Goal: Transaction & Acquisition: Purchase product/service

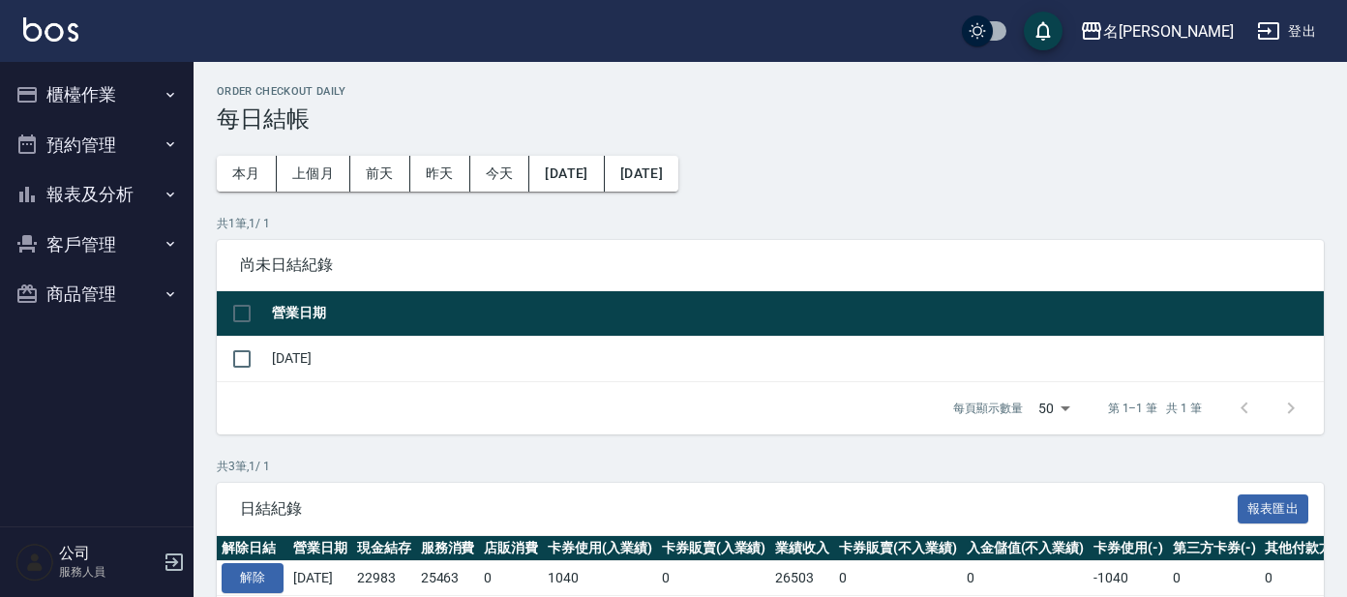
scroll to position [186, 0]
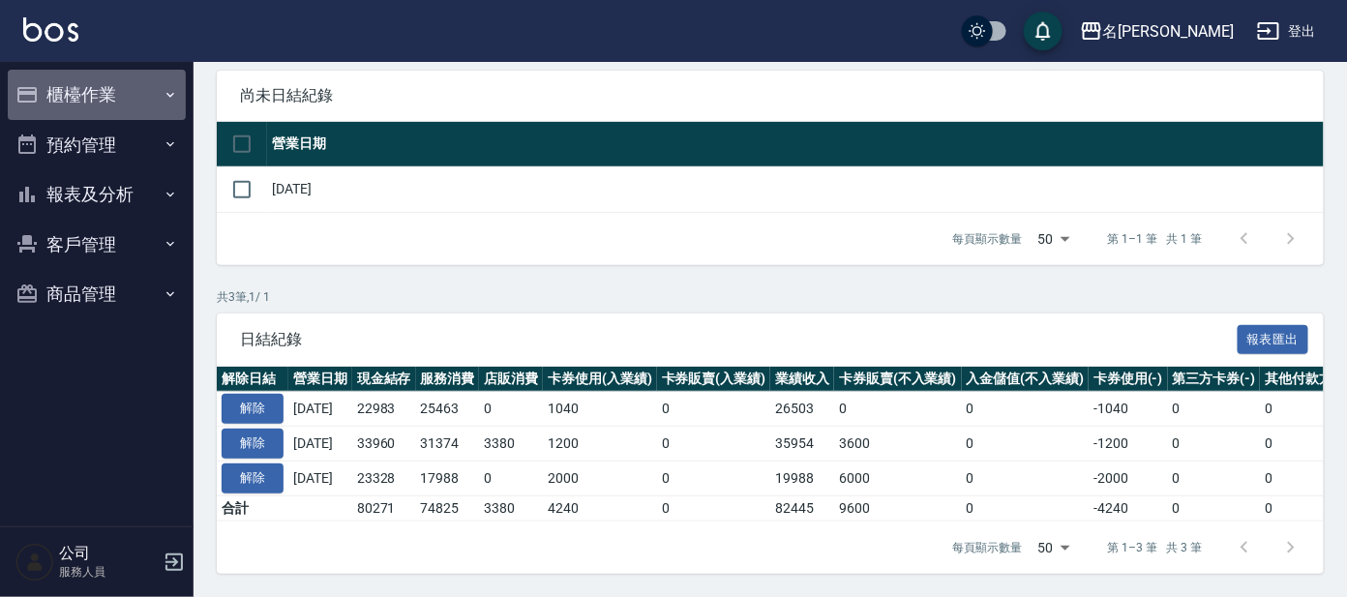
click at [95, 97] on button "櫃檯作業" at bounding box center [97, 95] width 178 height 50
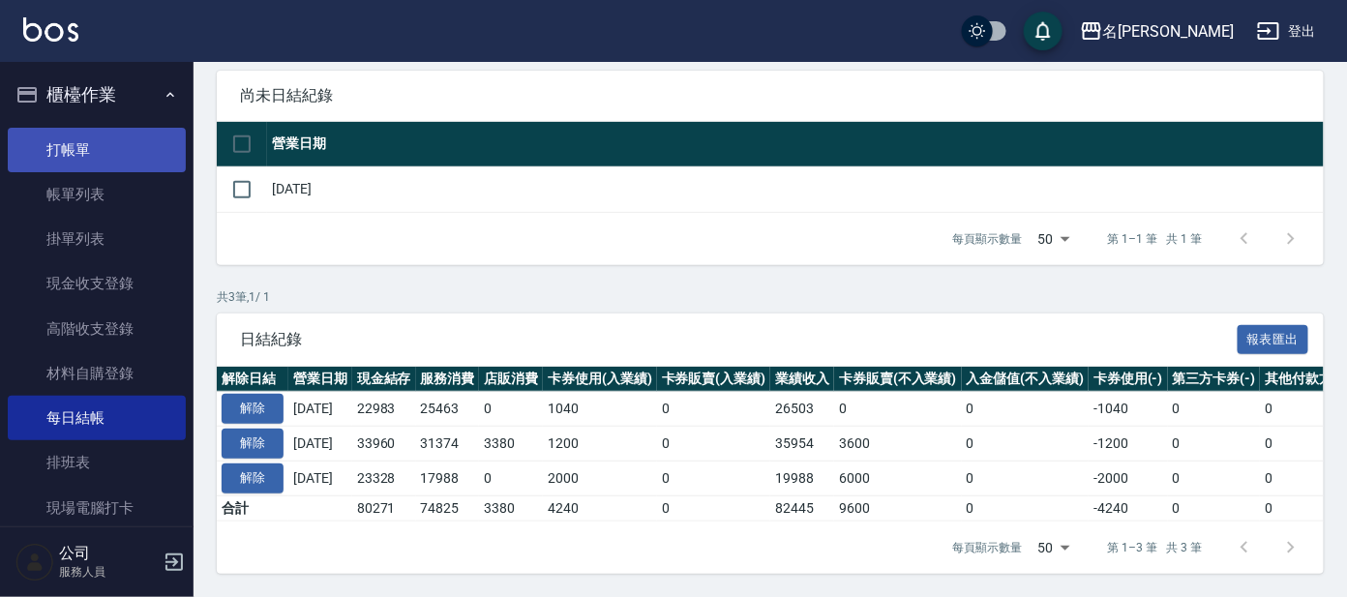
click at [98, 141] on link "打帳單" at bounding box center [97, 150] width 178 height 45
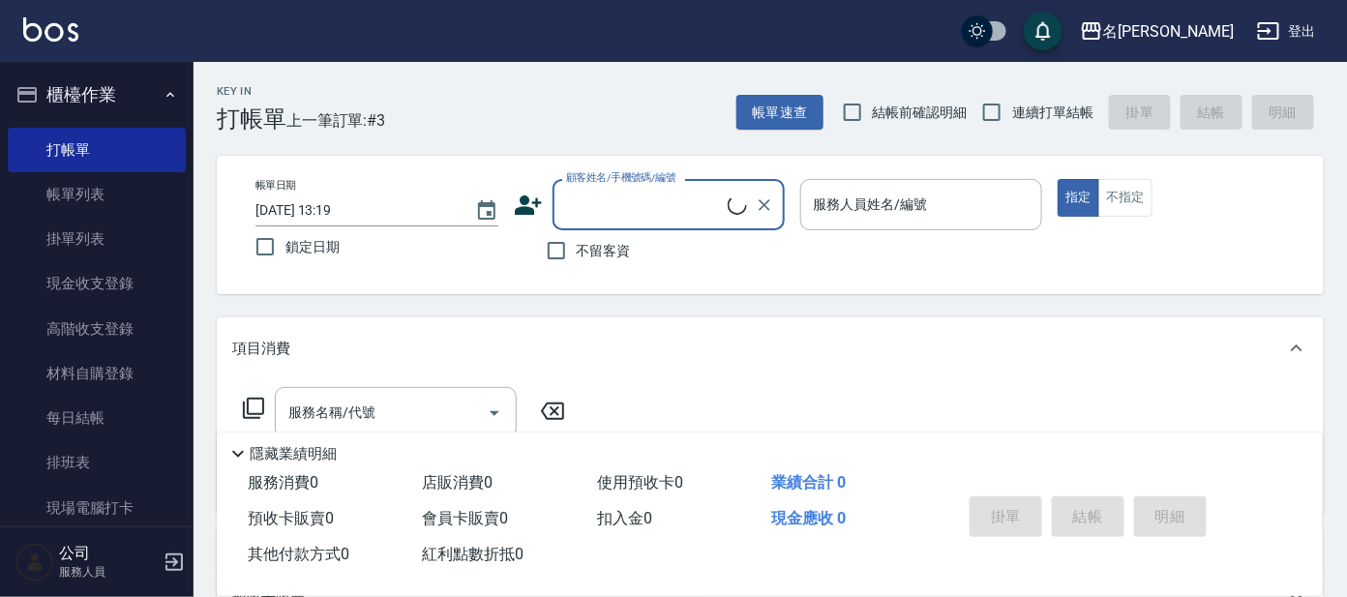
click at [683, 223] on div "顧客姓名/手機號碼/編號" at bounding box center [669, 204] width 232 height 51
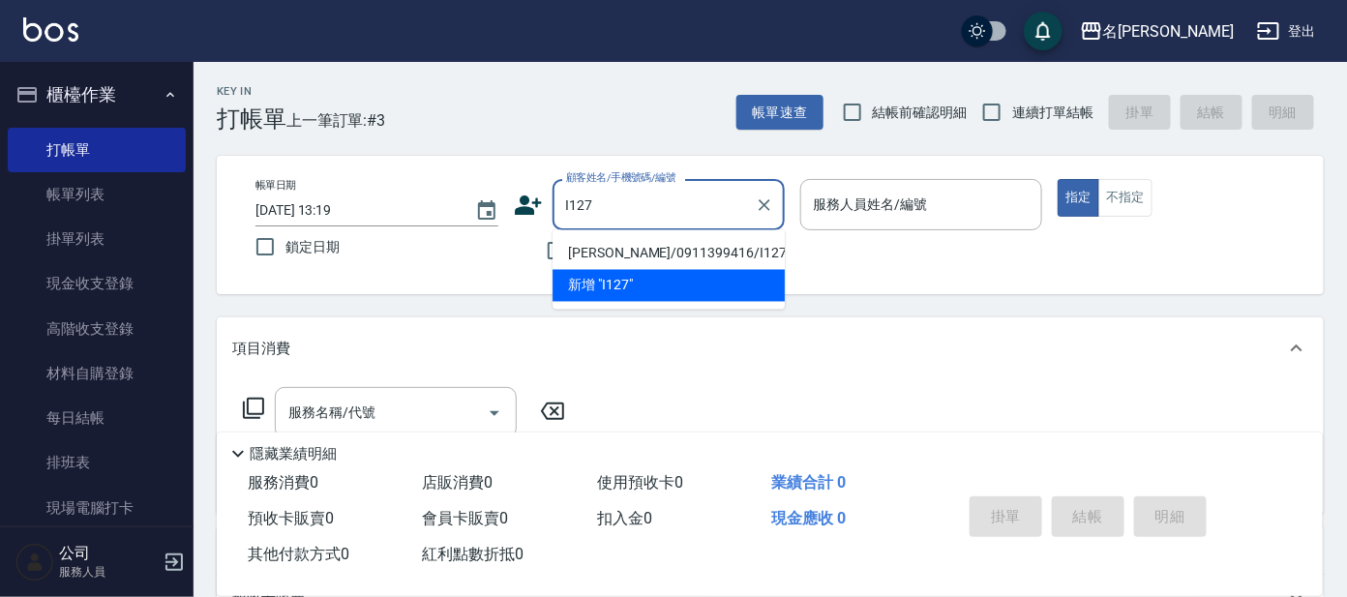
drag, startPoint x: 666, startPoint y: 246, endPoint x: 606, endPoint y: 258, distance: 61.3
click at [659, 248] on li "[PERSON_NAME]/0911399416/I127" at bounding box center [669, 254] width 232 height 32
type input "[PERSON_NAME]/0911399416/I127"
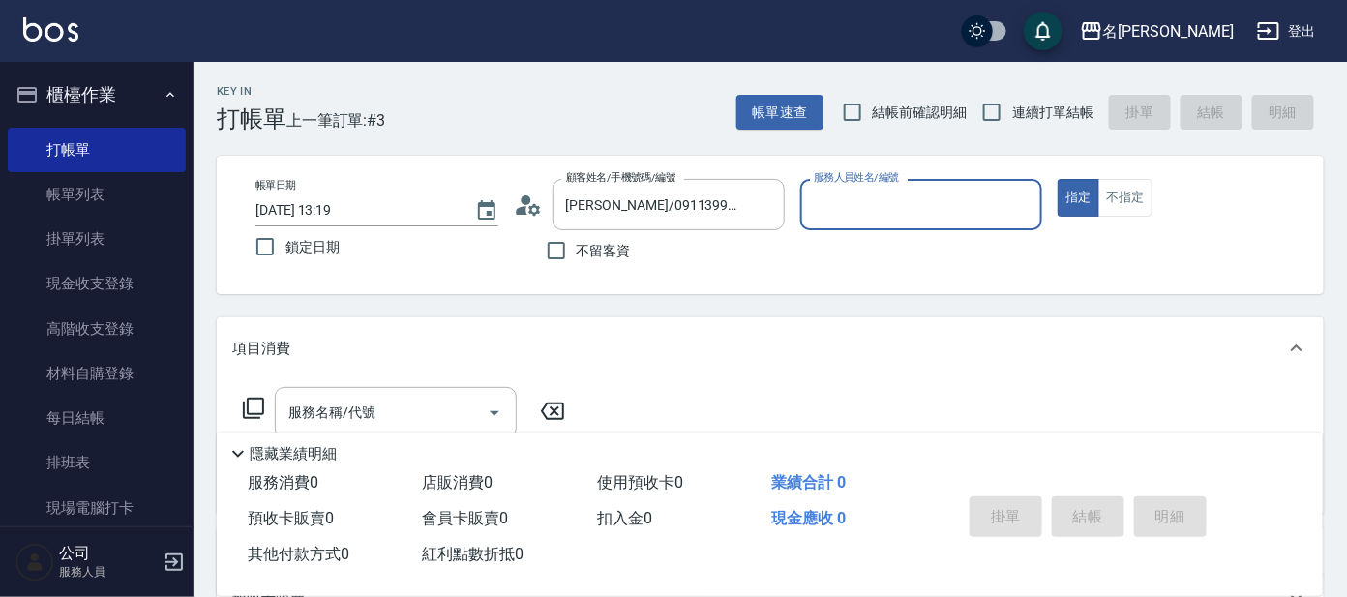
type input "Ada-9"
click at [522, 204] on icon at bounding box center [528, 205] width 29 height 29
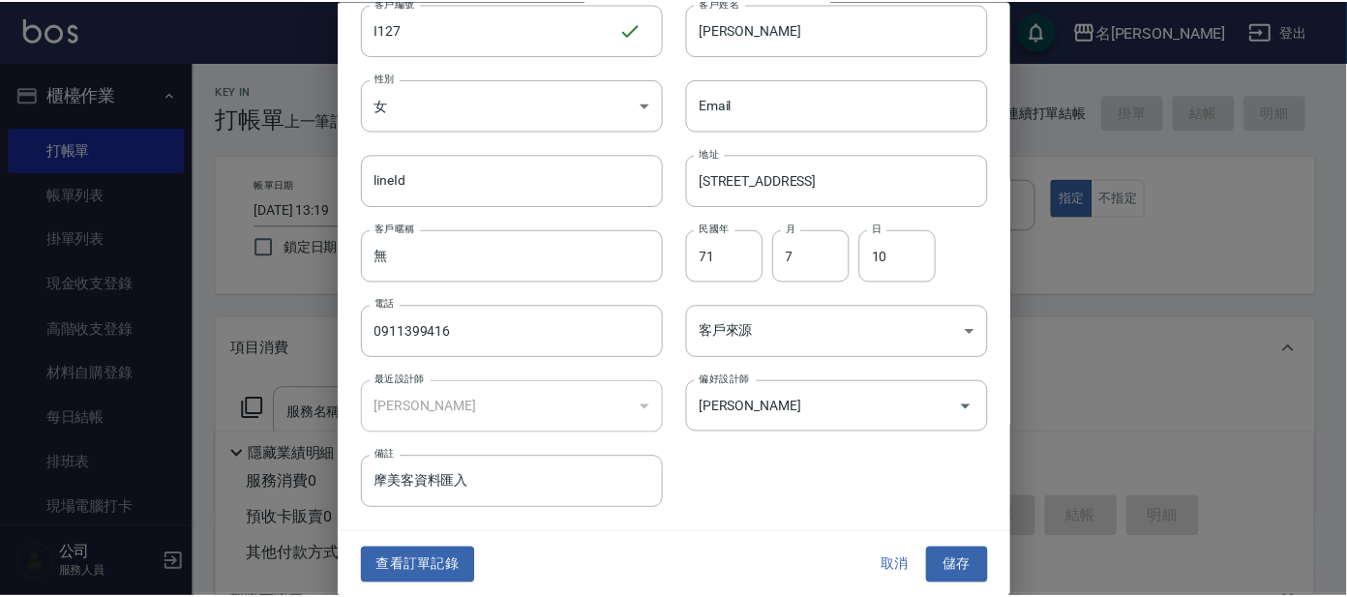
scroll to position [73, 0]
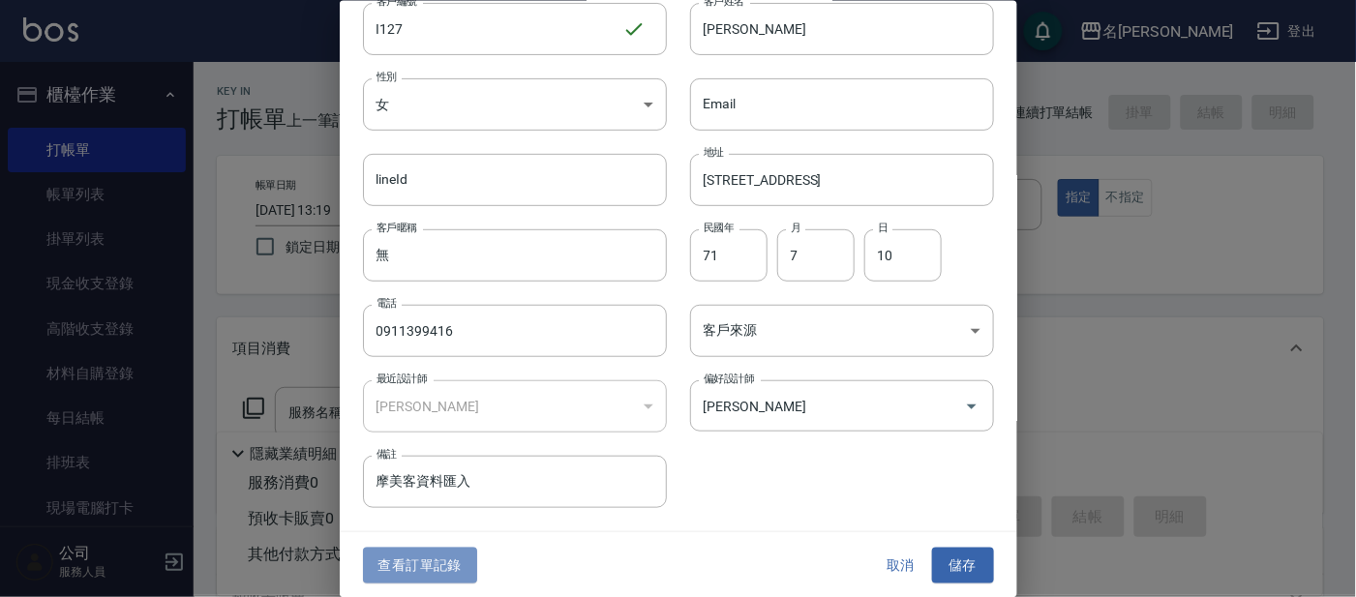
click at [443, 567] on button "查看訂單記錄" at bounding box center [420, 566] width 114 height 36
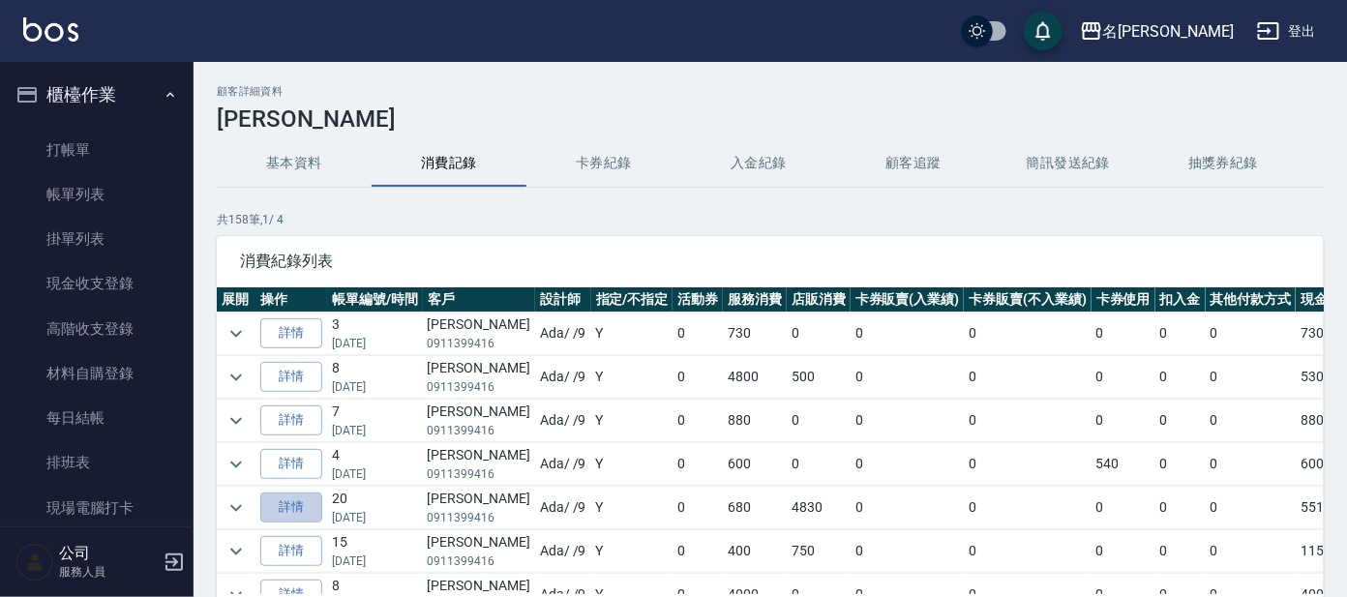
click at [295, 507] on link "詳情" at bounding box center [291, 508] width 62 height 30
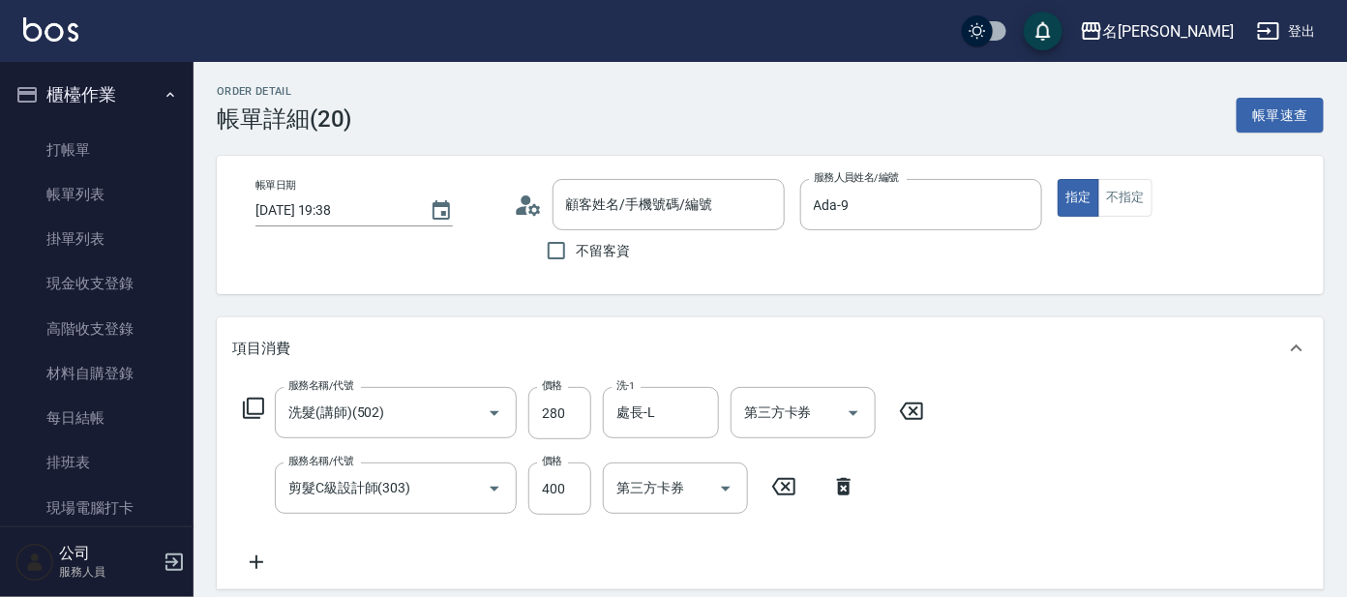
type input "[DATE] 19:38"
type input "Ada-9"
type input "洗髮(講師)(502)"
type input "剪髮C級設計師(303)"
type input "TKO彩色洗髮精"
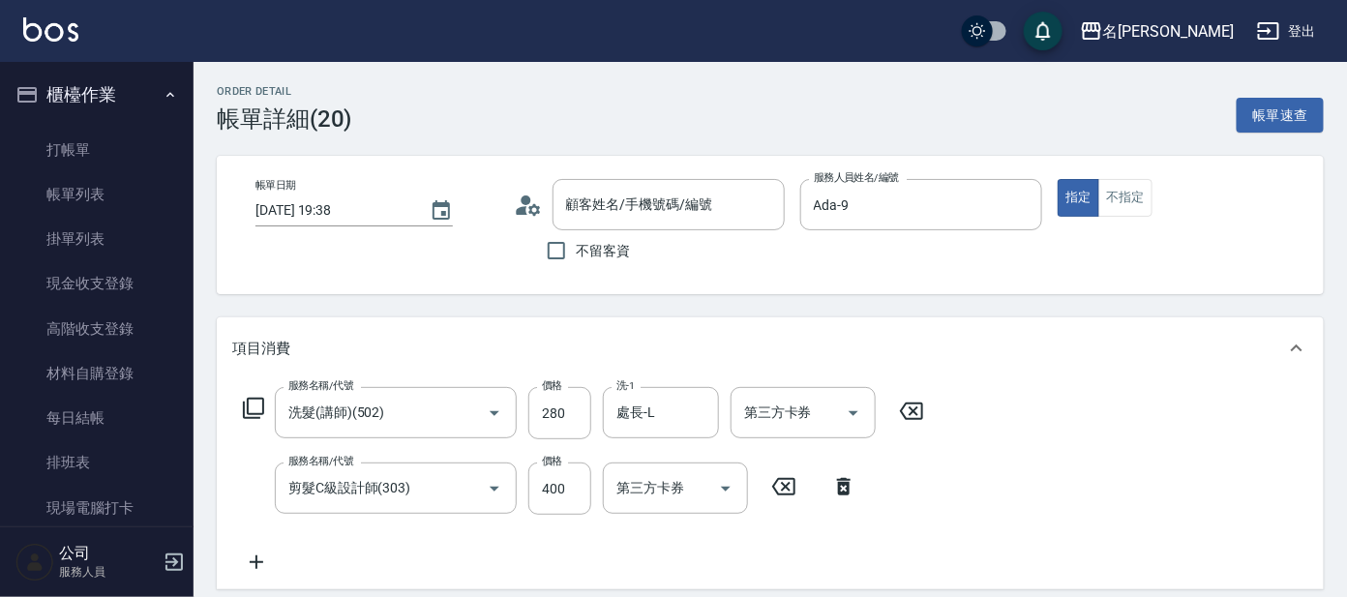
type input "N-炫彩洗髮精"
type input "阿甘果油"
type input "[PERSON_NAME]/0911399416/I127"
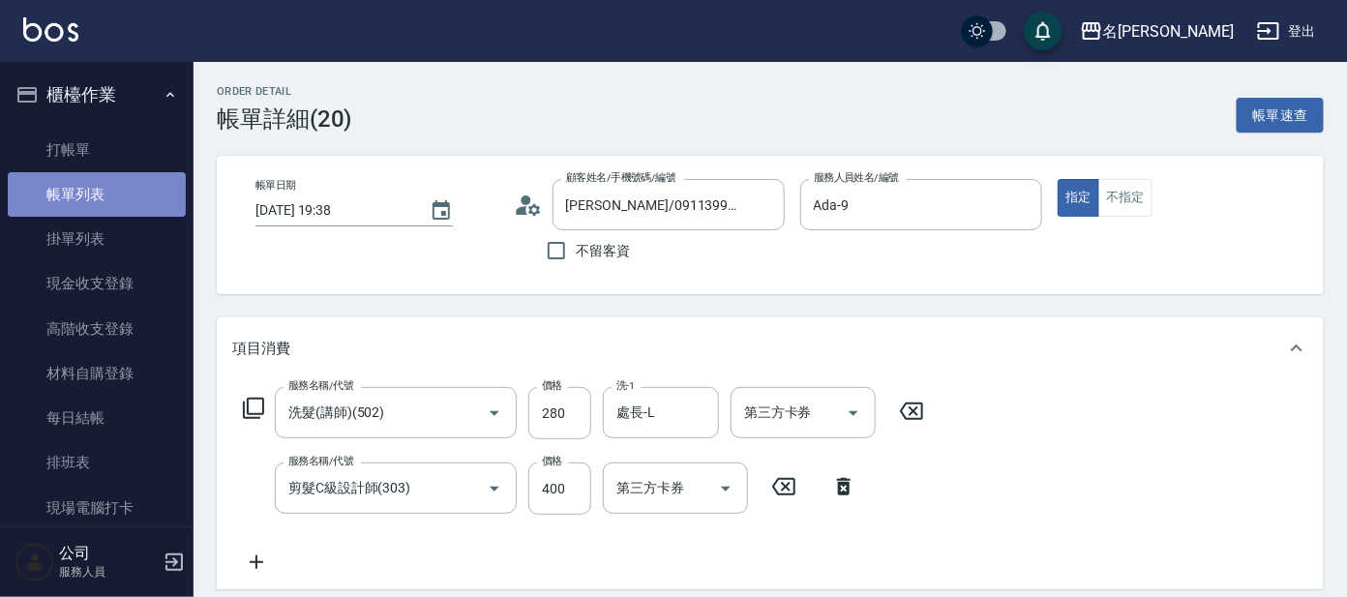
click at [109, 191] on link "帳單列表" at bounding box center [97, 194] width 178 height 45
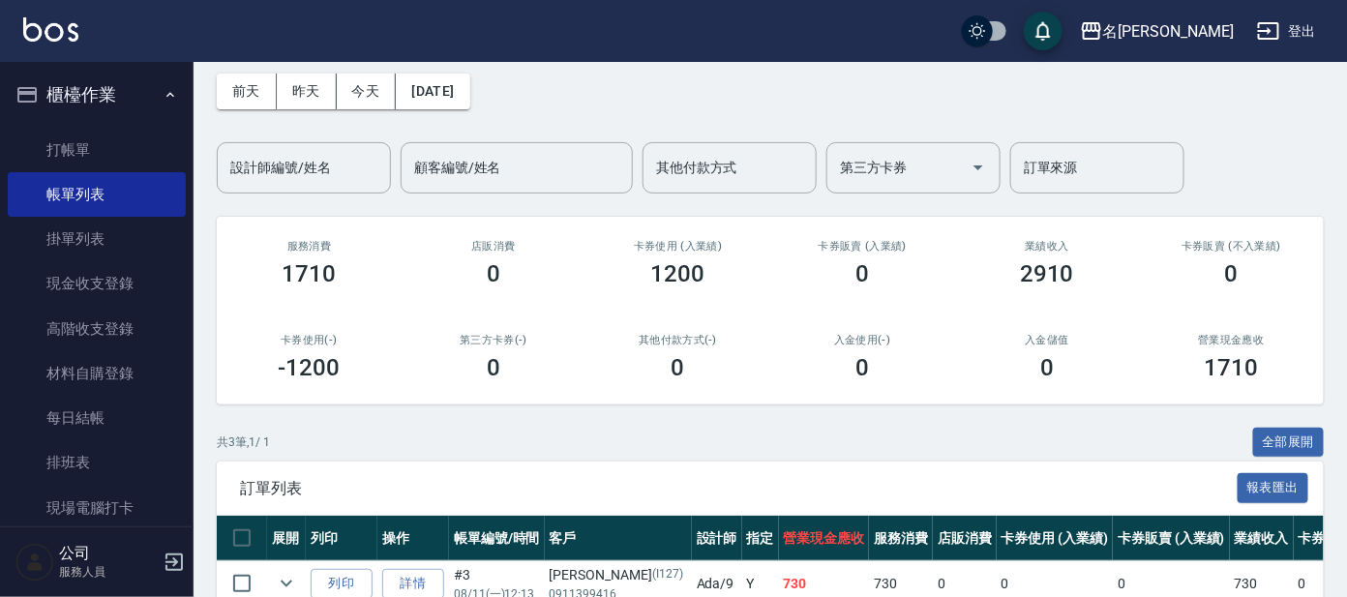
scroll to position [279, 0]
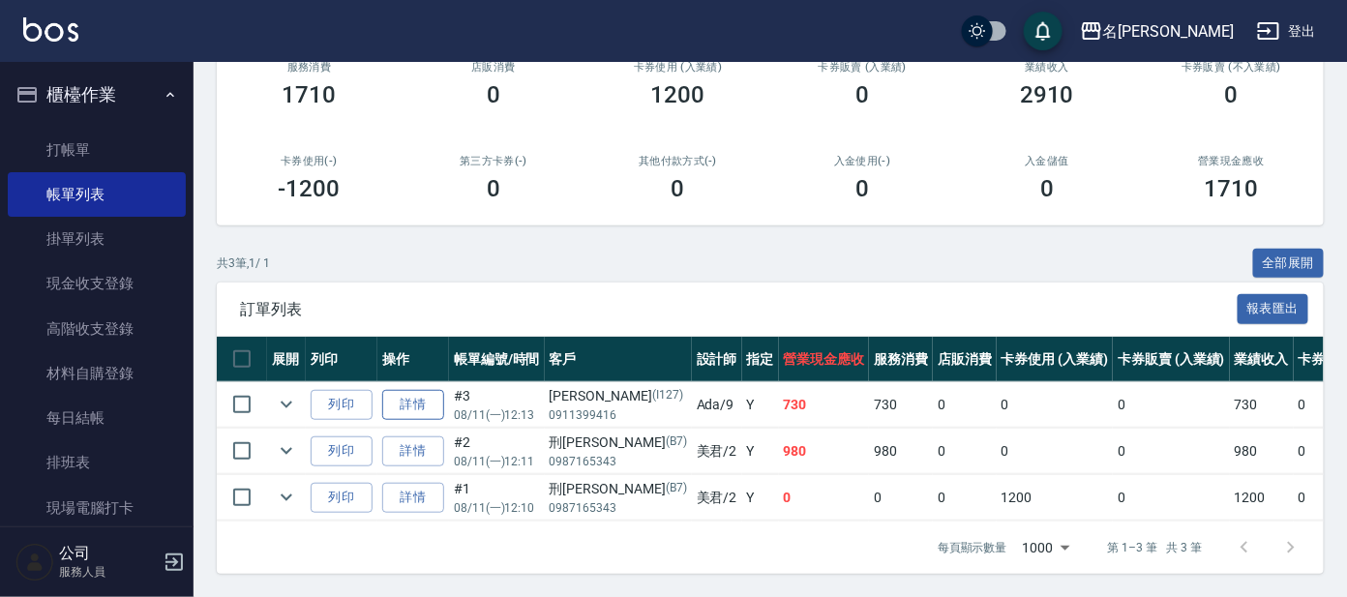
click at [427, 390] on link "詳情" at bounding box center [413, 405] width 62 height 30
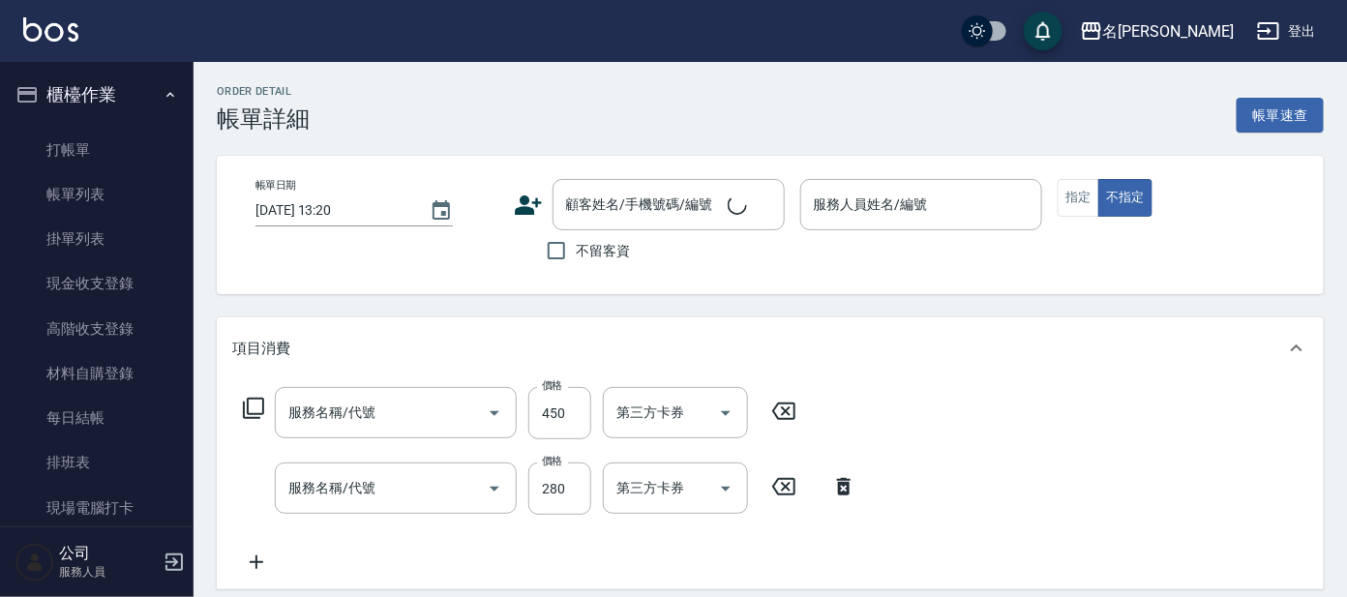
type input "剪髮 A級設計師(301)"
type input "洗髮(講師)(502)"
type input "[DATE] 12:13"
type input "Ada-9"
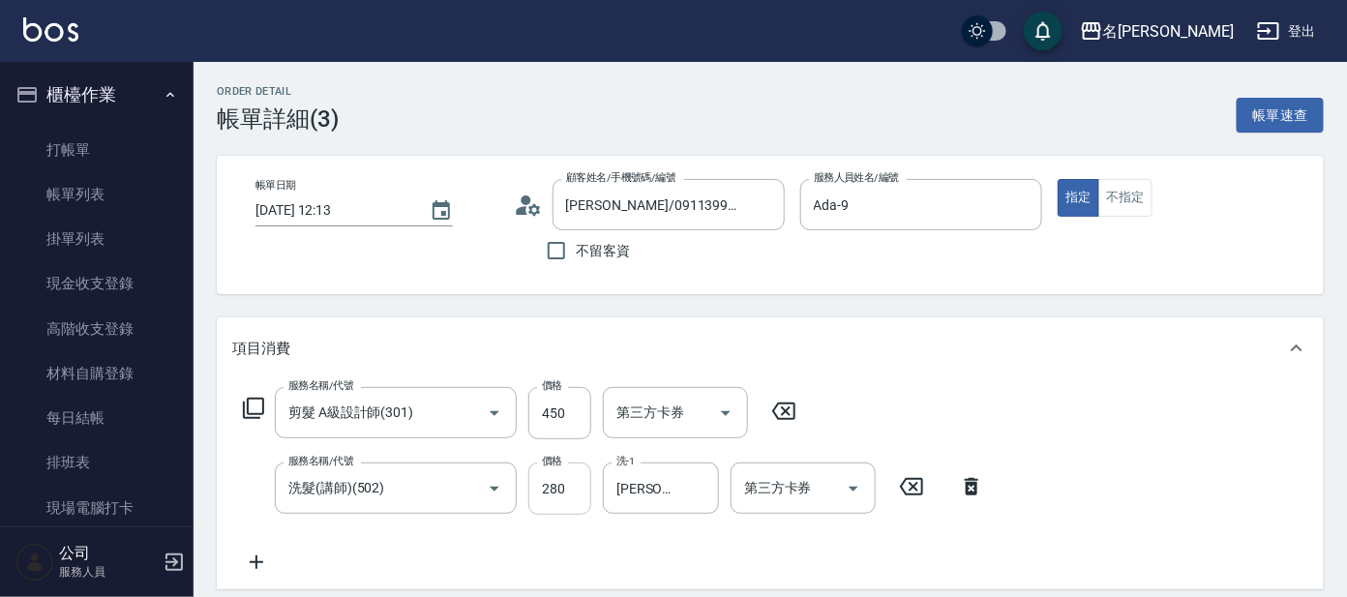
type input "[PERSON_NAME]/0911399416/I127"
click at [553, 406] on input "450" at bounding box center [559, 413] width 63 height 52
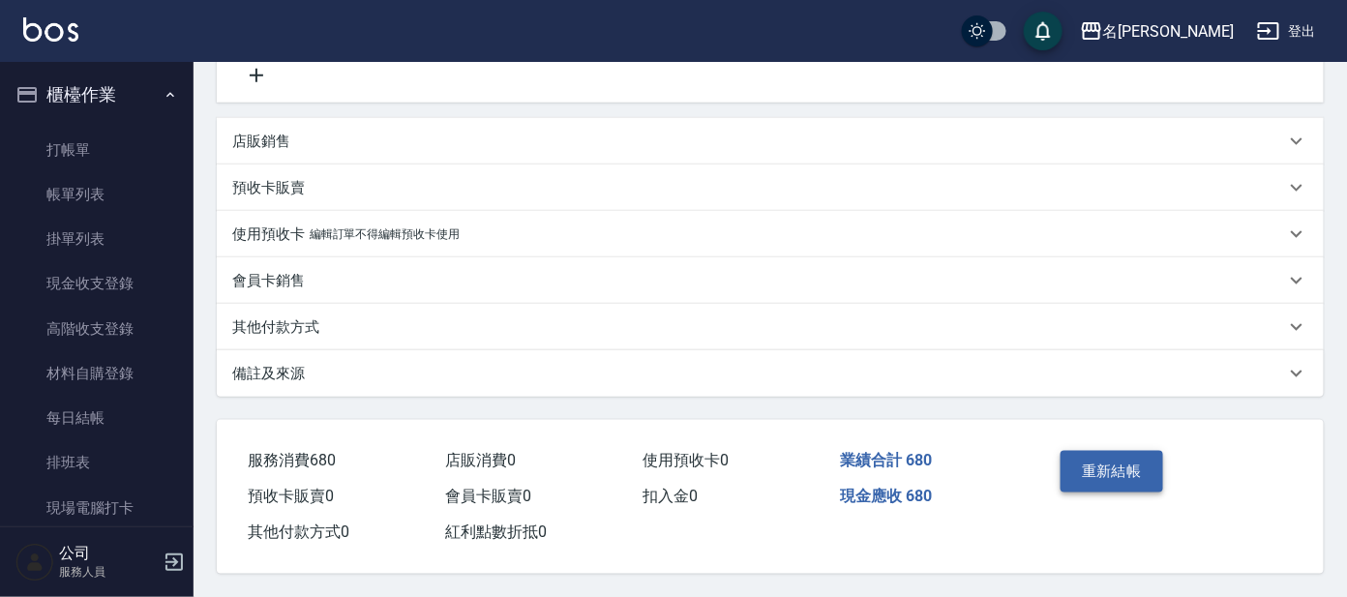
scroll to position [491, 0]
type input "400"
click at [1115, 472] on button "重新結帳" at bounding box center [1112, 471] width 103 height 41
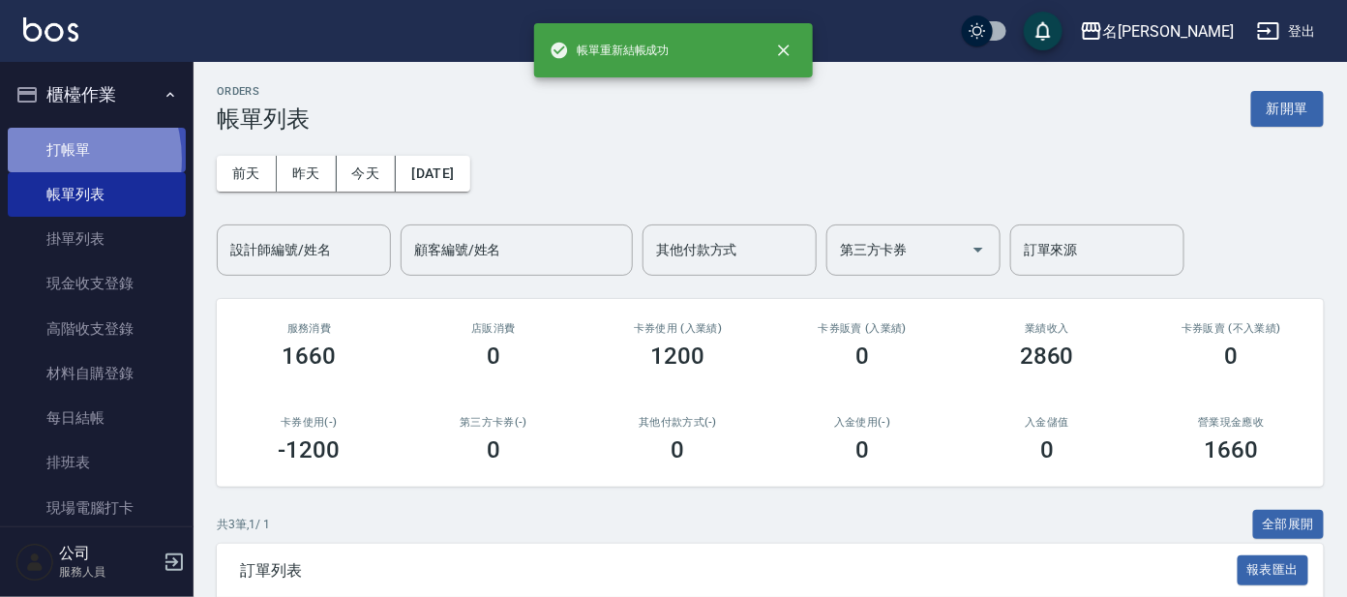
click at [52, 159] on link "打帳單" at bounding box center [97, 150] width 178 height 45
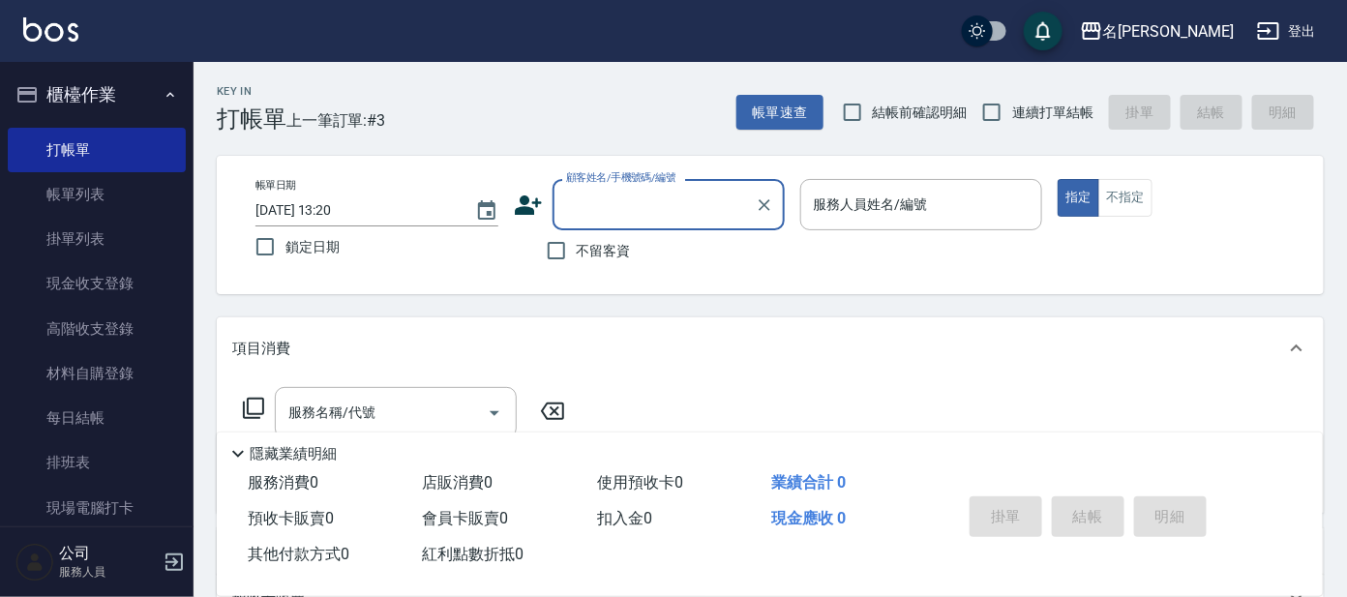
click at [595, 203] on input "顧客姓名/手機號碼/編號" at bounding box center [654, 205] width 186 height 34
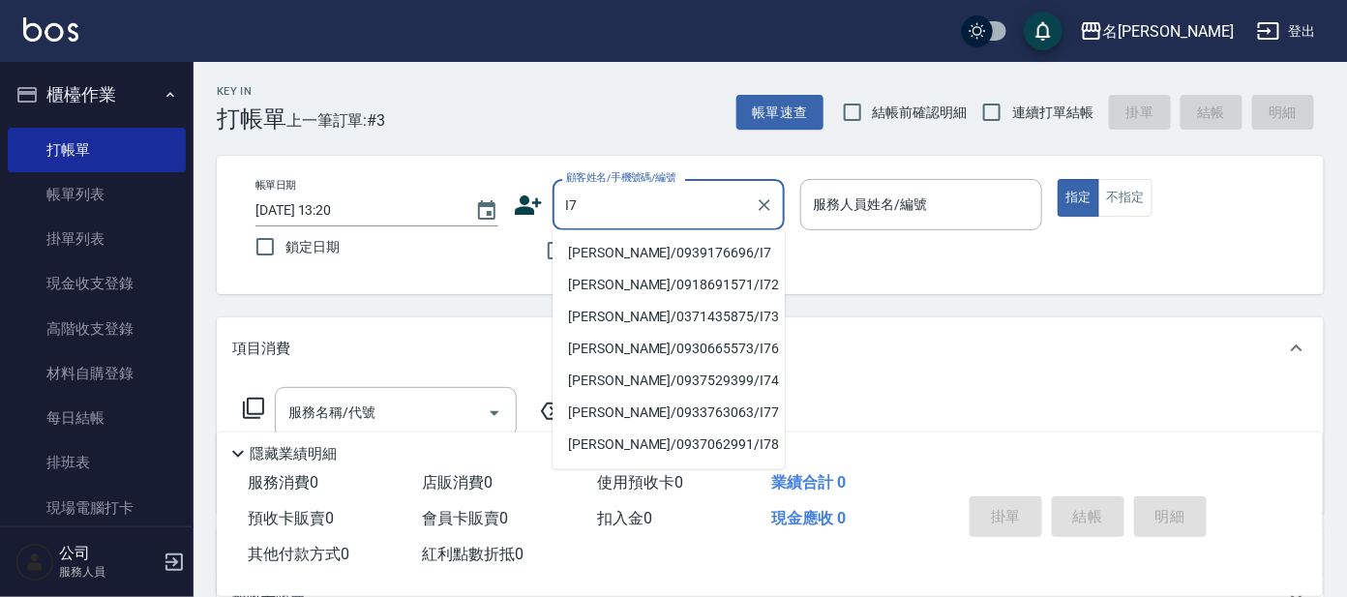
click at [603, 250] on li "[PERSON_NAME]/0939176696/I7" at bounding box center [669, 254] width 232 height 32
type input "[PERSON_NAME]/0939176696/I7"
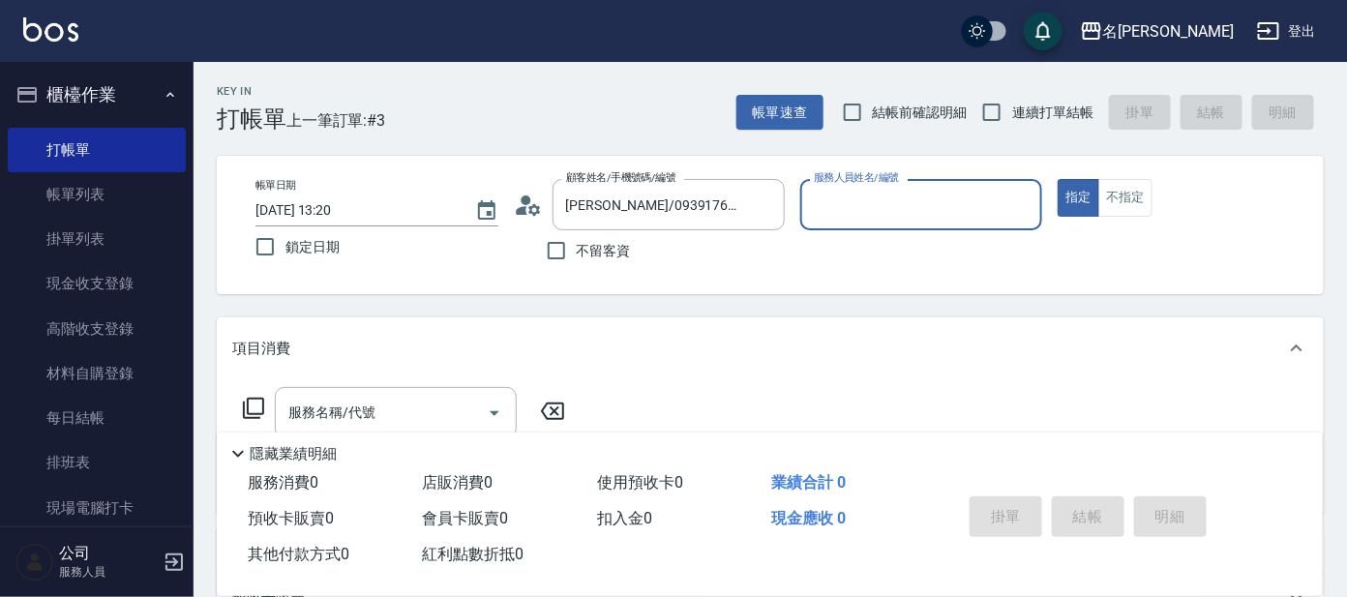
type input "Ada-9"
click at [257, 407] on icon at bounding box center [253, 408] width 23 height 23
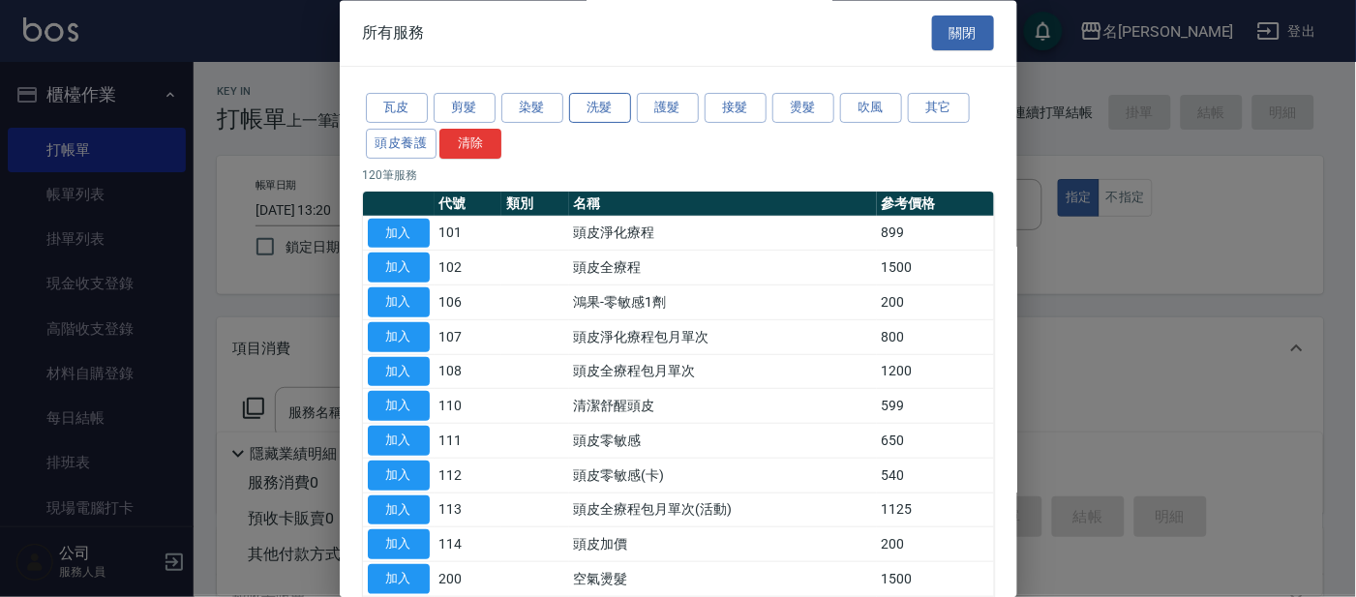
click at [598, 108] on button "洗髮" at bounding box center [600, 109] width 62 height 30
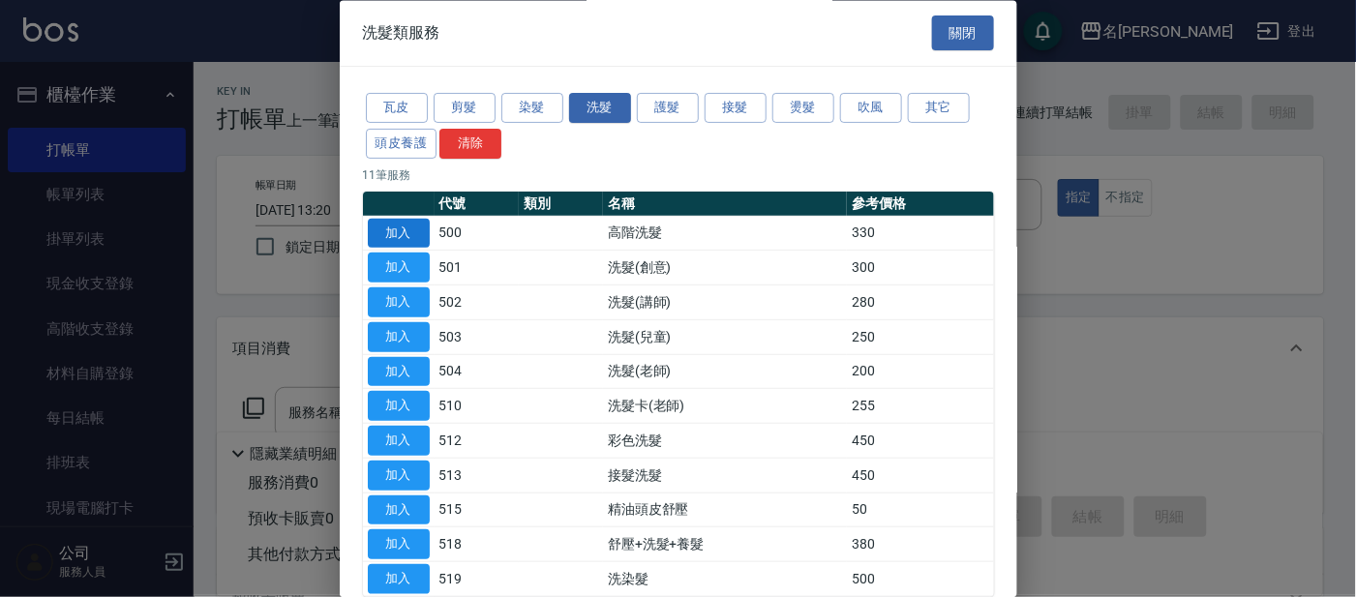
click at [401, 235] on button "加入" at bounding box center [399, 234] width 62 height 30
type input "高階洗髮(500)"
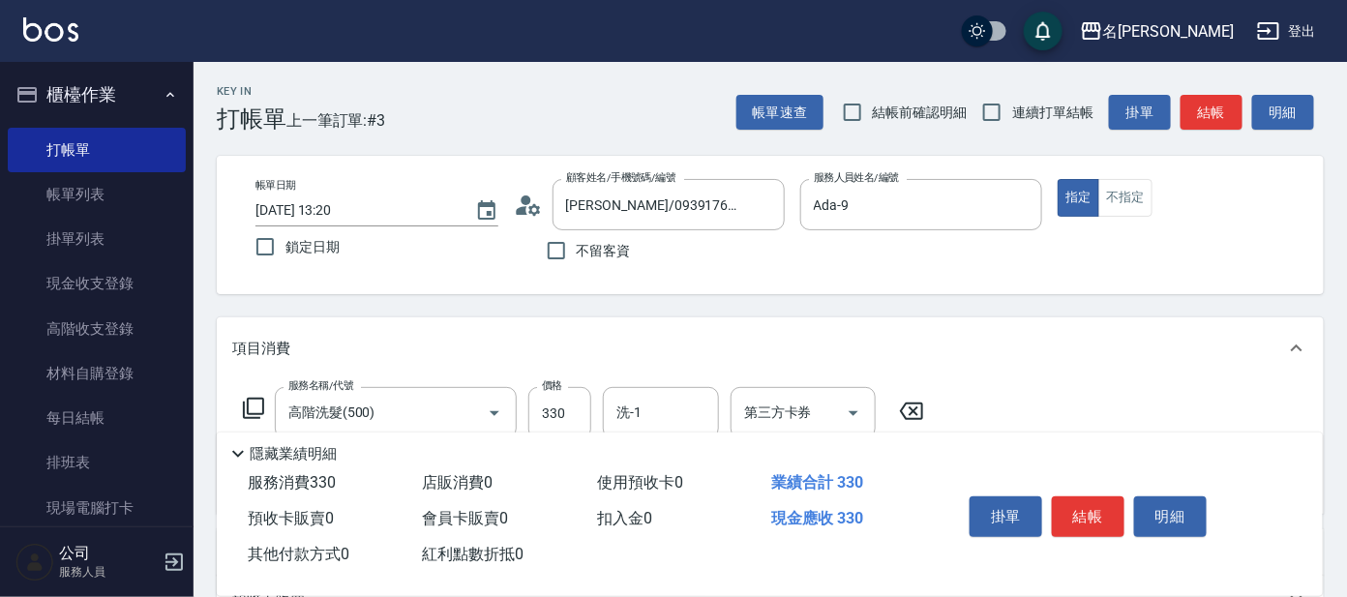
click at [256, 409] on icon at bounding box center [253, 408] width 23 height 23
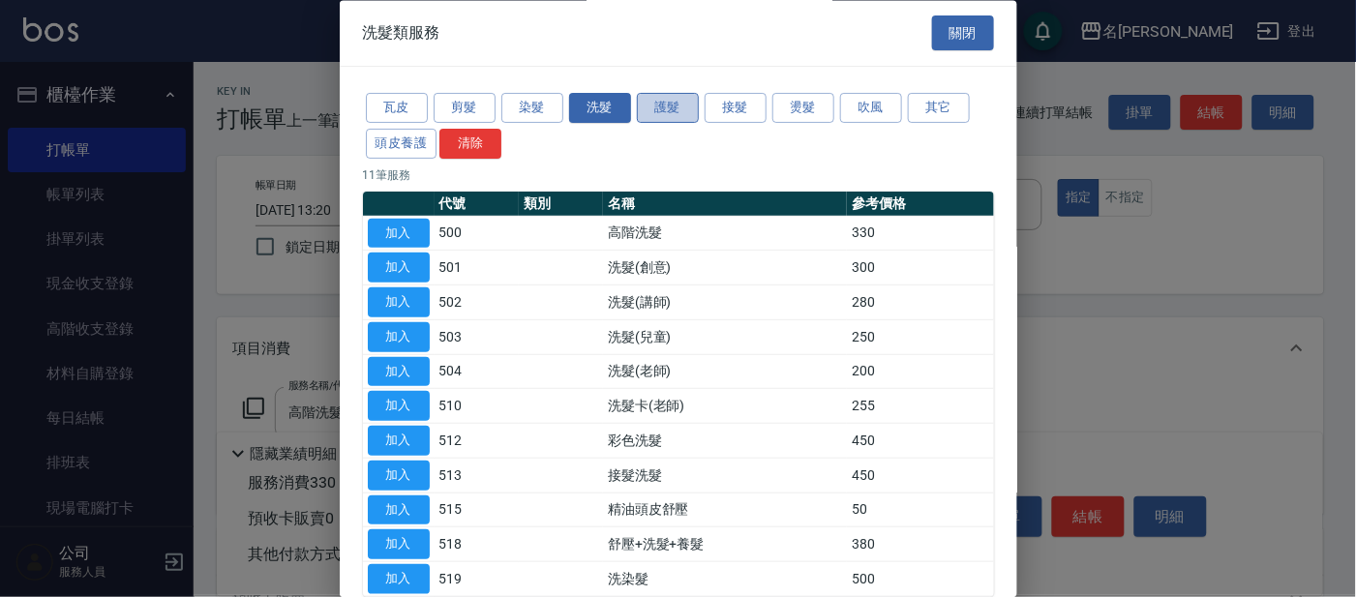
click at [662, 107] on button "護髮" at bounding box center [668, 109] width 62 height 30
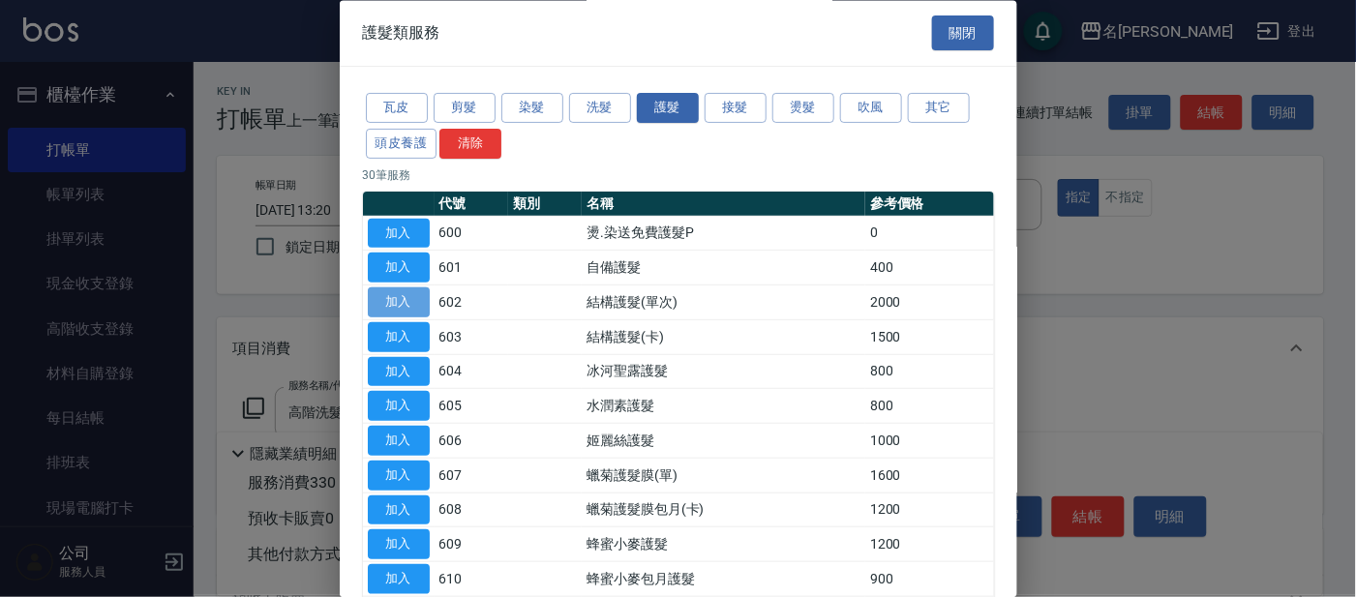
click at [423, 293] on button "加入" at bounding box center [399, 303] width 62 height 30
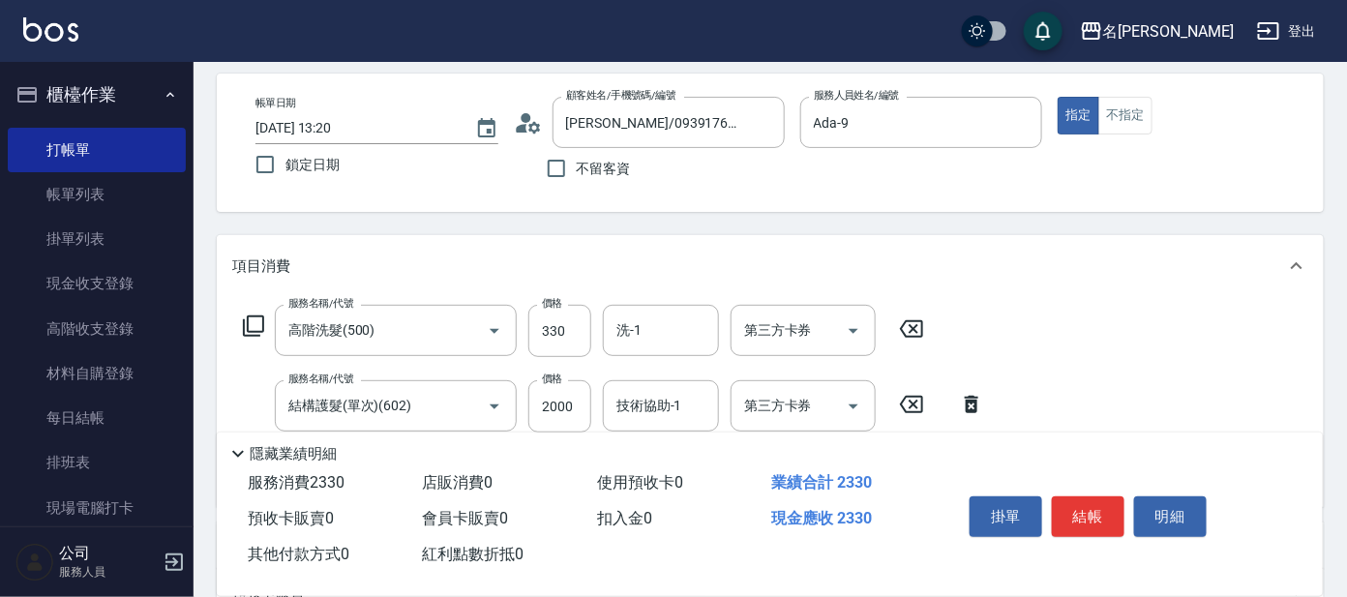
scroll to position [120, 0]
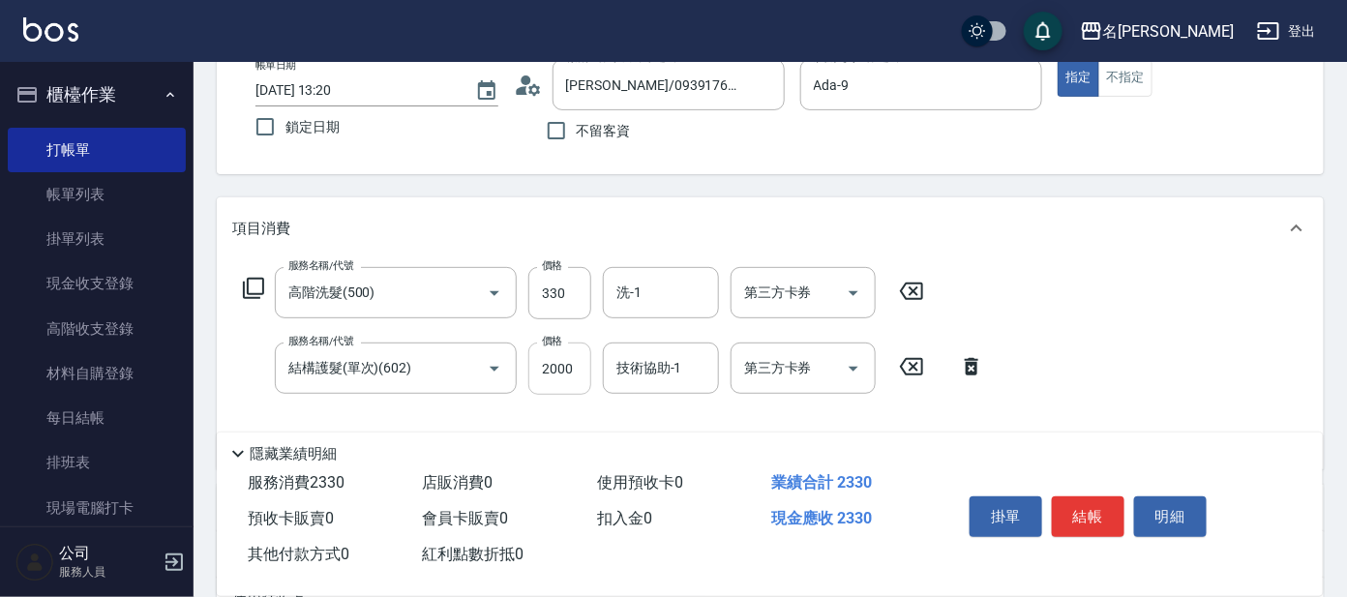
click at [582, 369] on input "2000" at bounding box center [559, 369] width 63 height 52
type input "1600"
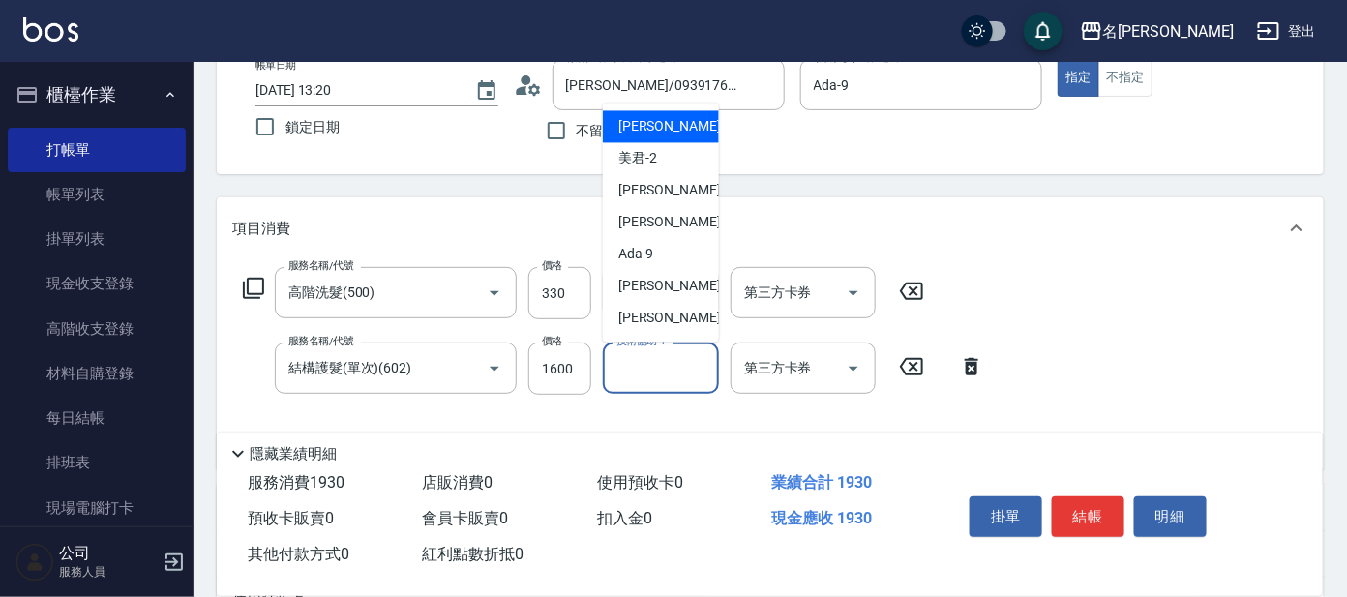
click at [634, 360] on input "技術協助-1" at bounding box center [661, 368] width 99 height 34
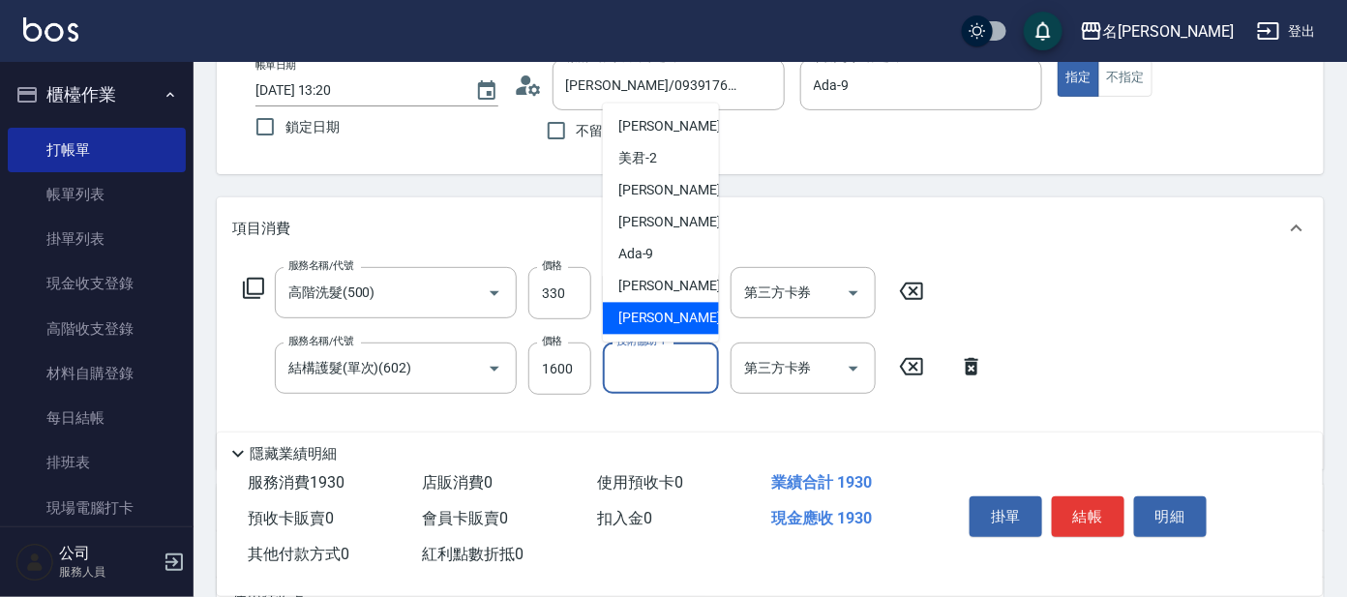
scroll to position [96, 0]
click at [661, 309] on div "處長 -L" at bounding box center [661, 319] width 116 height 32
type input "處長-L"
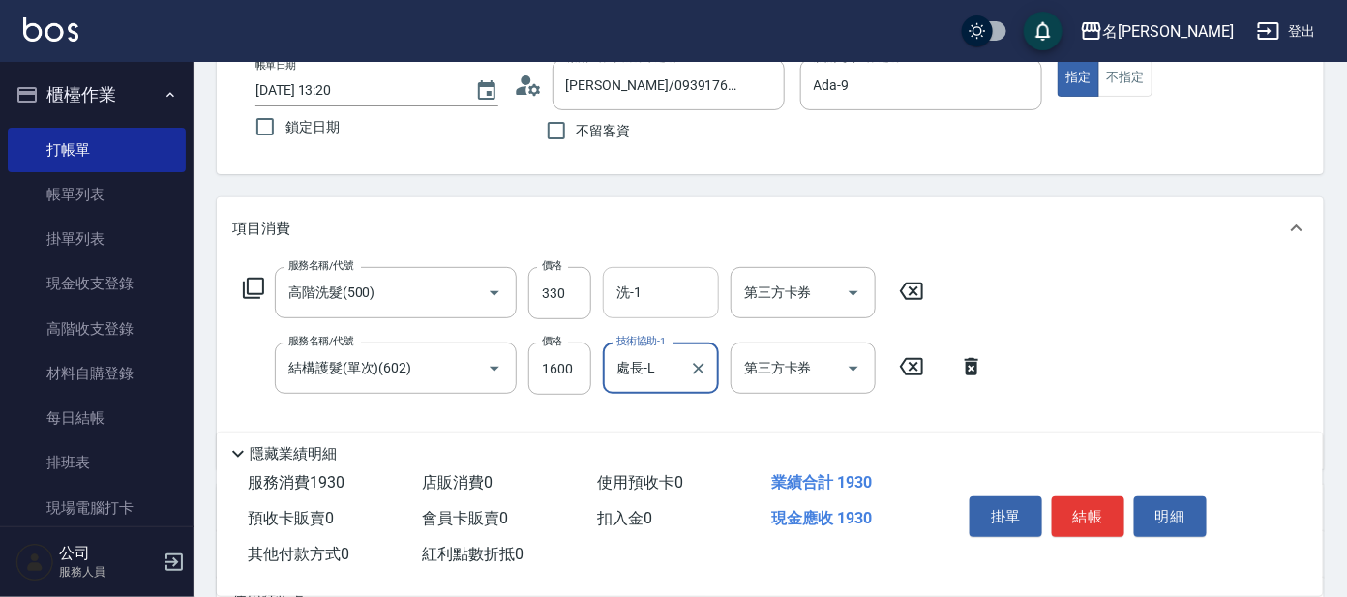
click at [659, 276] on input "洗-1" at bounding box center [661, 293] width 99 height 34
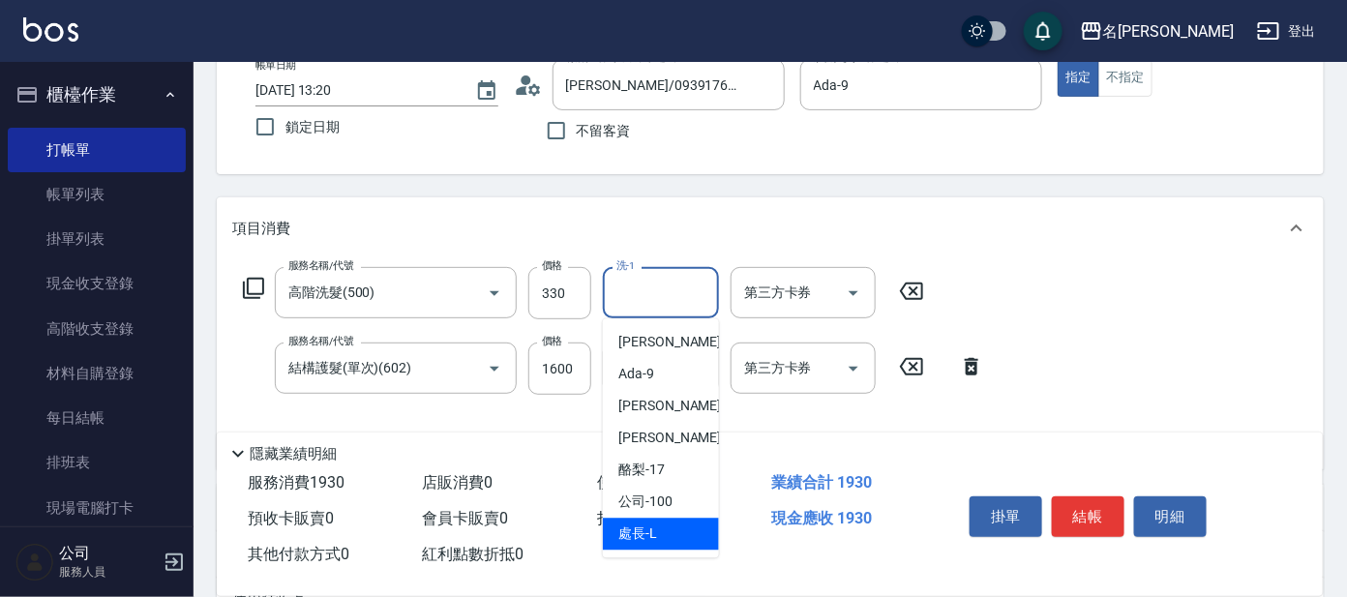
click at [627, 533] on span "處長 -L" at bounding box center [637, 534] width 39 height 20
type input "處長-L"
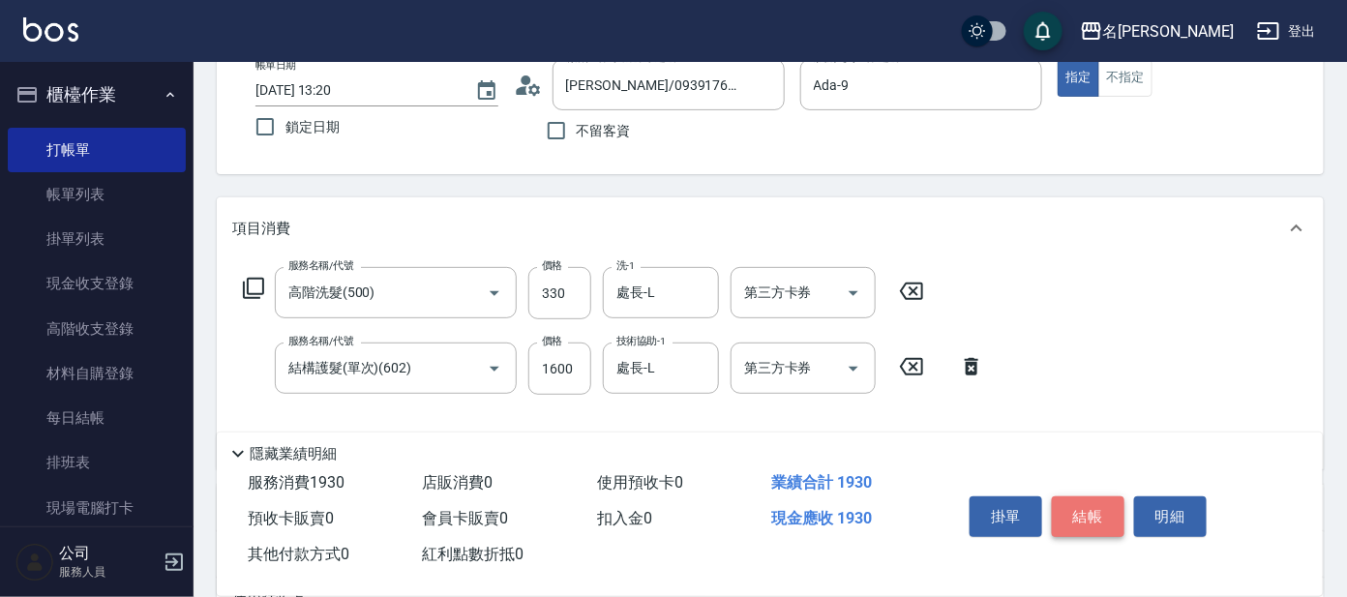
click at [1110, 516] on button "結帳" at bounding box center [1088, 516] width 73 height 41
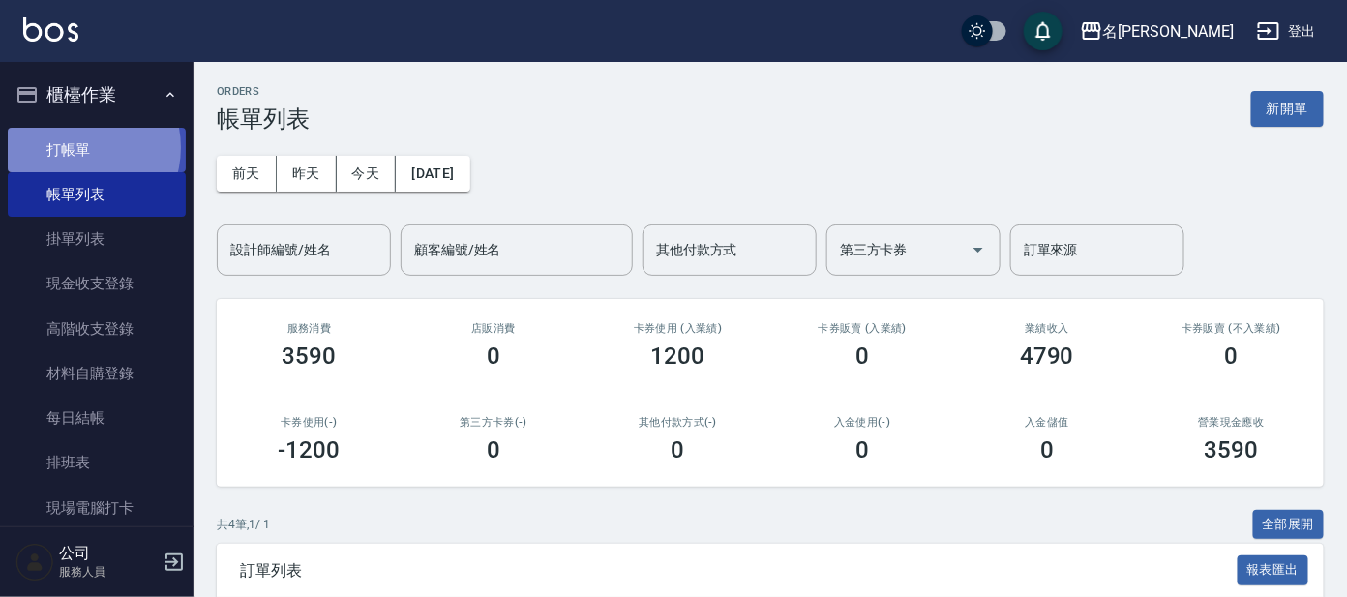
click at [81, 147] on link "打帳單" at bounding box center [97, 150] width 178 height 45
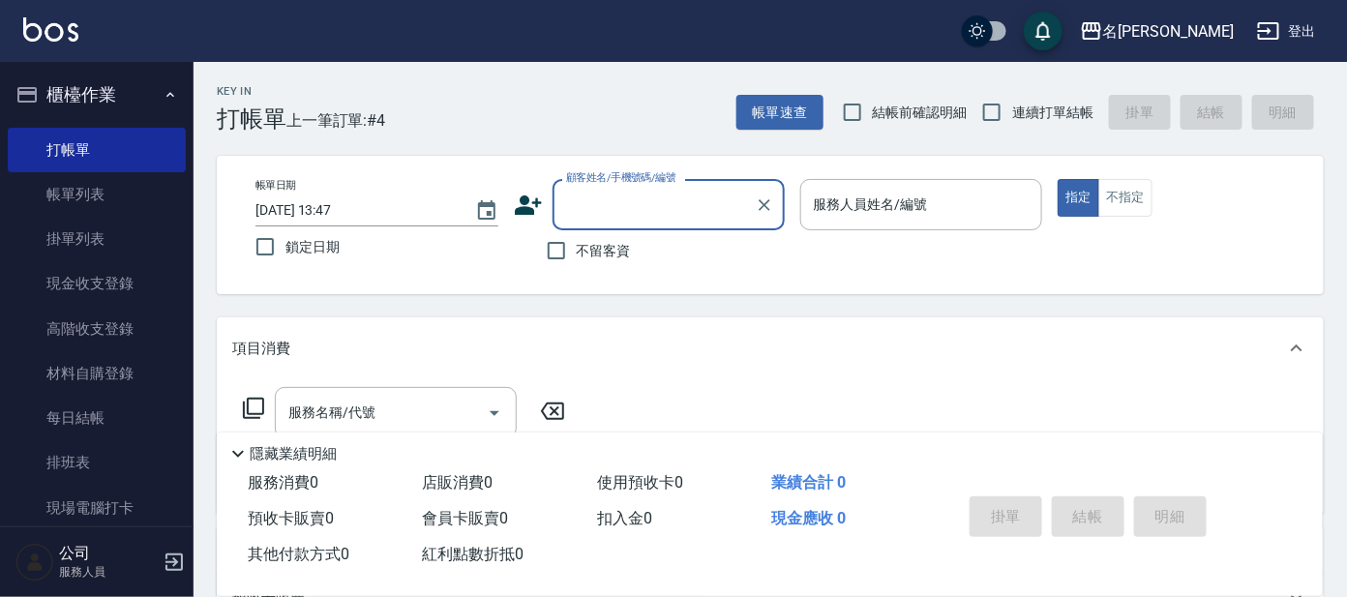
click at [591, 205] on input "顧客姓名/手機號碼/編號" at bounding box center [654, 205] width 186 height 34
click at [659, 207] on input "0968706322" at bounding box center [654, 205] width 186 height 34
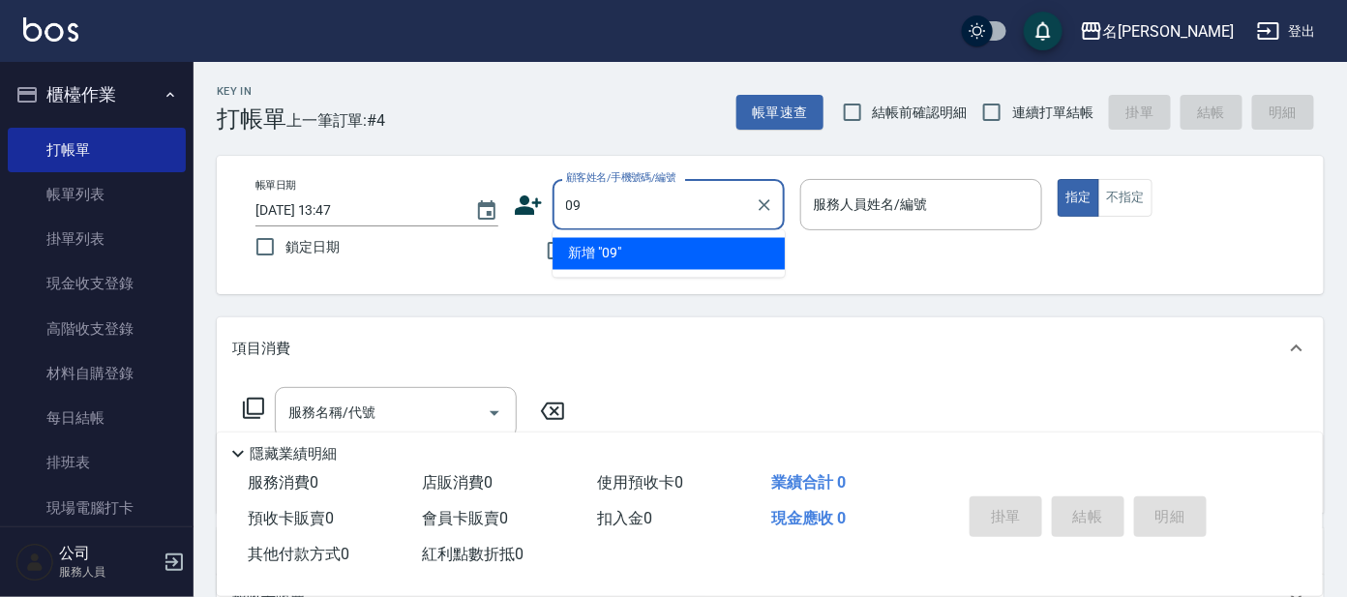
type input "0"
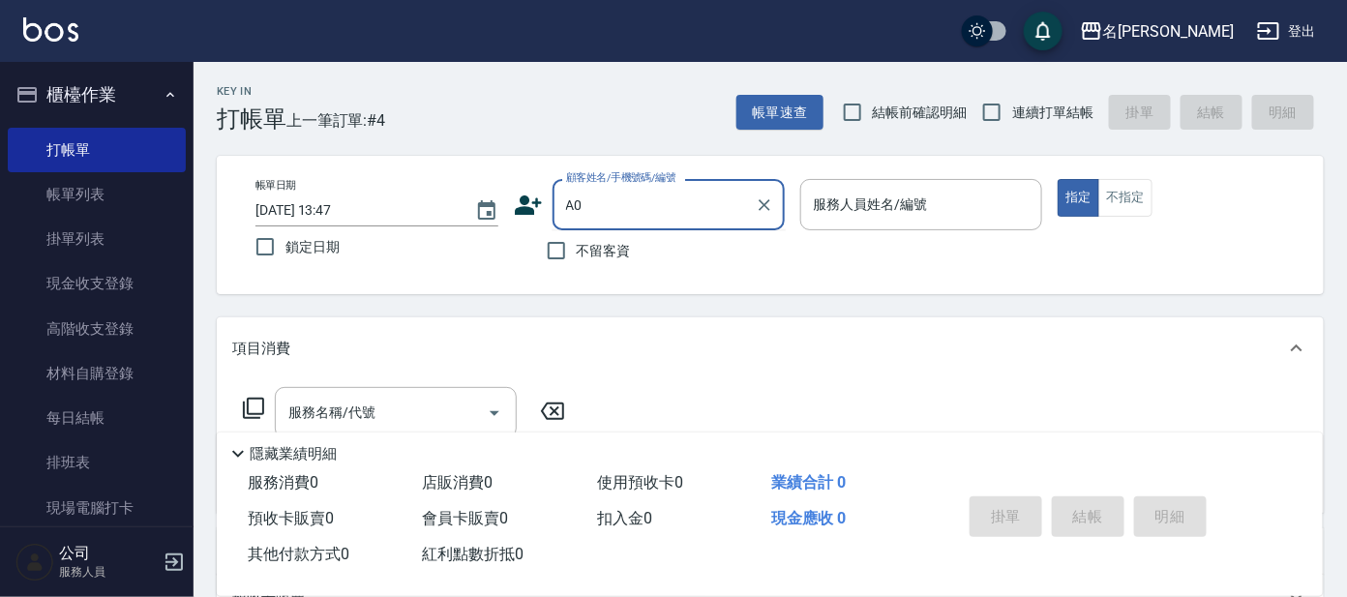
drag, startPoint x: 671, startPoint y: 216, endPoint x: 681, endPoint y: 205, distance: 15.1
click at [671, 215] on input "A0" at bounding box center [654, 205] width 186 height 34
click at [653, 198] on input "A0" at bounding box center [654, 205] width 186 height 34
drag, startPoint x: 629, startPoint y: 224, endPoint x: 641, endPoint y: 209, distance: 18.6
click at [632, 221] on div "A0 顧客姓名/手機號碼/編號" at bounding box center [669, 204] width 232 height 51
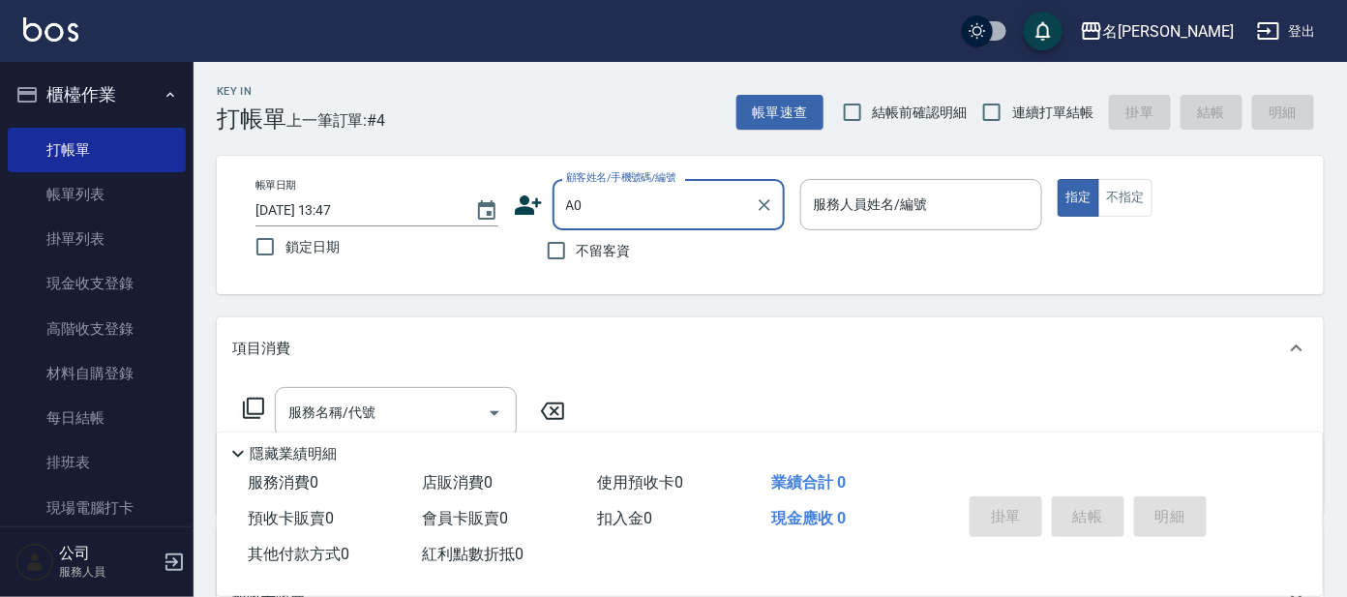
drag, startPoint x: 643, startPoint y: 208, endPoint x: 681, endPoint y: 252, distance: 57.6
click at [678, 252] on div "顧客姓名/手機號碼/編號 A0 顧客姓名/手機號碼/編號 不留客資" at bounding box center [649, 225] width 271 height 92
click at [589, 203] on input "A0" at bounding box center [654, 205] width 186 height 34
drag, startPoint x: 568, startPoint y: 207, endPoint x: 593, endPoint y: 197, distance: 27.0
click at [590, 201] on input "A0" at bounding box center [654, 205] width 186 height 34
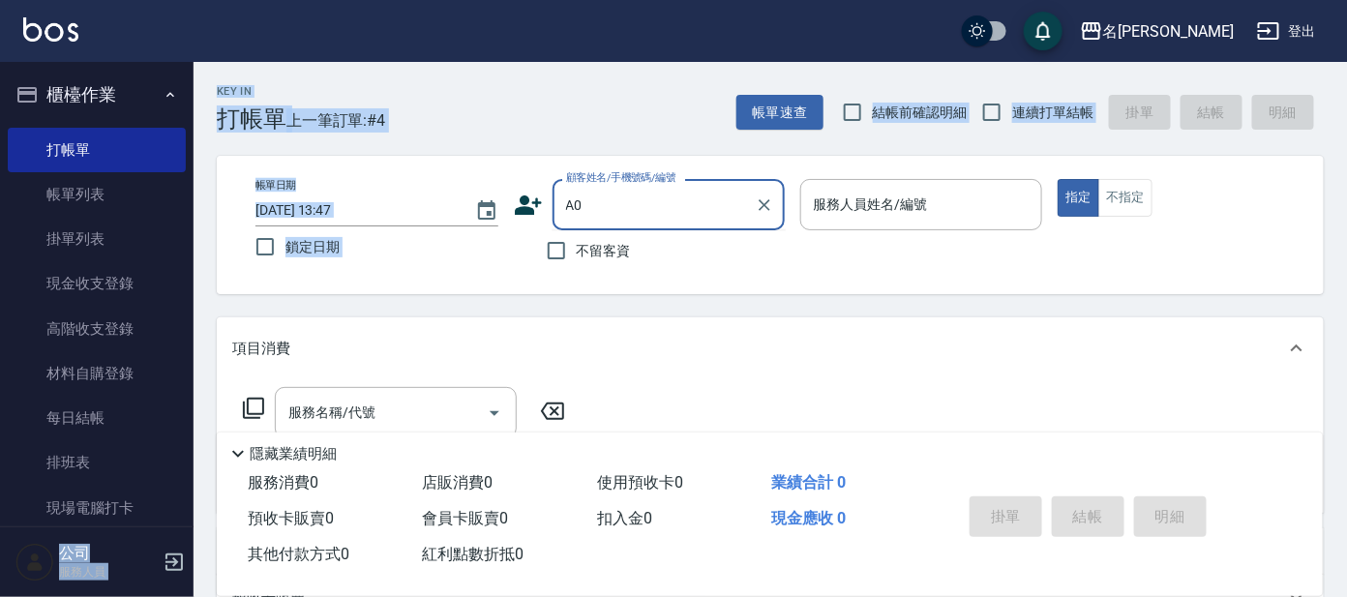
drag, startPoint x: 703, startPoint y: 76, endPoint x: 624, endPoint y: 225, distance: 168.8
click at [627, 207] on div "名留大龍 登出 櫃檯作業 打帳單 帳單列表 掛單列表 現金收支登錄 高階收支登錄 材料自購登錄 每日結帳 排班表 現場電腦打卡 預約管理 預約管理 單日預約紀…" at bounding box center [673, 471] width 1347 height 942
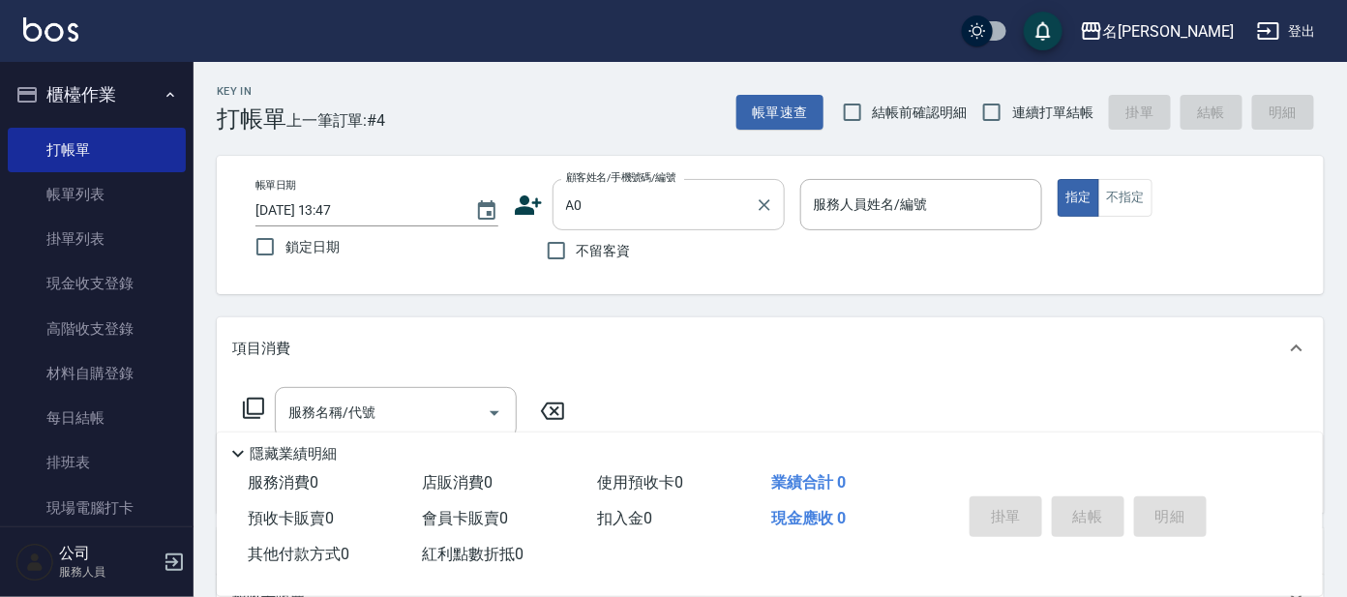
drag, startPoint x: 607, startPoint y: 220, endPoint x: 615, endPoint y: 204, distance: 17.8
click at [615, 204] on input "A0" at bounding box center [654, 205] width 186 height 34
type input "A"
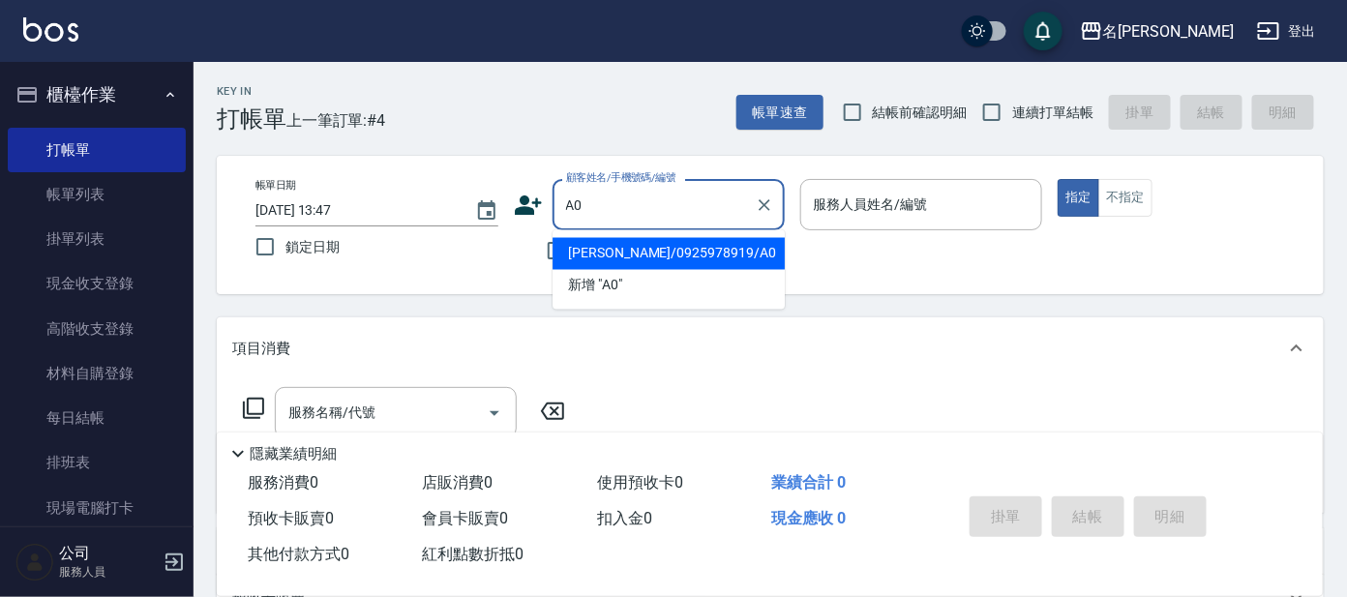
type input "[PERSON_NAME]/0925978919/A0"
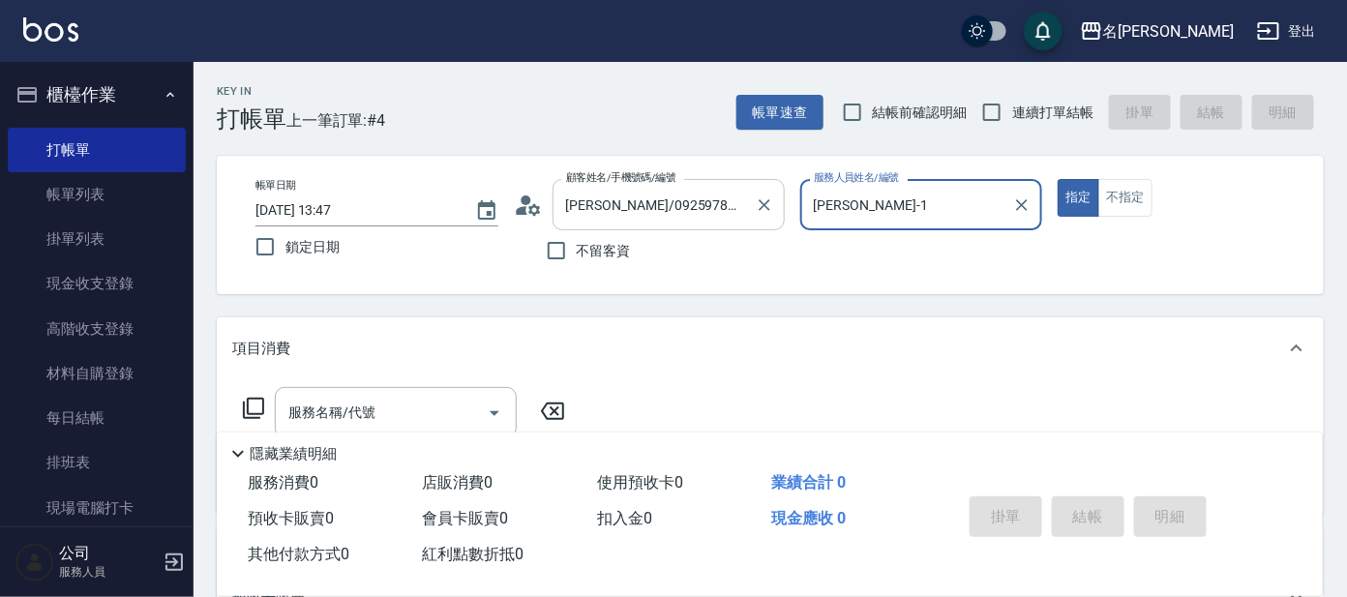
type input "[PERSON_NAME]-1"
click at [1118, 197] on button "不指定" at bounding box center [1125, 198] width 54 height 38
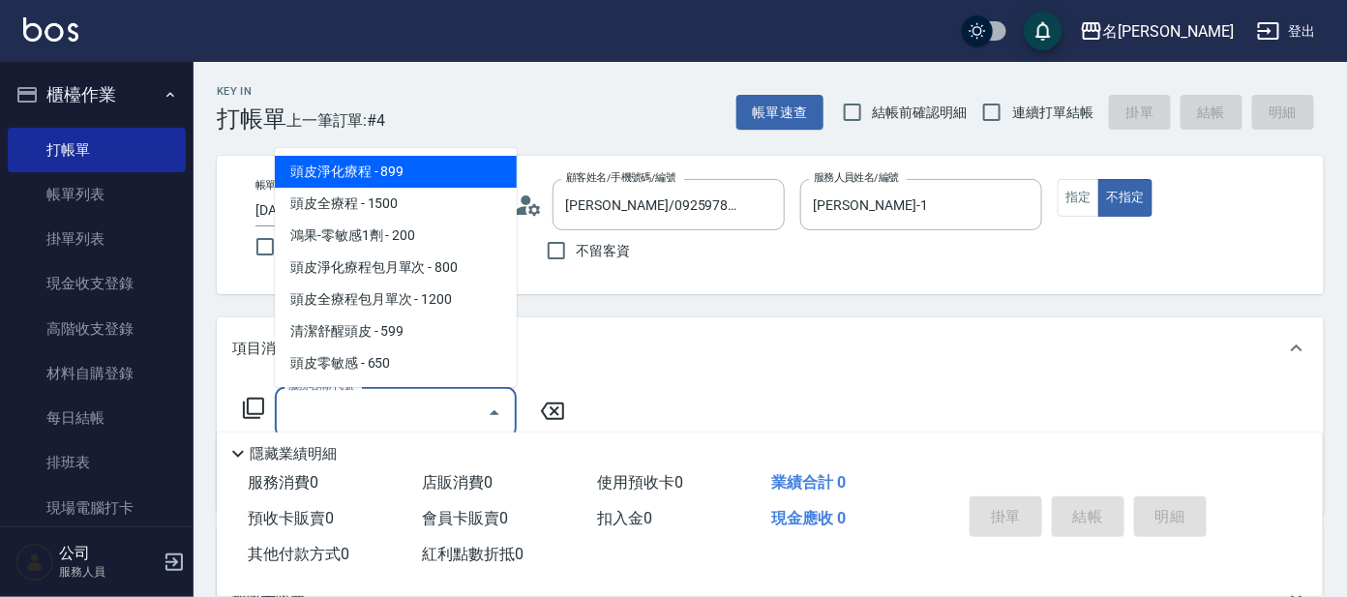
click at [339, 404] on input "服務名稱/代號" at bounding box center [381, 413] width 195 height 34
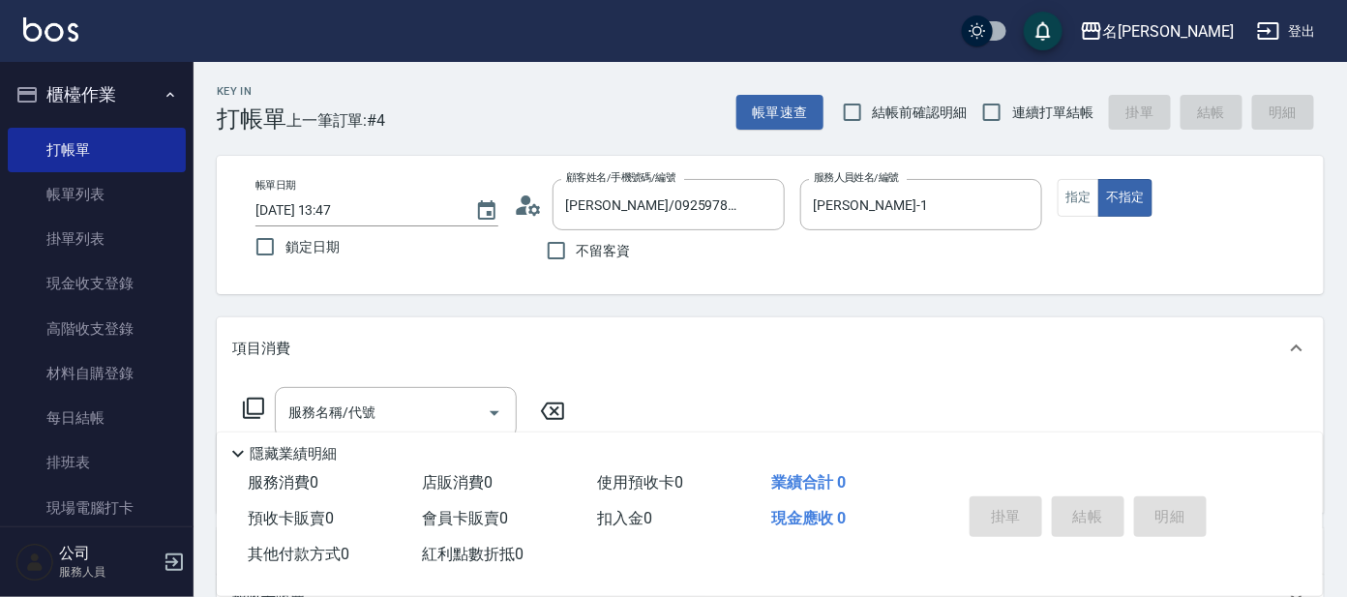
click at [257, 401] on icon at bounding box center [253, 408] width 23 height 23
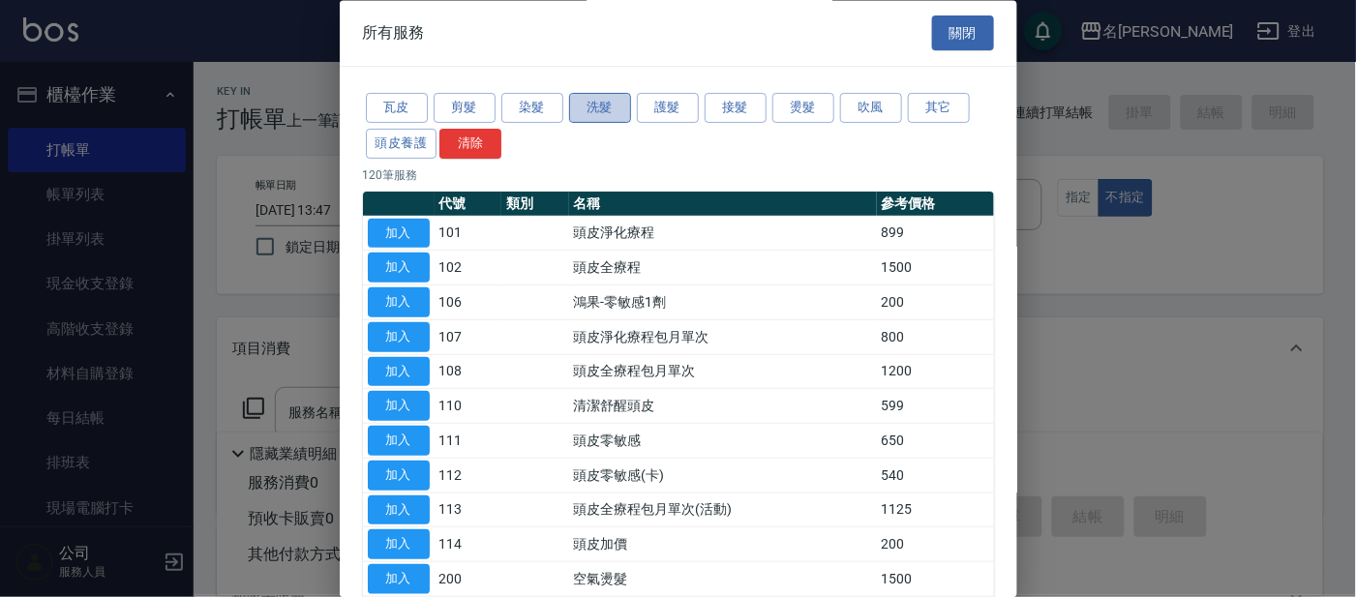
click at [595, 112] on button "洗髮" at bounding box center [600, 109] width 62 height 30
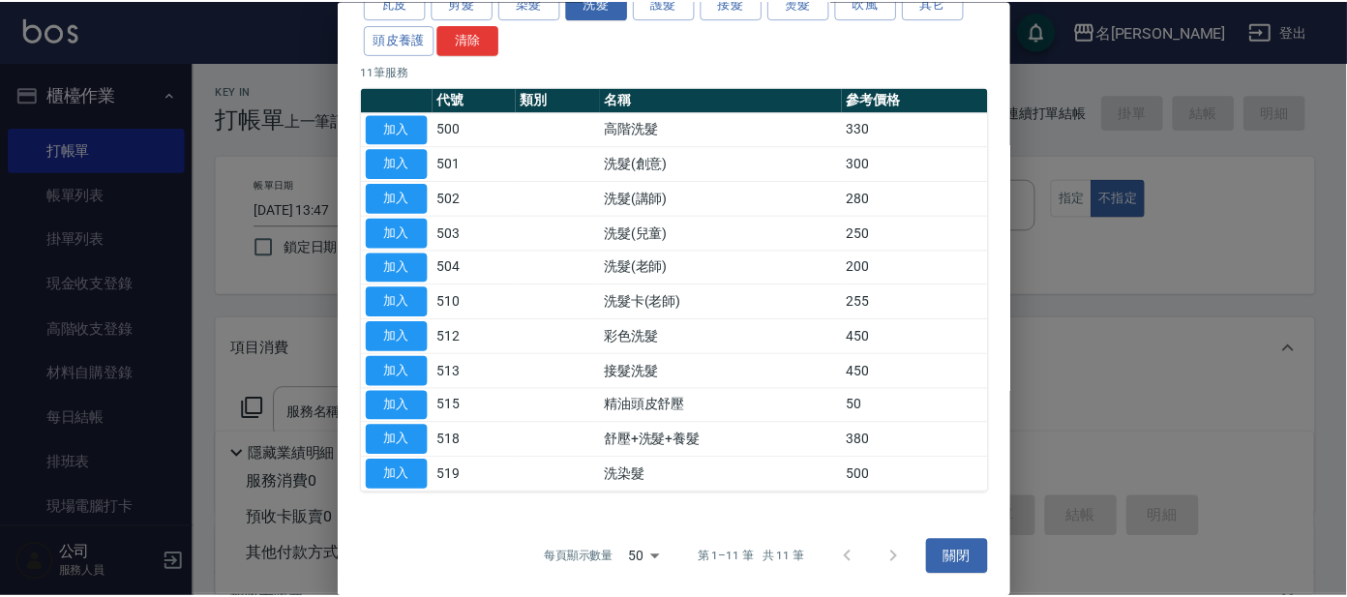
scroll to position [105, 0]
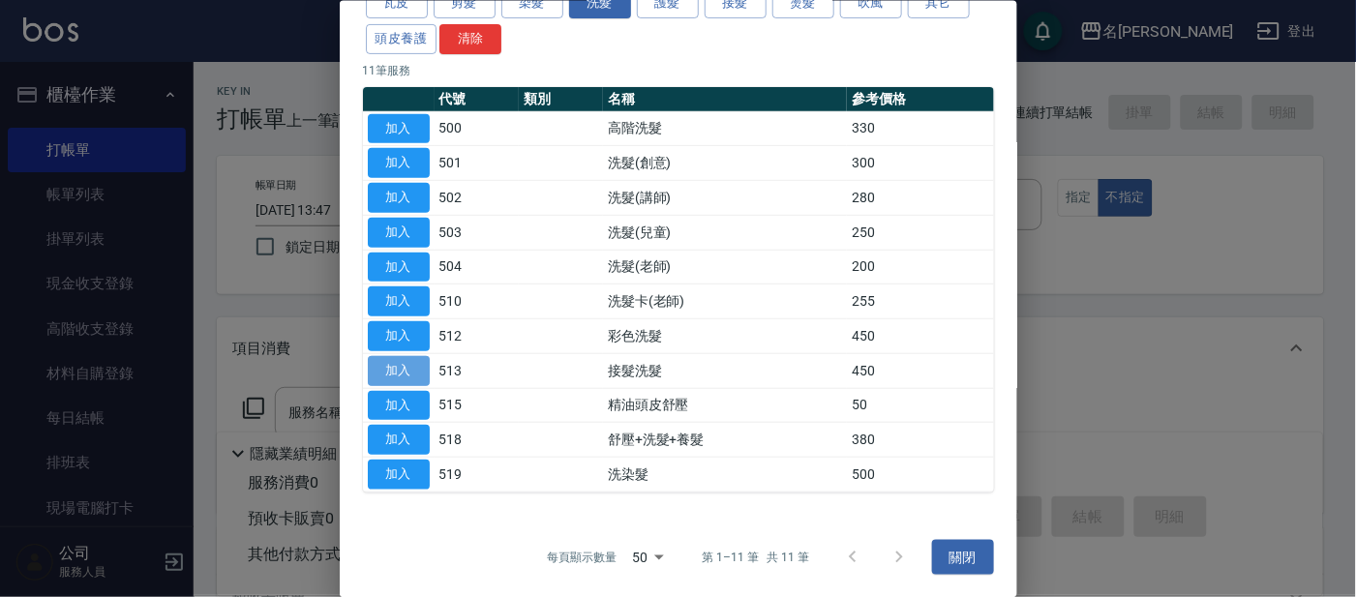
click at [405, 367] on button "加入" at bounding box center [399, 370] width 62 height 30
type input "接髮洗髮(513)"
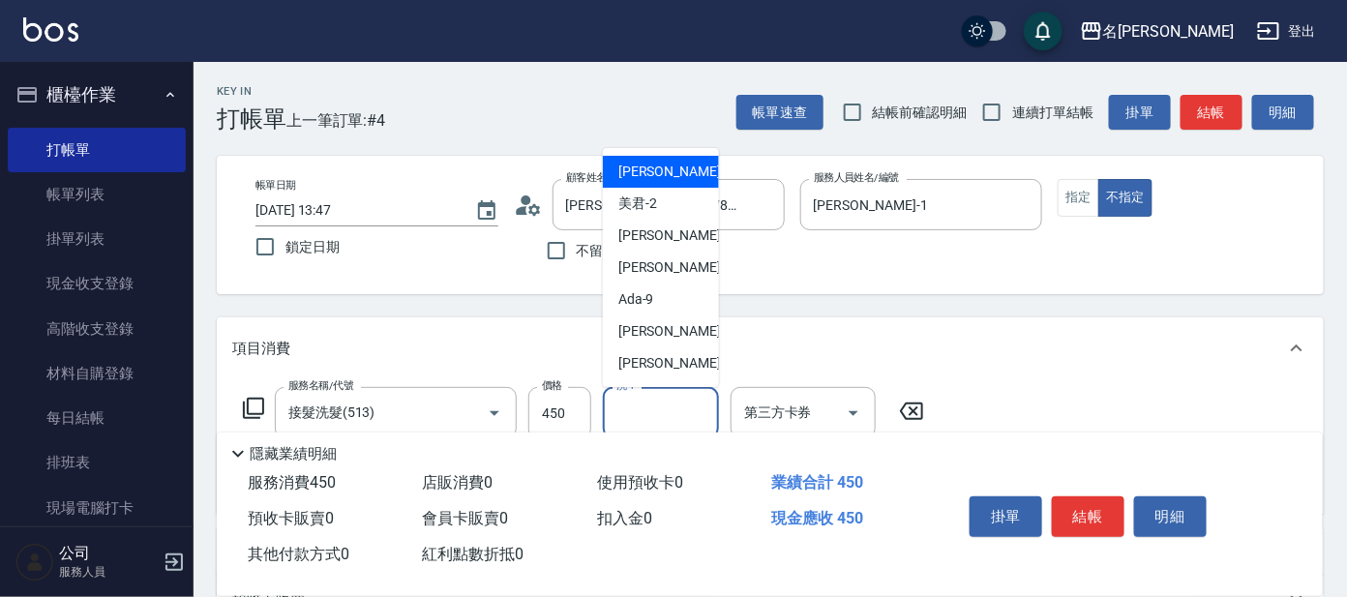
click at [700, 402] on input "洗-1" at bounding box center [661, 413] width 99 height 34
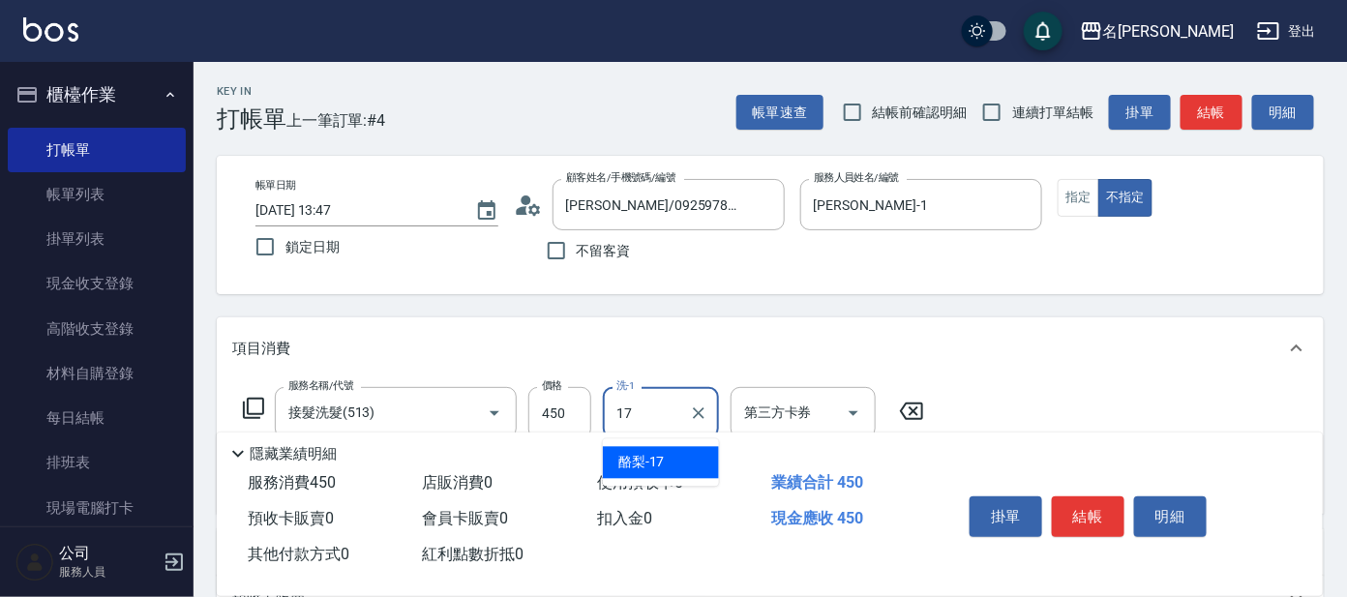
type input "酪梨-17"
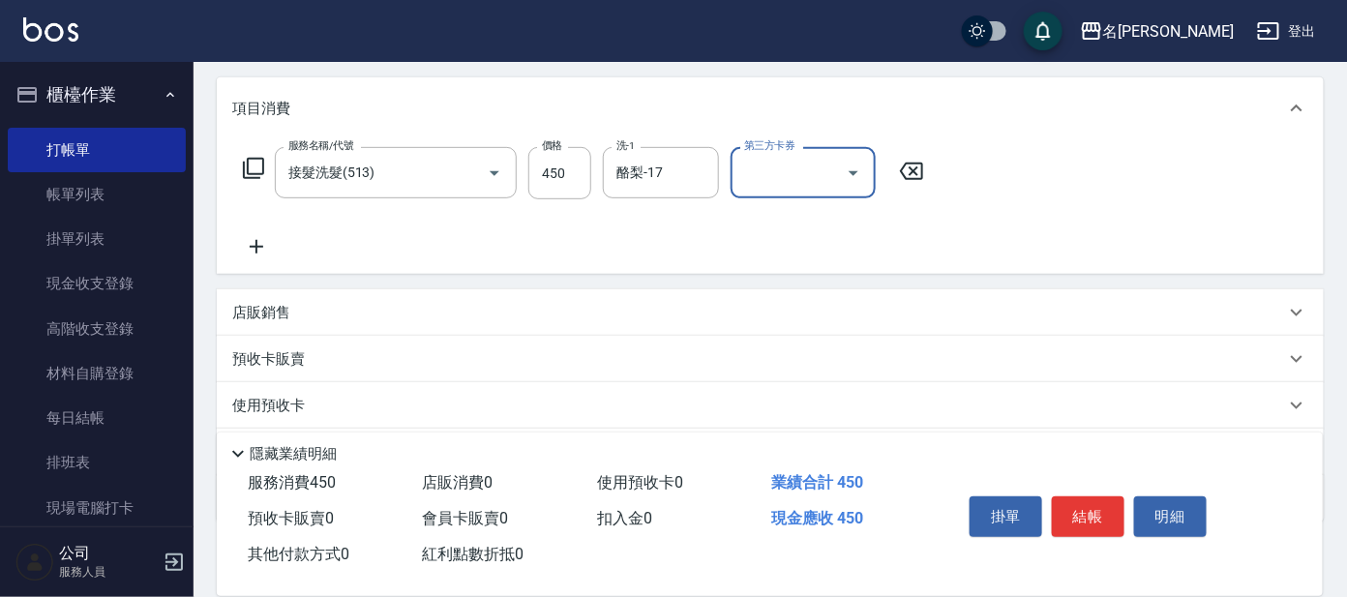
scroll to position [345, 0]
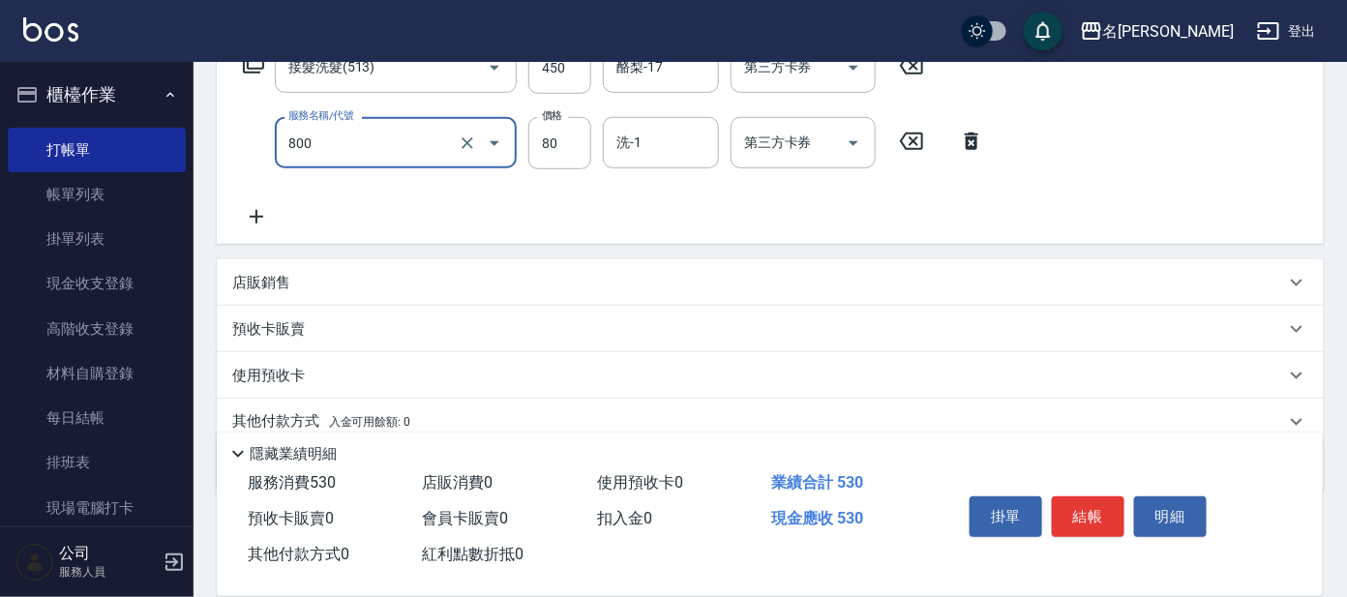
type input "快速修護(800)"
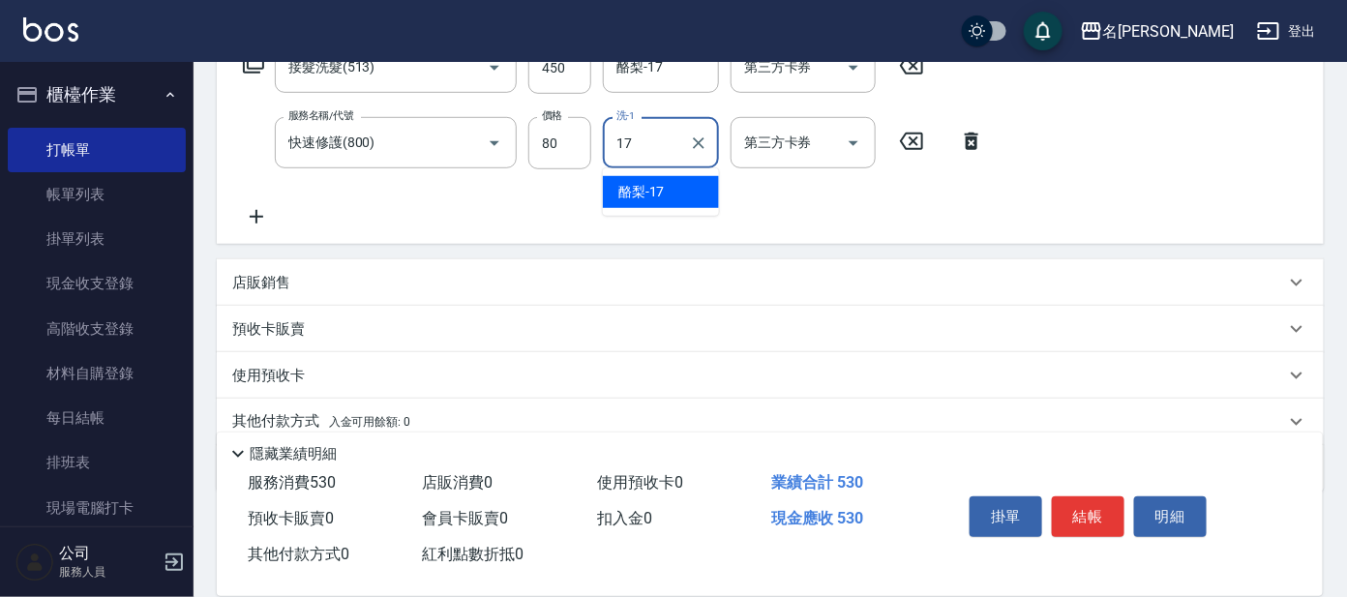
type input "酪梨-17"
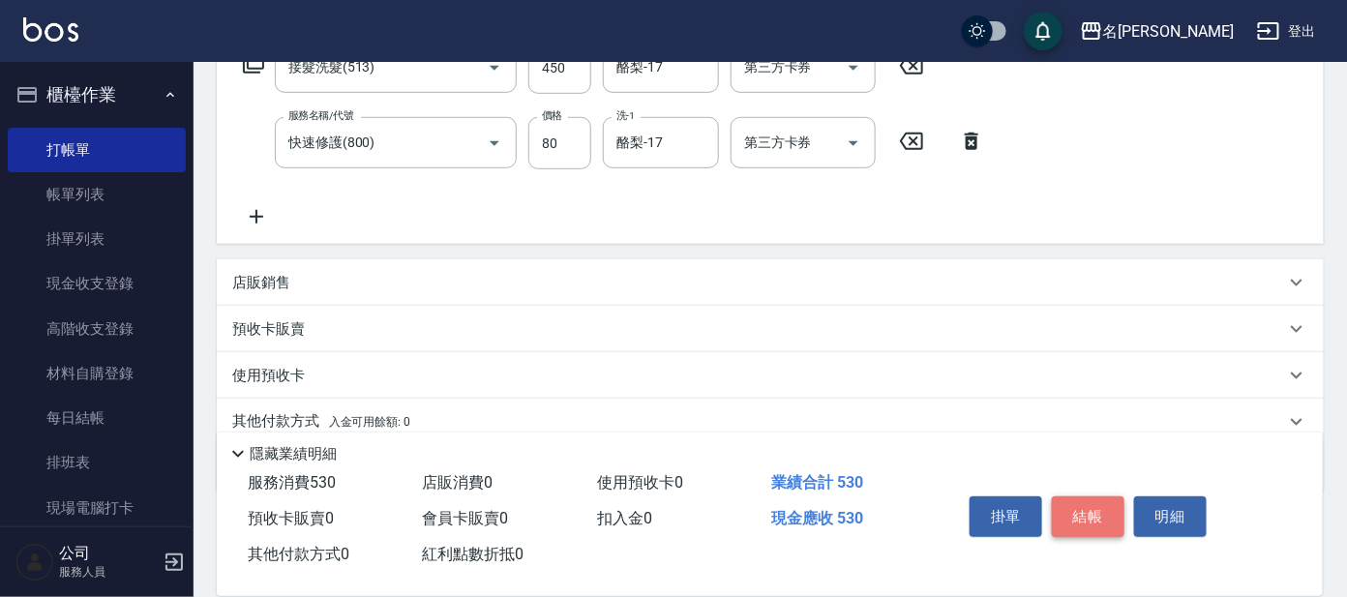
click at [1072, 514] on button "結帳" at bounding box center [1088, 516] width 73 height 41
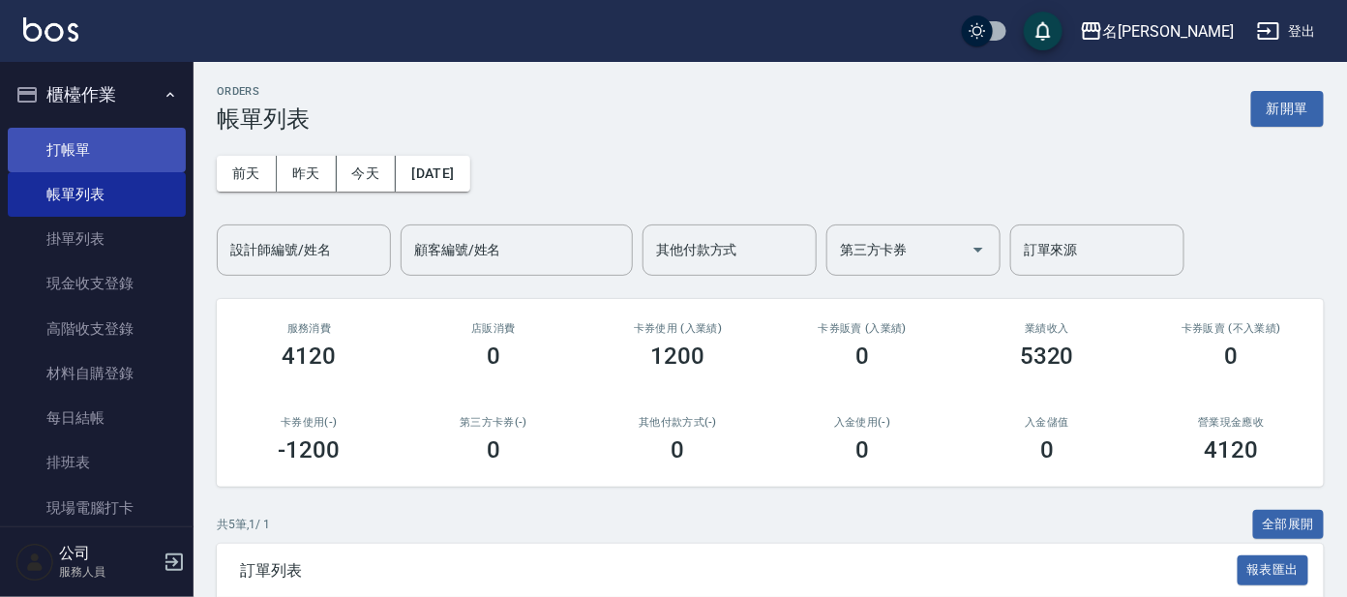
click at [77, 149] on link "打帳單" at bounding box center [97, 150] width 178 height 45
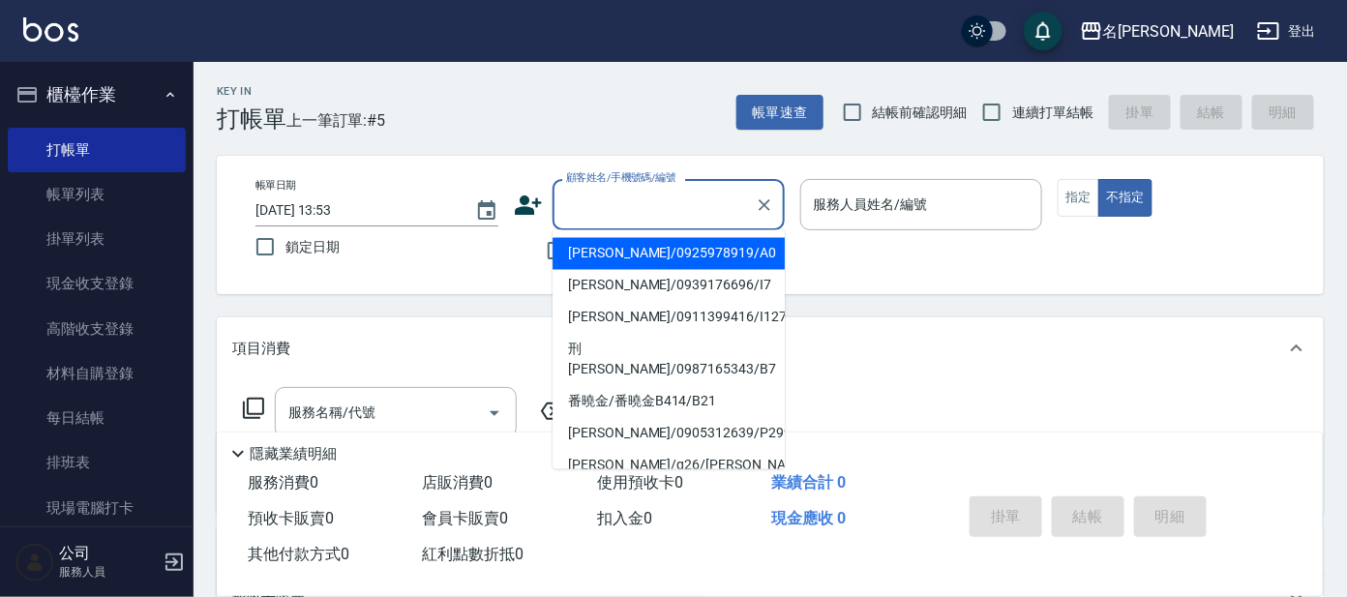
click at [609, 202] on input "顧客姓名/手機號碼/編號" at bounding box center [654, 205] width 186 height 34
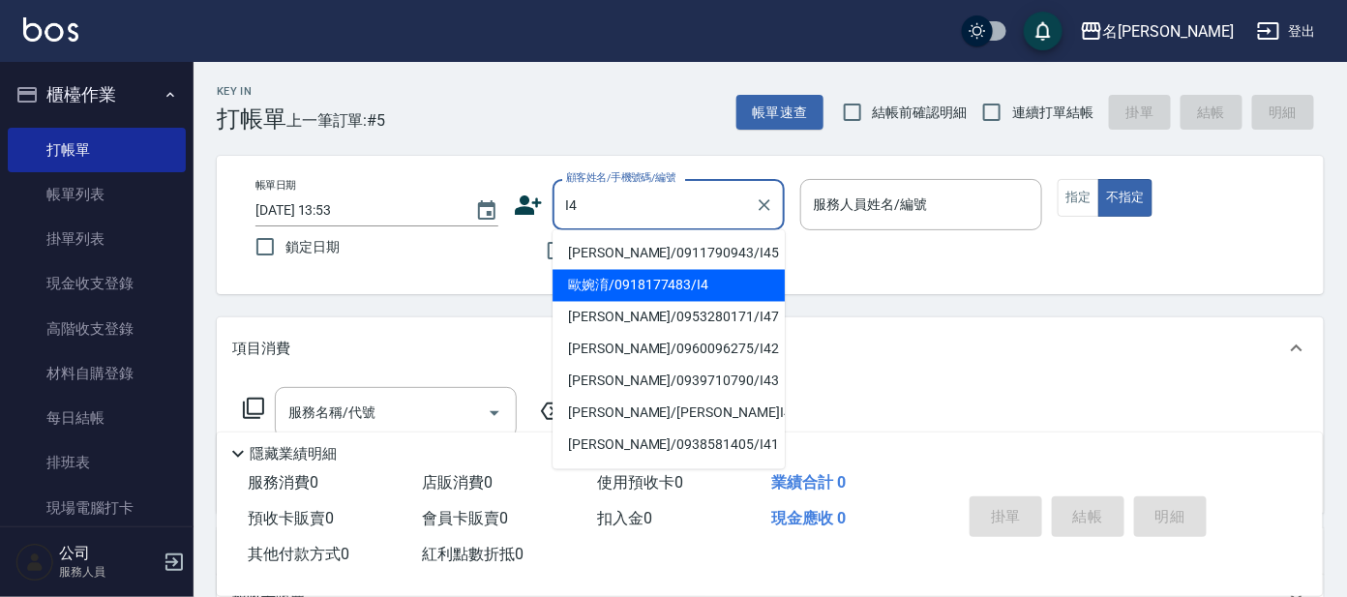
click at [632, 278] on li "歐婉淯/0918177483/I4" at bounding box center [669, 286] width 232 height 32
type input "歐婉淯/0918177483/I4"
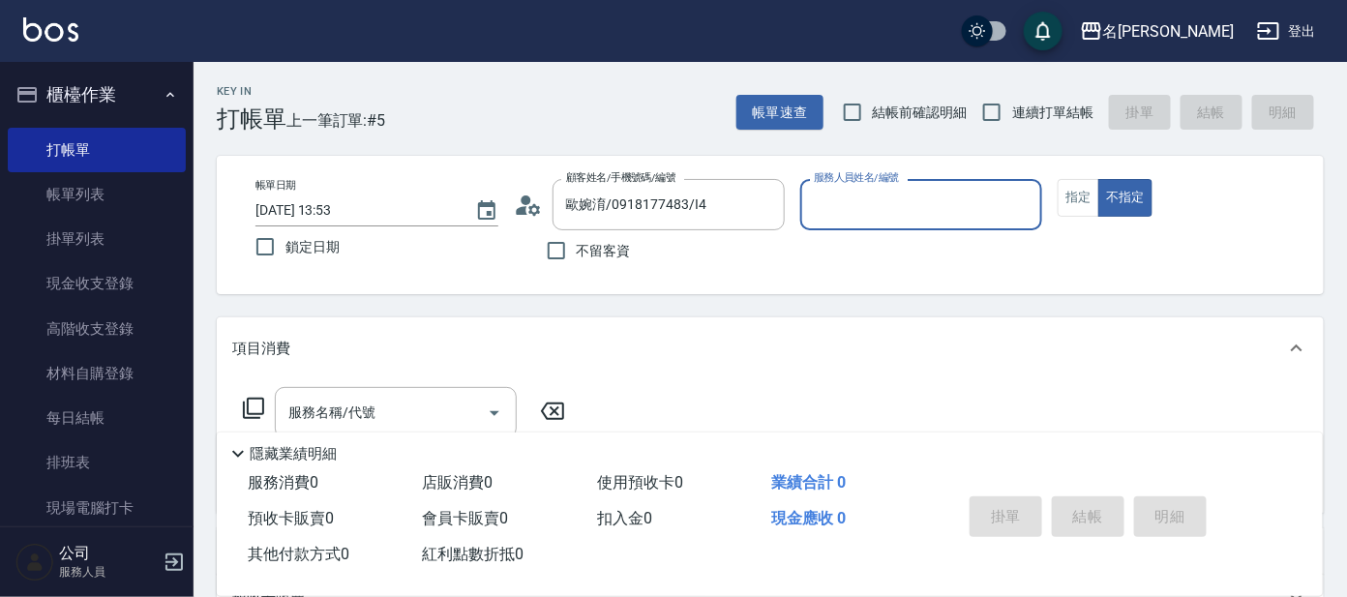
type input "Ada-9"
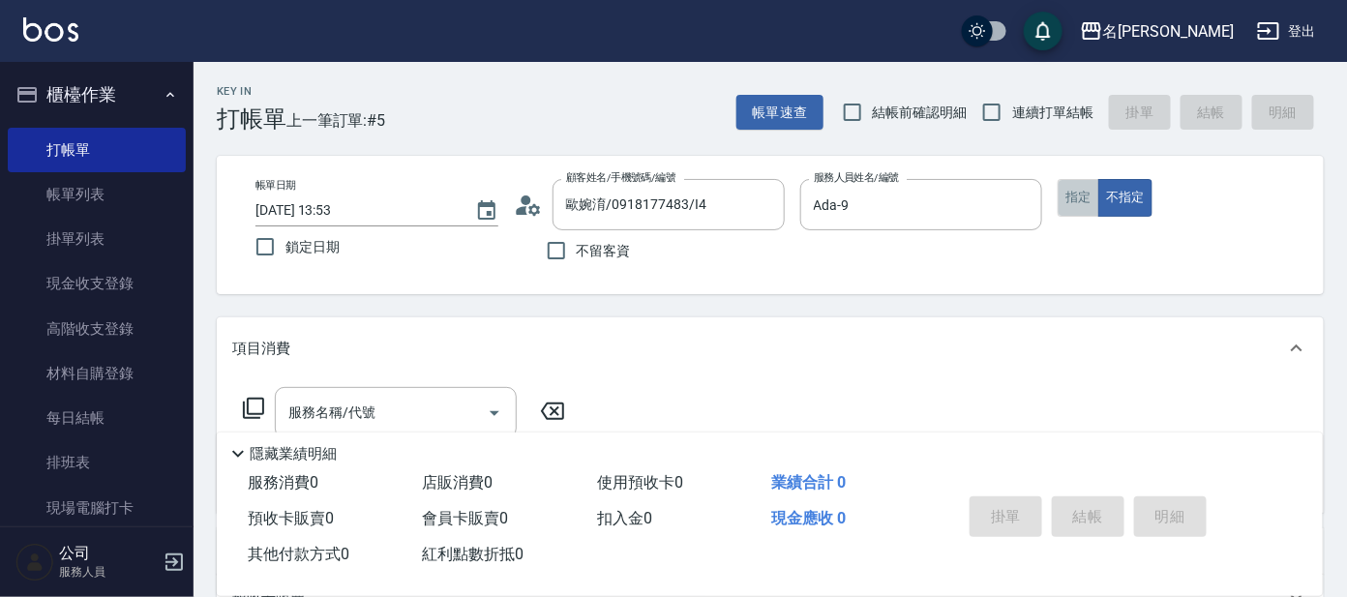
click at [1081, 199] on button "指定" at bounding box center [1079, 198] width 42 height 38
click at [254, 403] on icon at bounding box center [253, 408] width 23 height 23
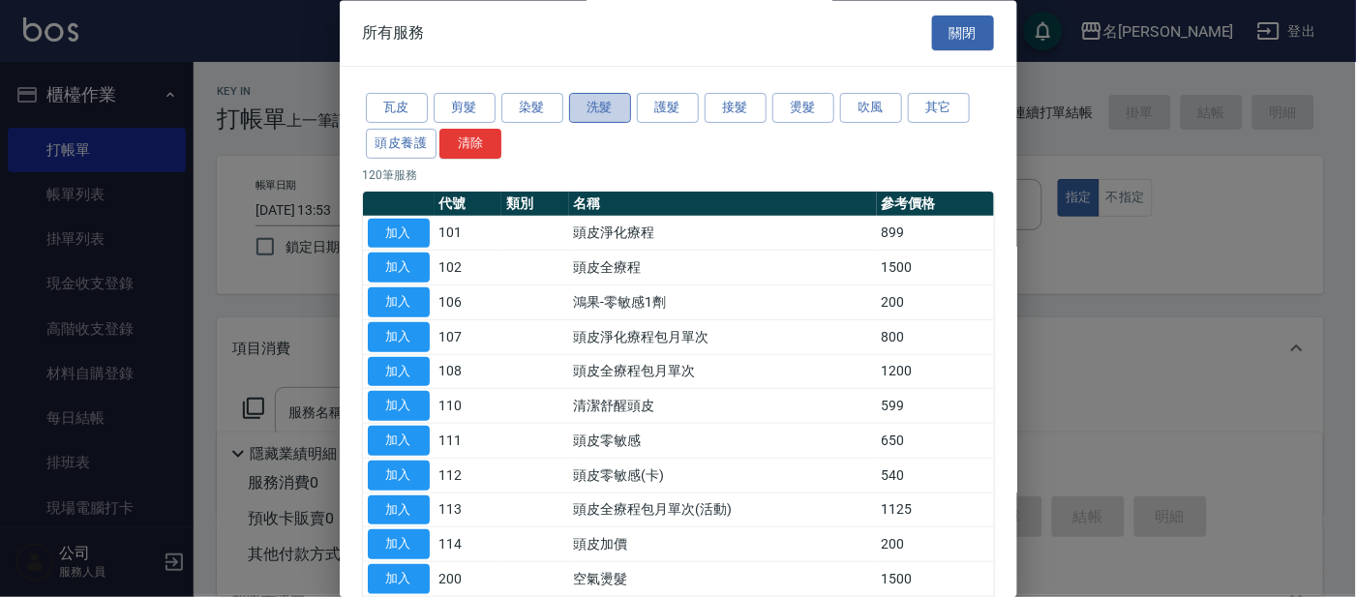
click at [593, 103] on button "洗髮" at bounding box center [600, 109] width 62 height 30
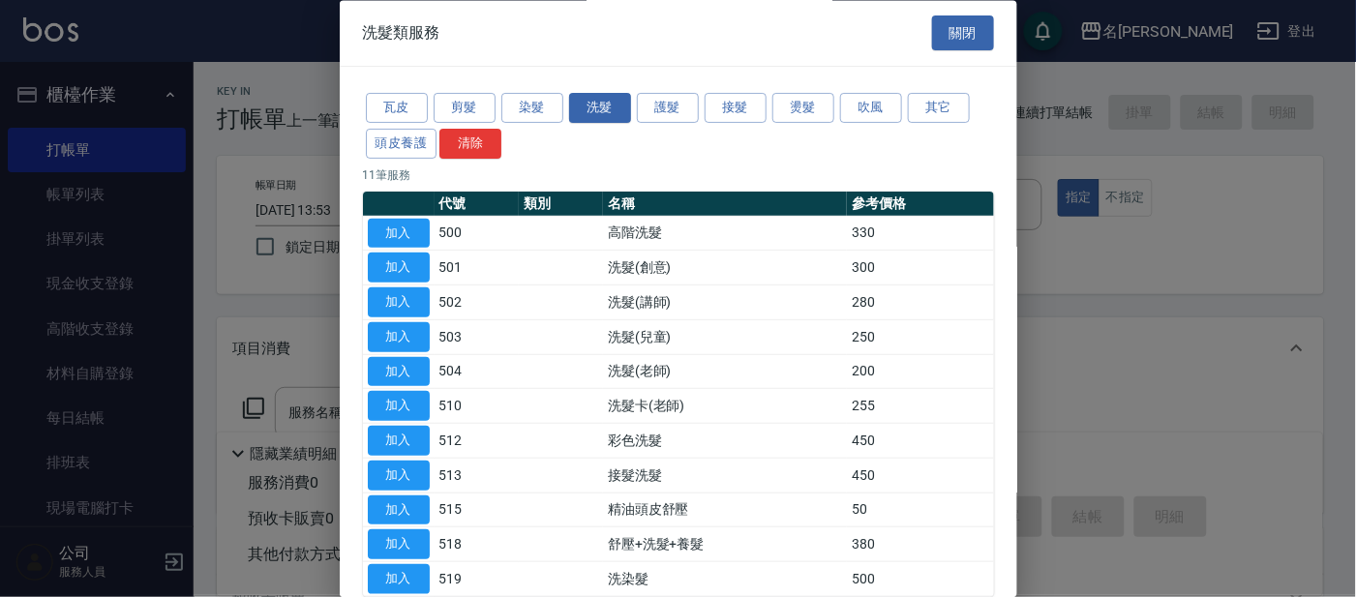
click at [399, 230] on button "加入" at bounding box center [399, 234] width 62 height 30
type input "高階洗髮(500)"
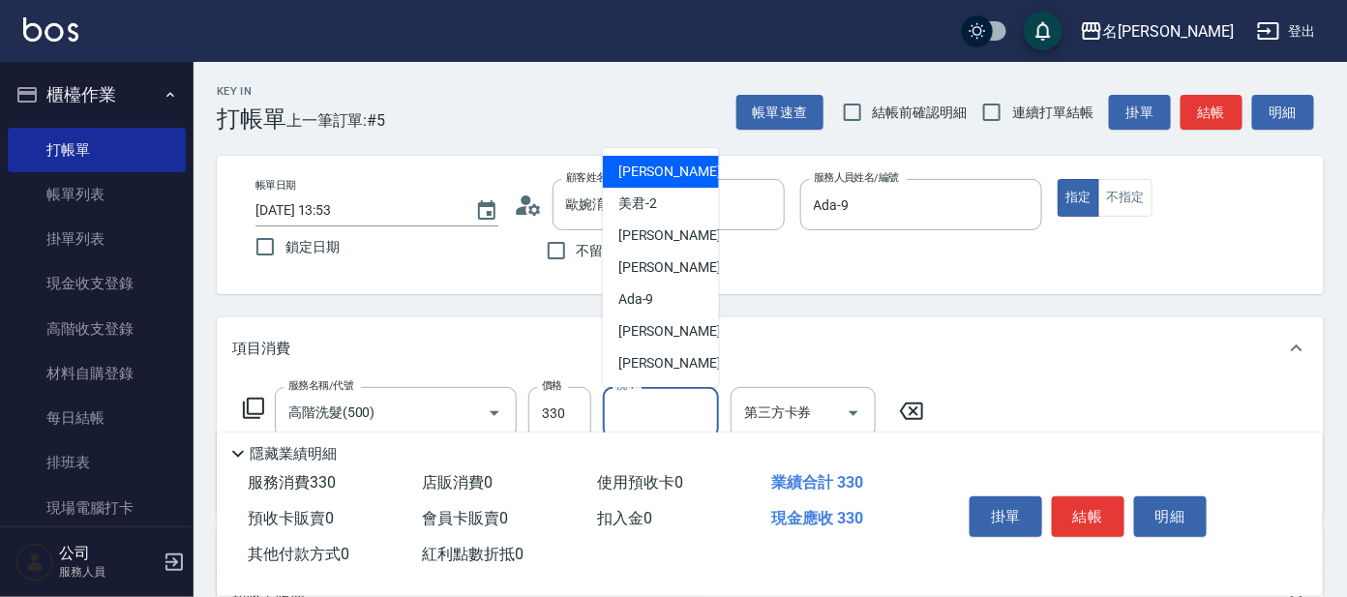
click at [668, 411] on input "洗-1" at bounding box center [661, 413] width 99 height 34
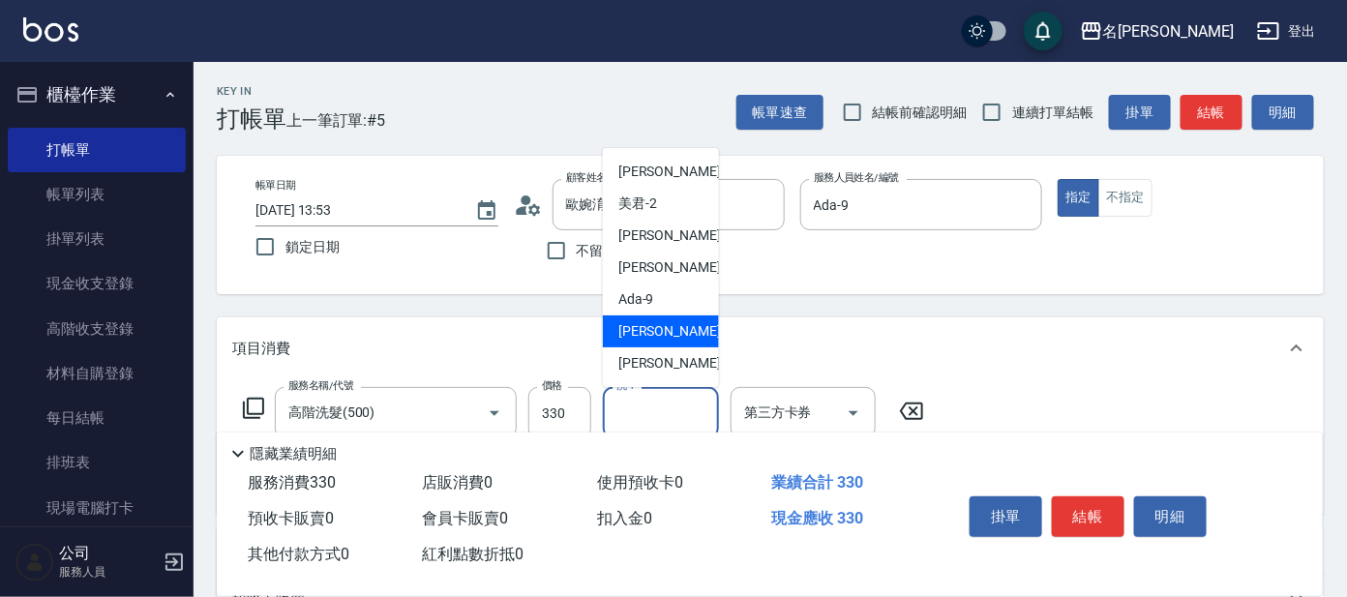
click at [649, 324] on span "[PERSON_NAME] -11" at bounding box center [679, 331] width 122 height 20
type input "[PERSON_NAME]-11"
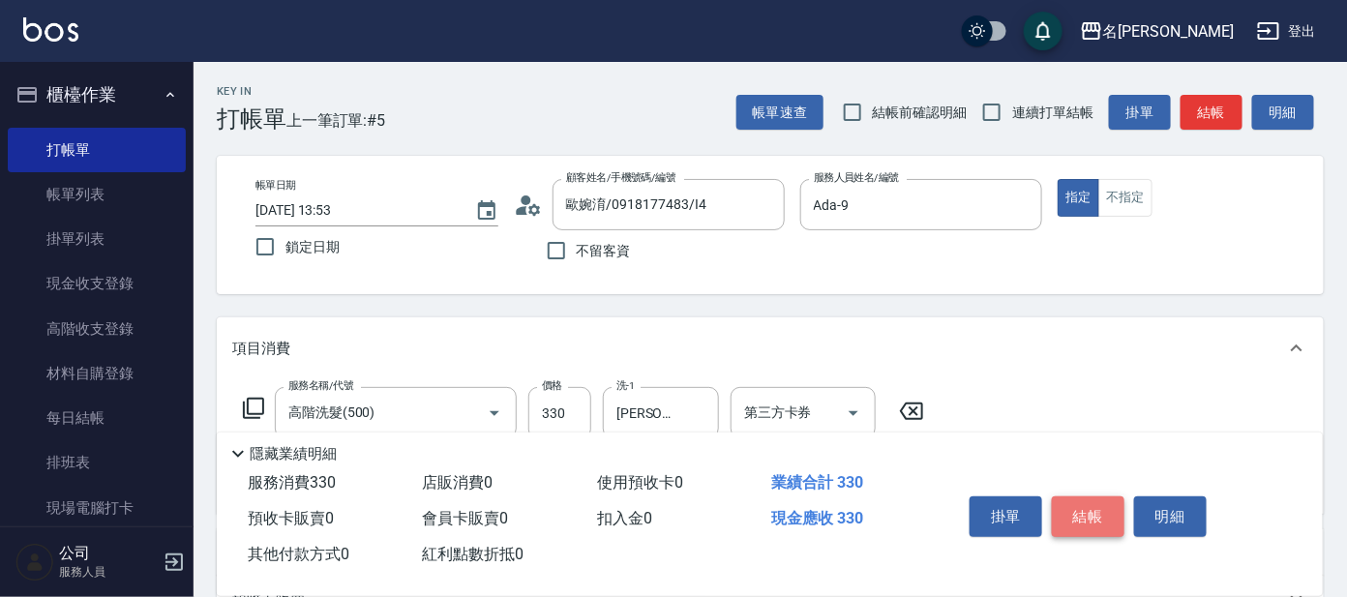
click at [1068, 514] on button "結帳" at bounding box center [1088, 516] width 73 height 41
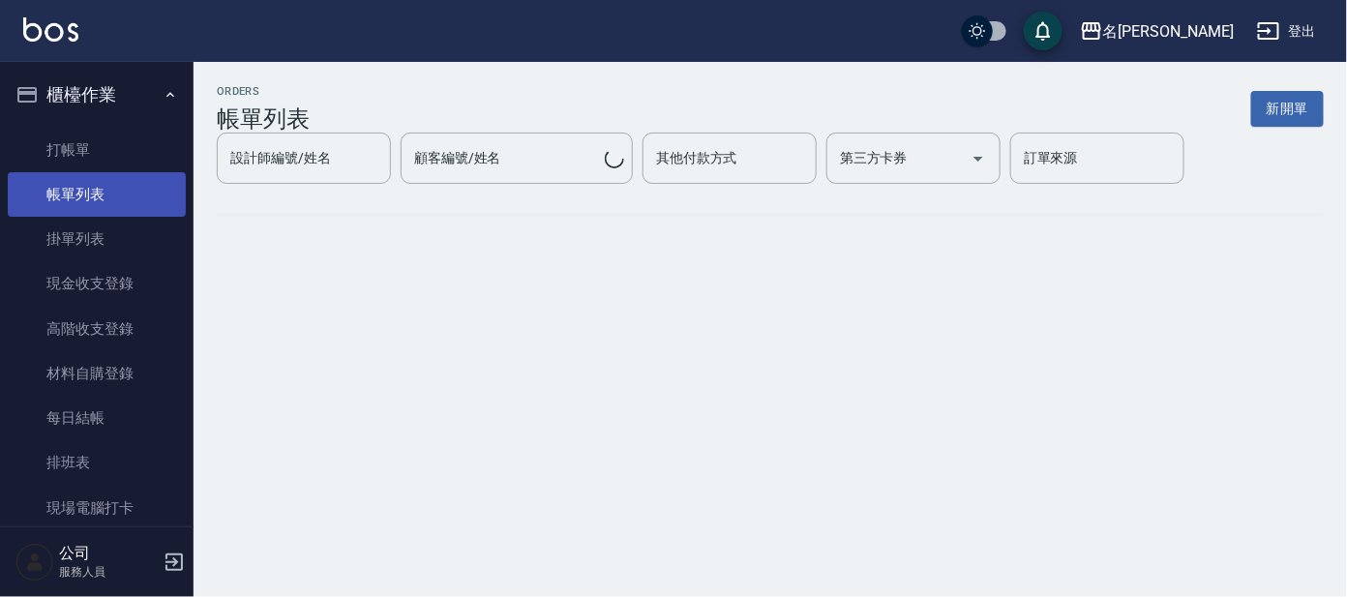
drag, startPoint x: 105, startPoint y: 187, endPoint x: 115, endPoint y: 194, distance: 12.4
click at [105, 189] on link "帳單列表" at bounding box center [97, 194] width 178 height 45
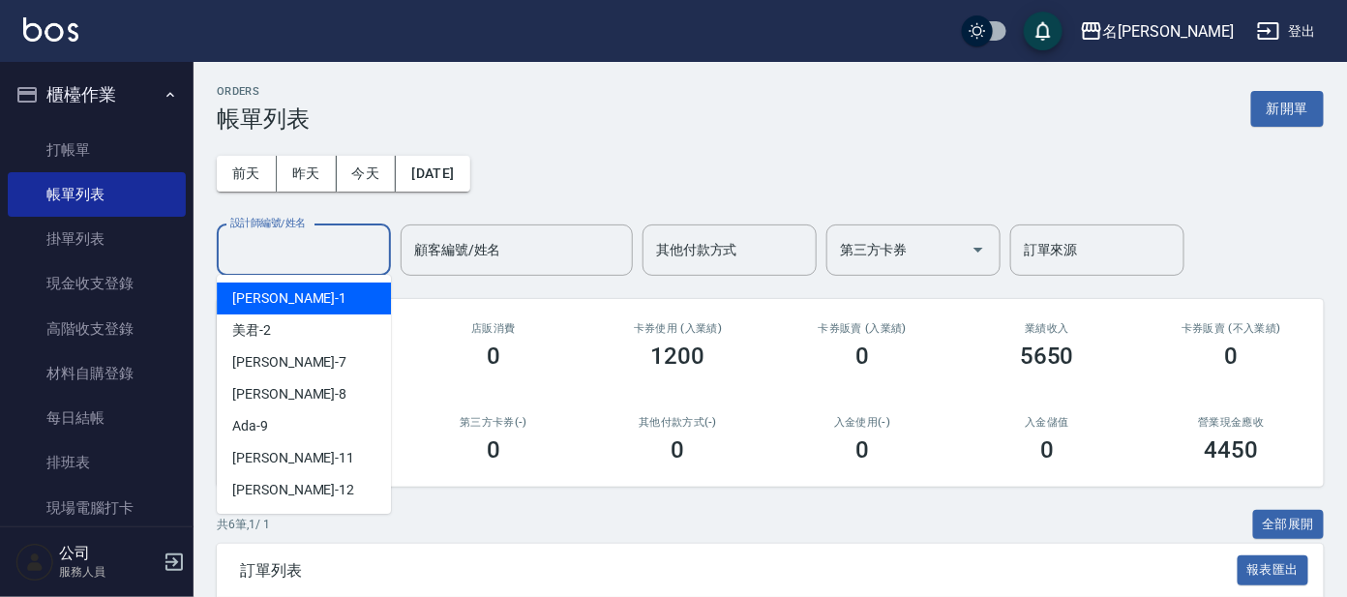
click at [322, 256] on input "設計師編號/姓名" at bounding box center [303, 250] width 157 height 34
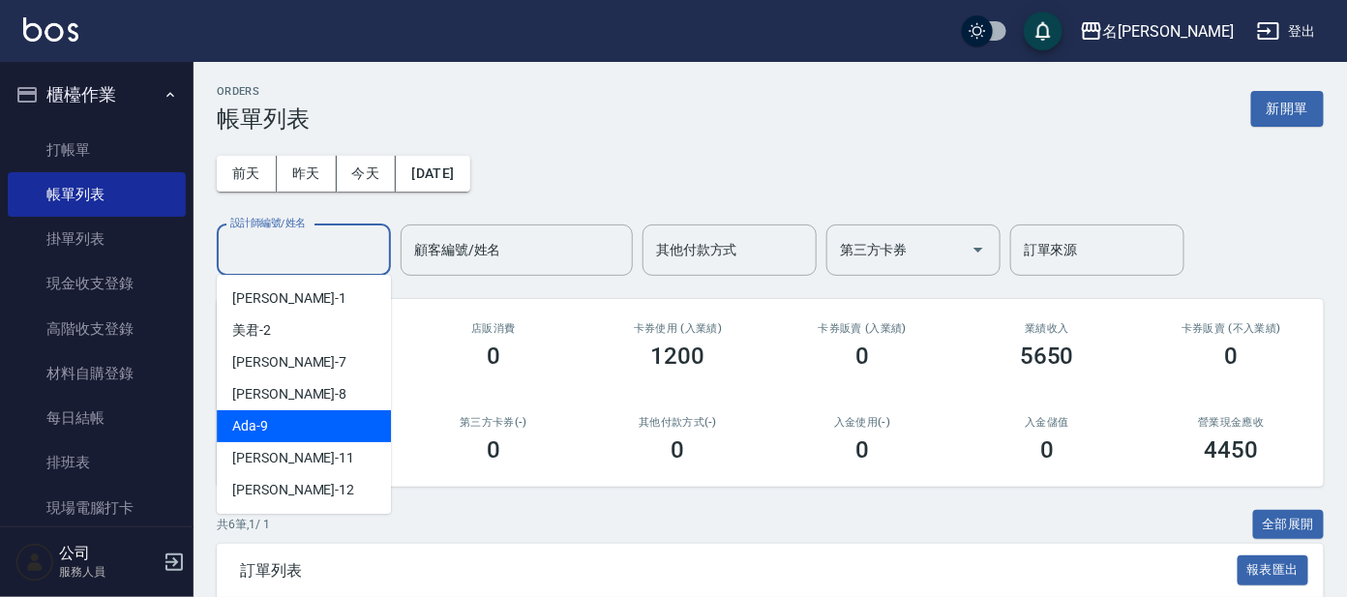
click at [292, 420] on div "Ada -9" at bounding box center [304, 426] width 174 height 32
type input "Ada-9"
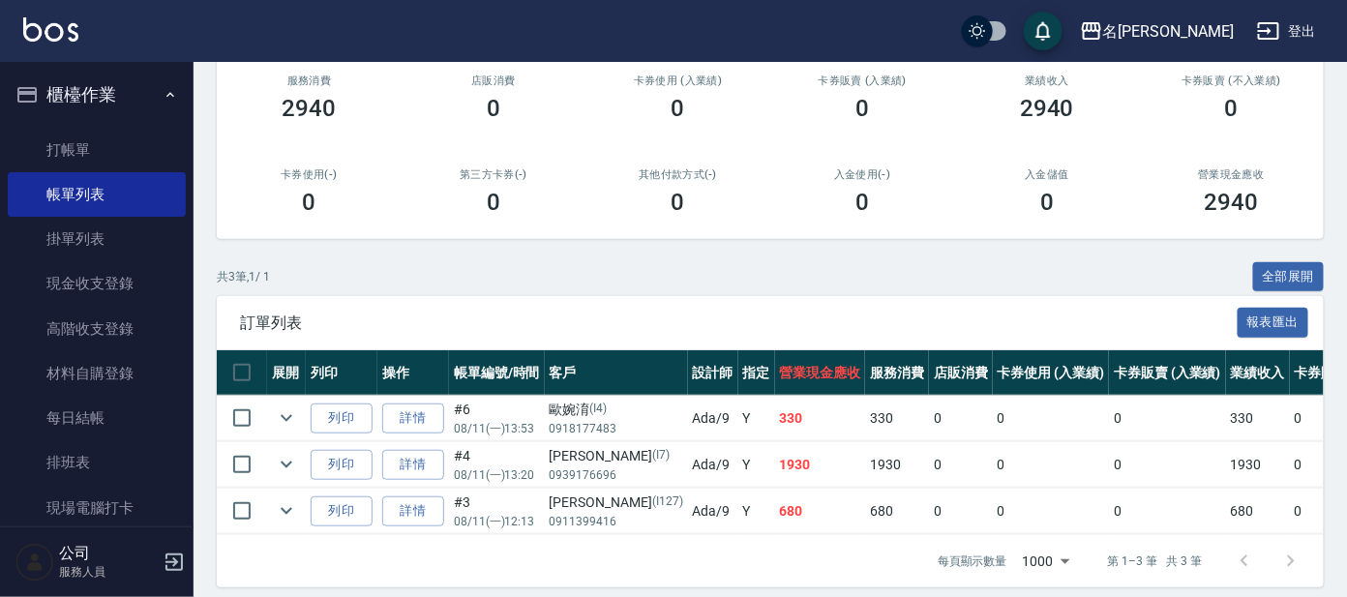
scroll to position [279, 0]
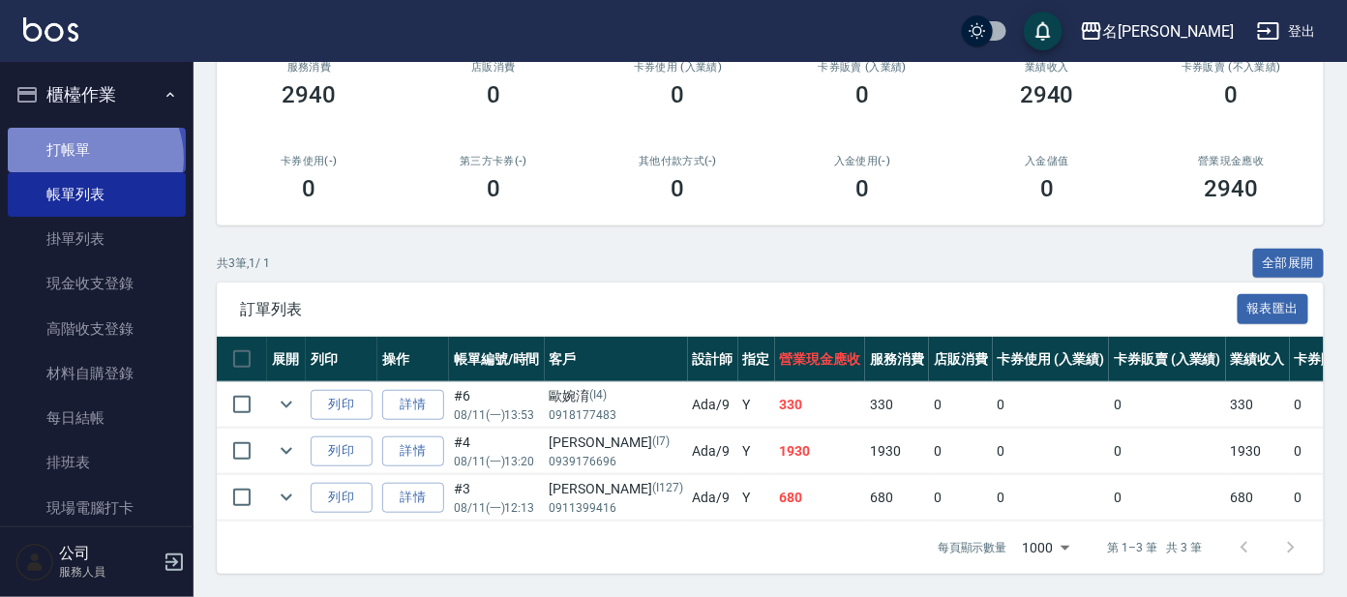
click at [89, 158] on link "打帳單" at bounding box center [97, 150] width 178 height 45
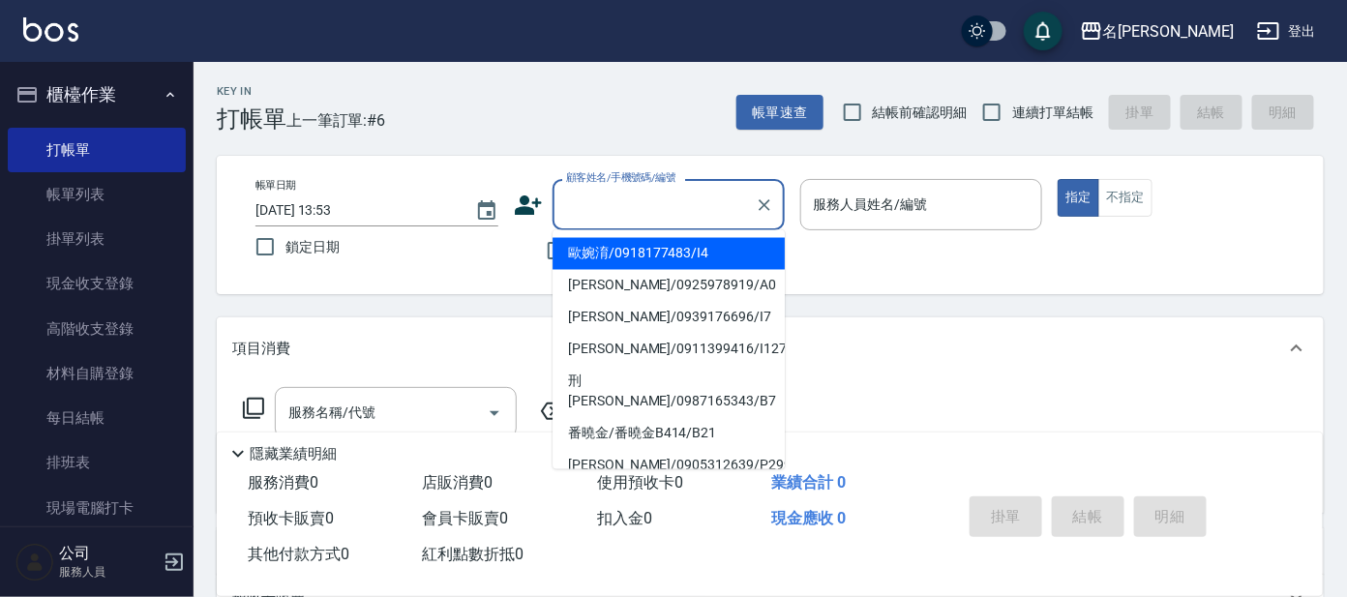
click at [620, 195] on input "顧客姓名/手機號碼/編號" at bounding box center [654, 205] width 186 height 34
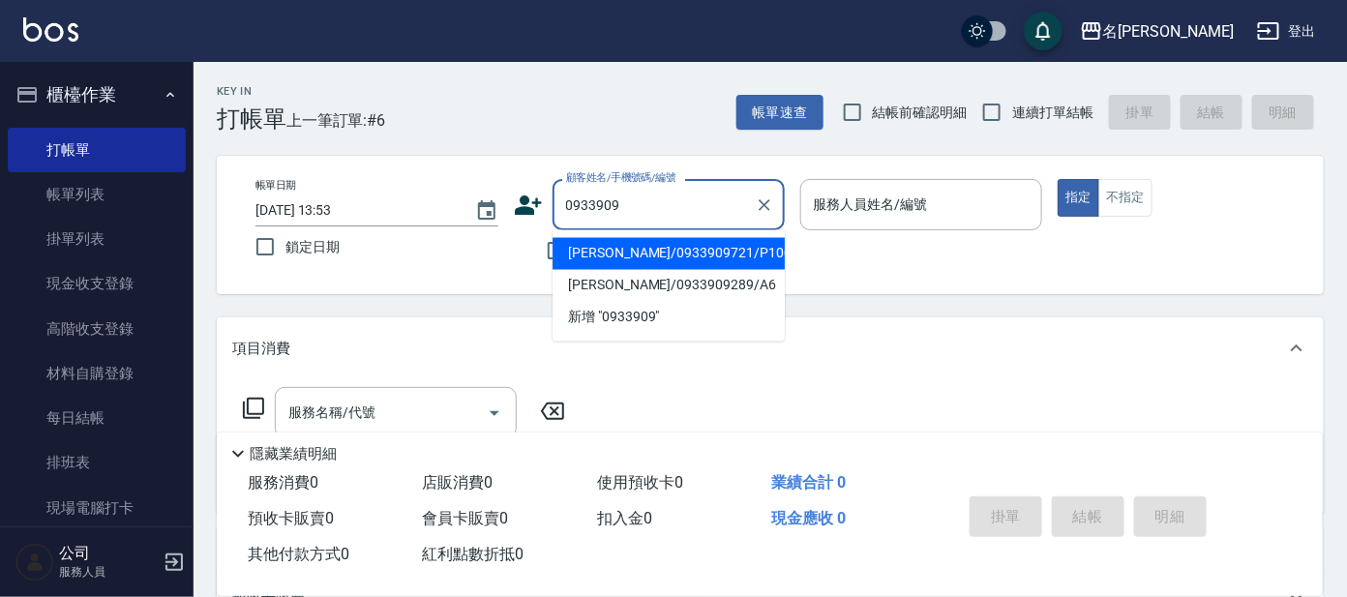
click at [723, 247] on li "[PERSON_NAME]/0933909721/P1008" at bounding box center [669, 254] width 232 height 32
type input "[PERSON_NAME]/0933909721/P1008"
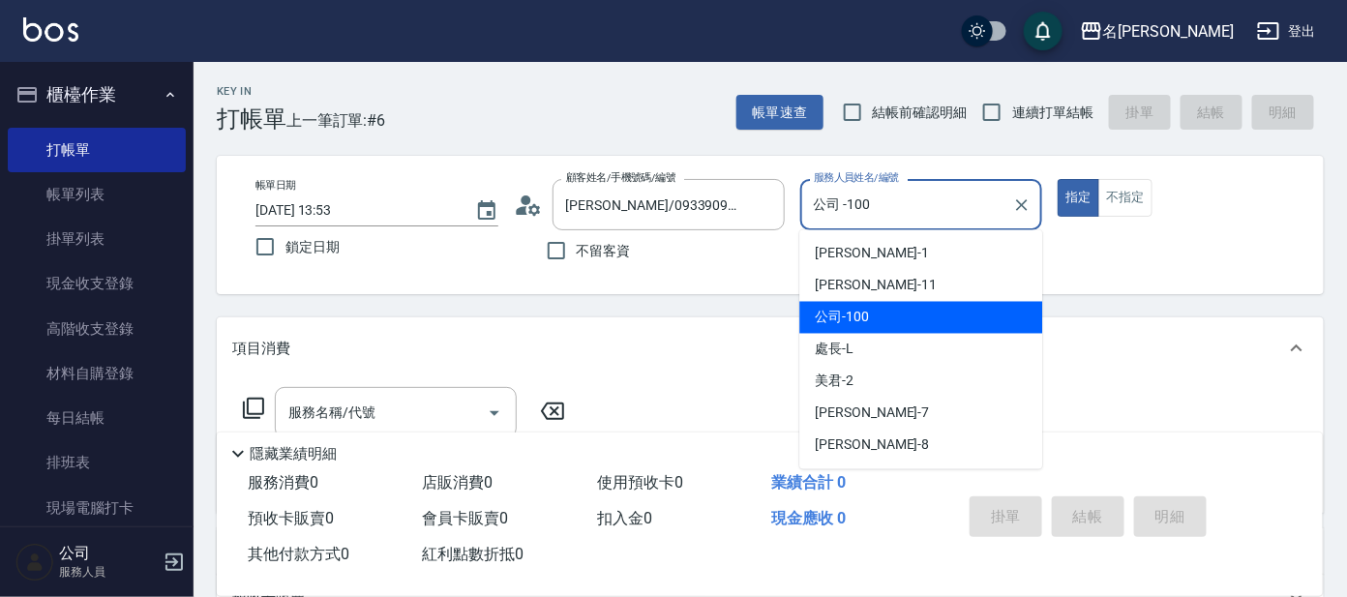
click at [926, 200] on input "公司 -100" at bounding box center [907, 205] width 196 height 34
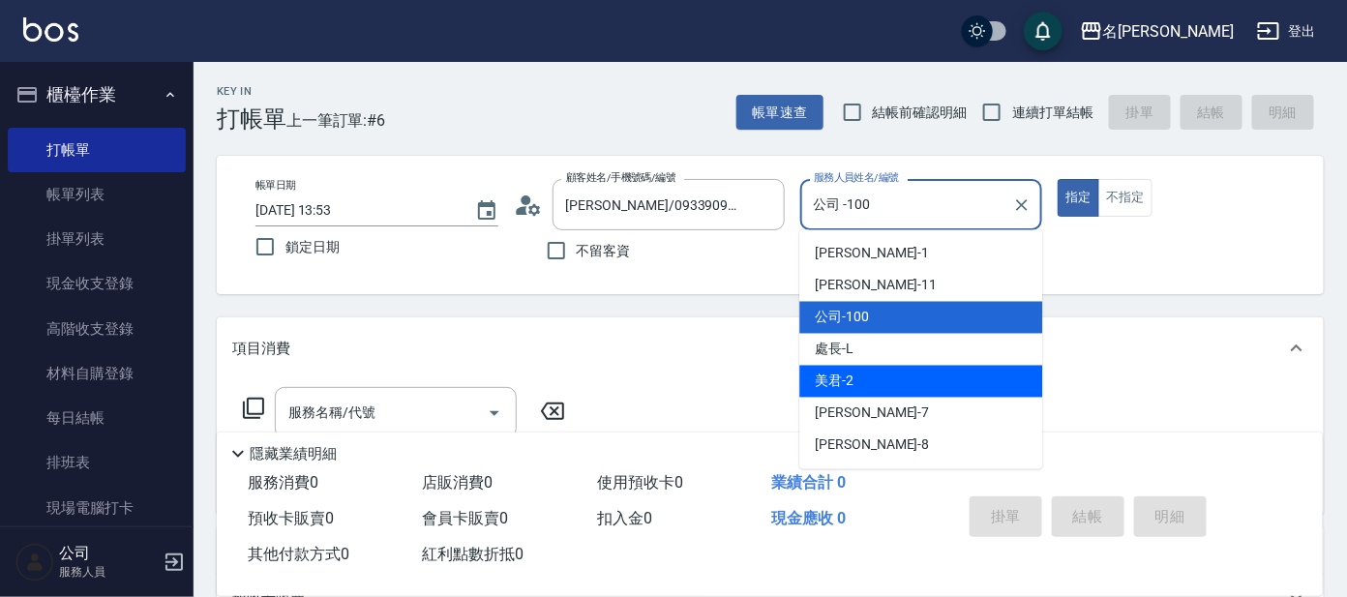
drag, startPoint x: 912, startPoint y: 381, endPoint x: 960, endPoint y: 344, distance: 60.6
click at [912, 379] on div "美君 -2" at bounding box center [920, 382] width 243 height 32
type input "美君-2"
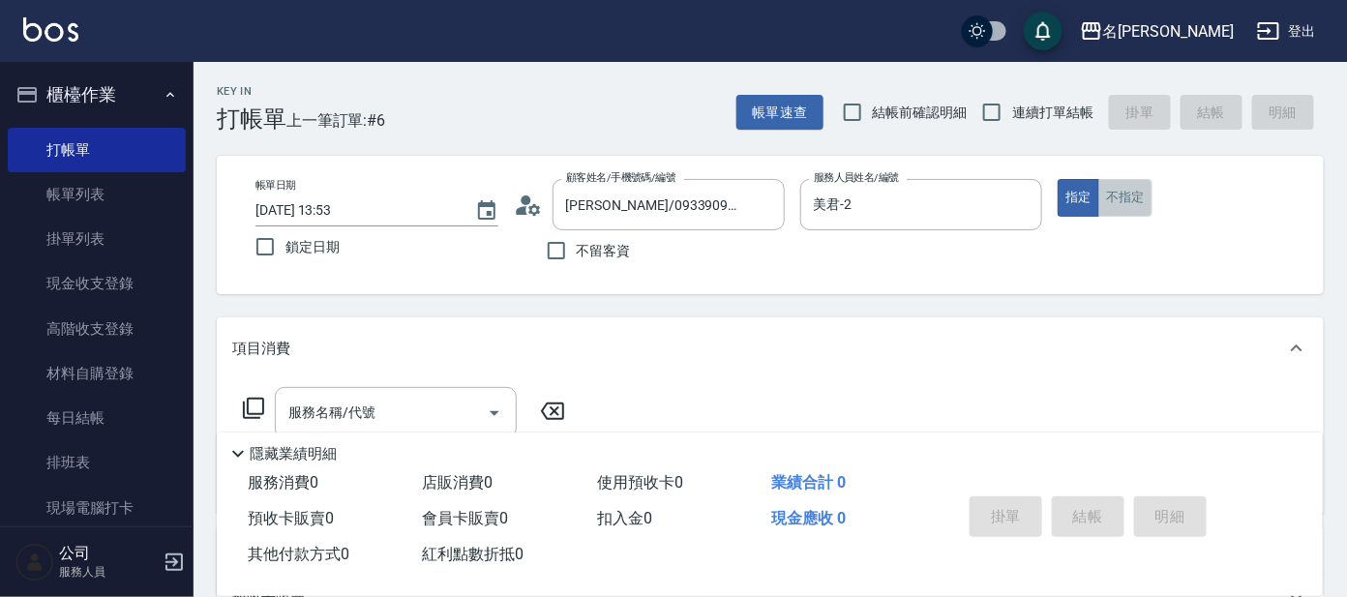
click at [1126, 199] on button "不指定" at bounding box center [1125, 198] width 54 height 38
click at [339, 410] on input "服務名稱/代號" at bounding box center [381, 413] width 195 height 34
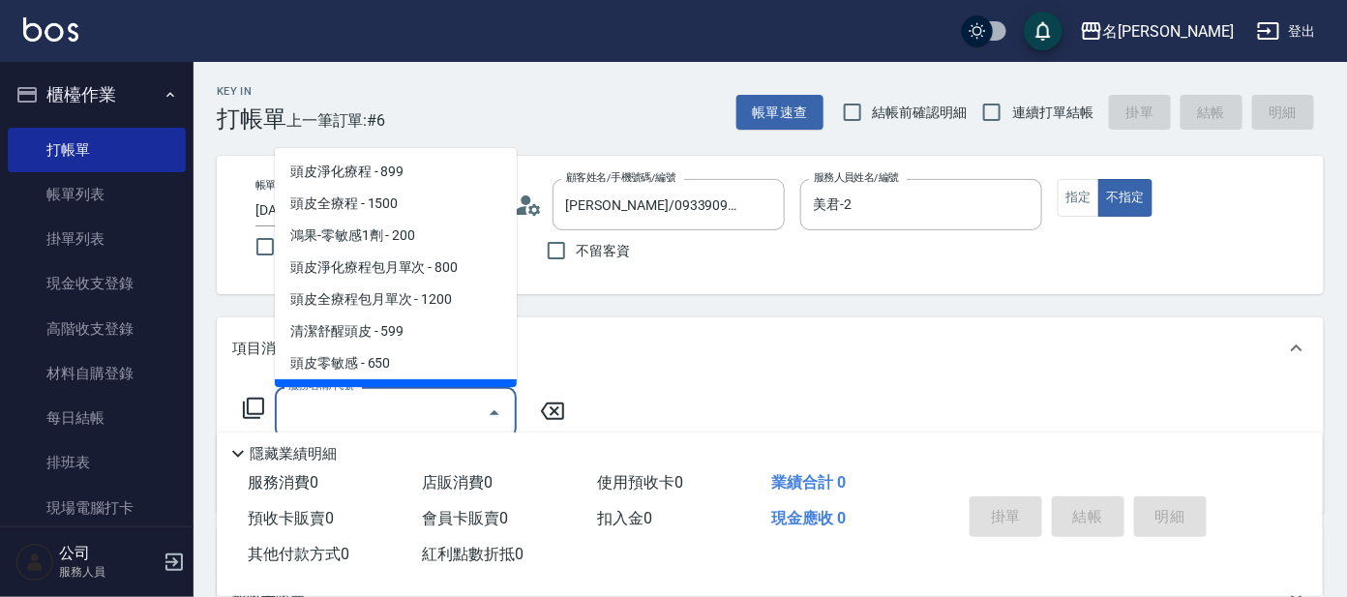
click at [259, 402] on icon at bounding box center [253, 408] width 23 height 23
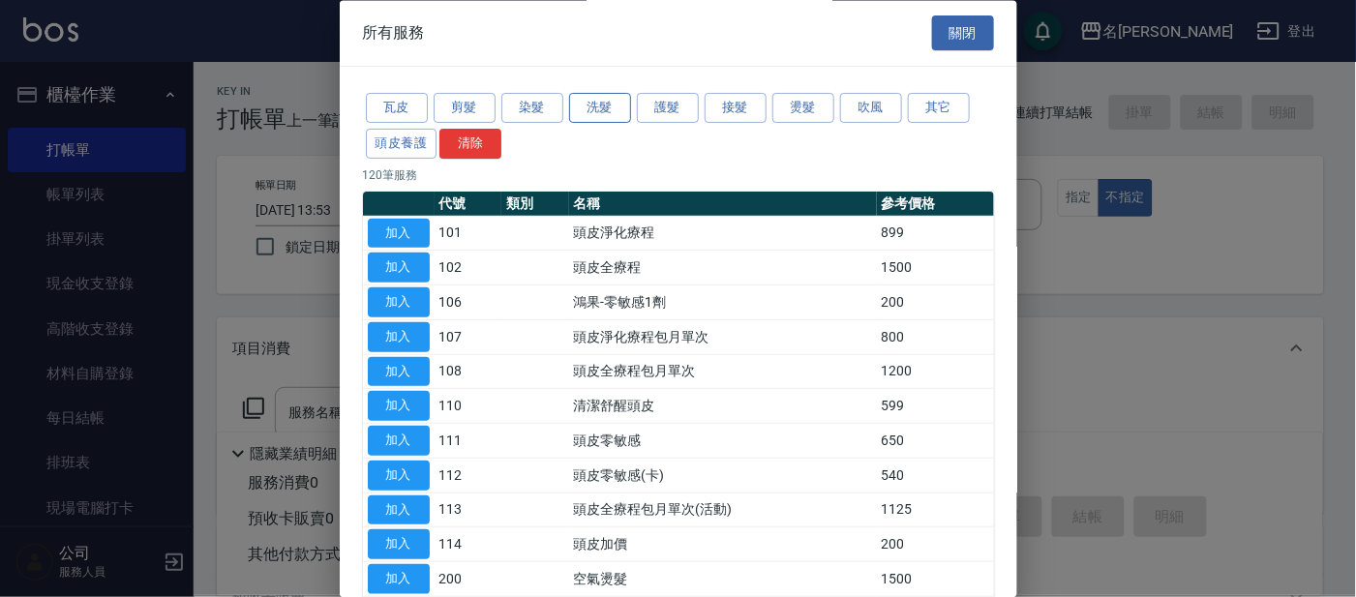
click at [606, 109] on button "洗髮" at bounding box center [600, 109] width 62 height 30
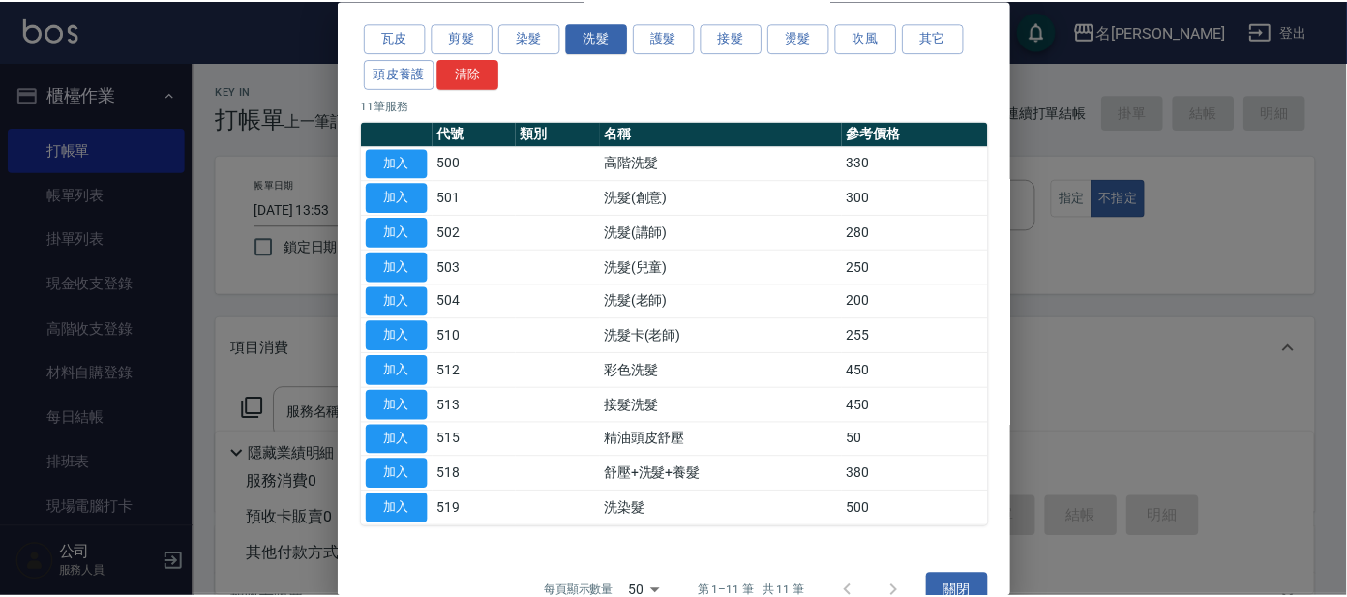
scroll to position [105, 0]
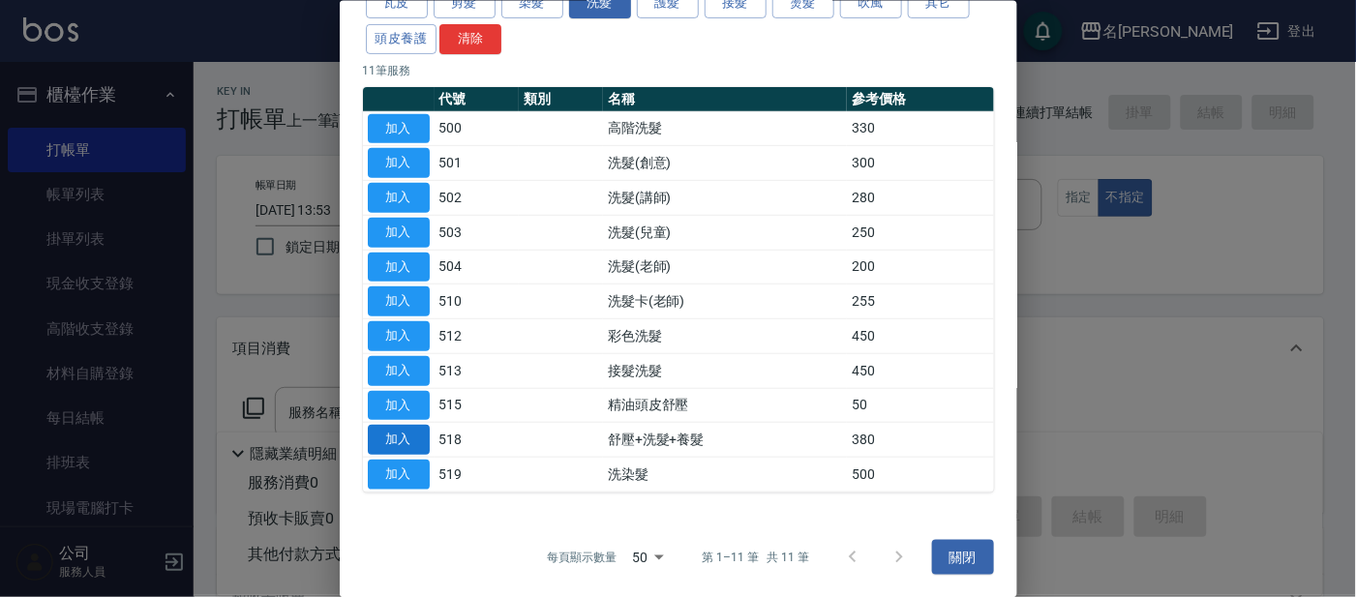
click at [408, 434] on button "加入" at bounding box center [399, 440] width 62 height 30
type input "舒壓+洗髮+養髮(518)"
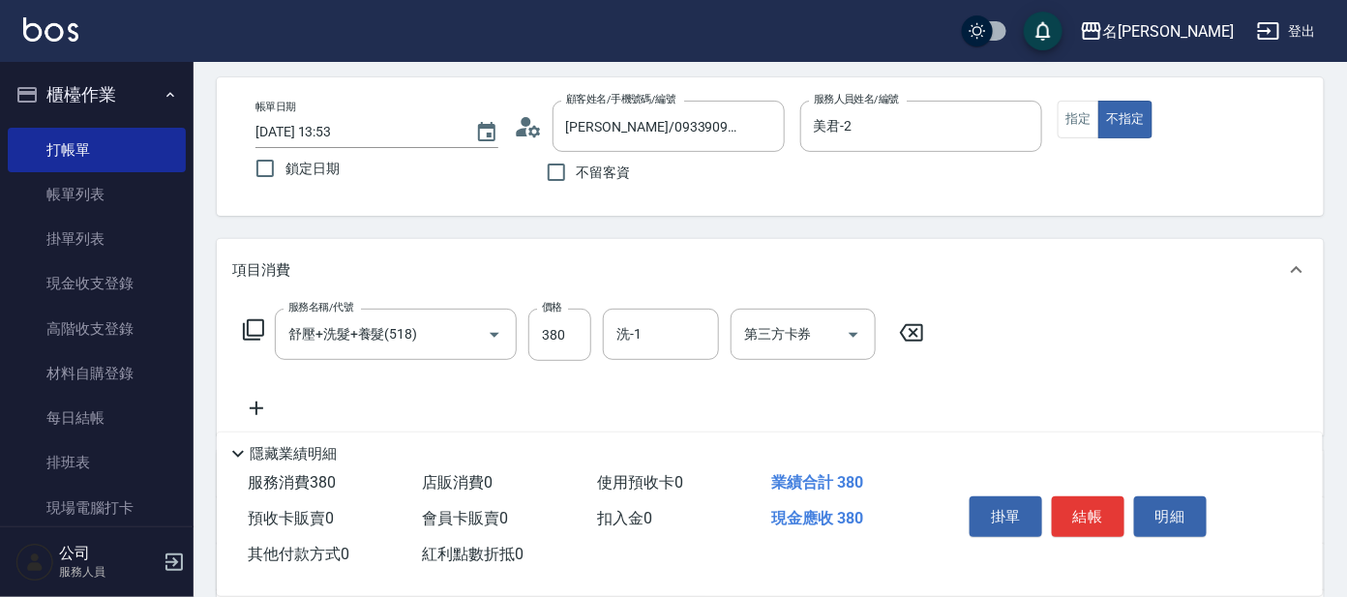
scroll to position [120, 0]
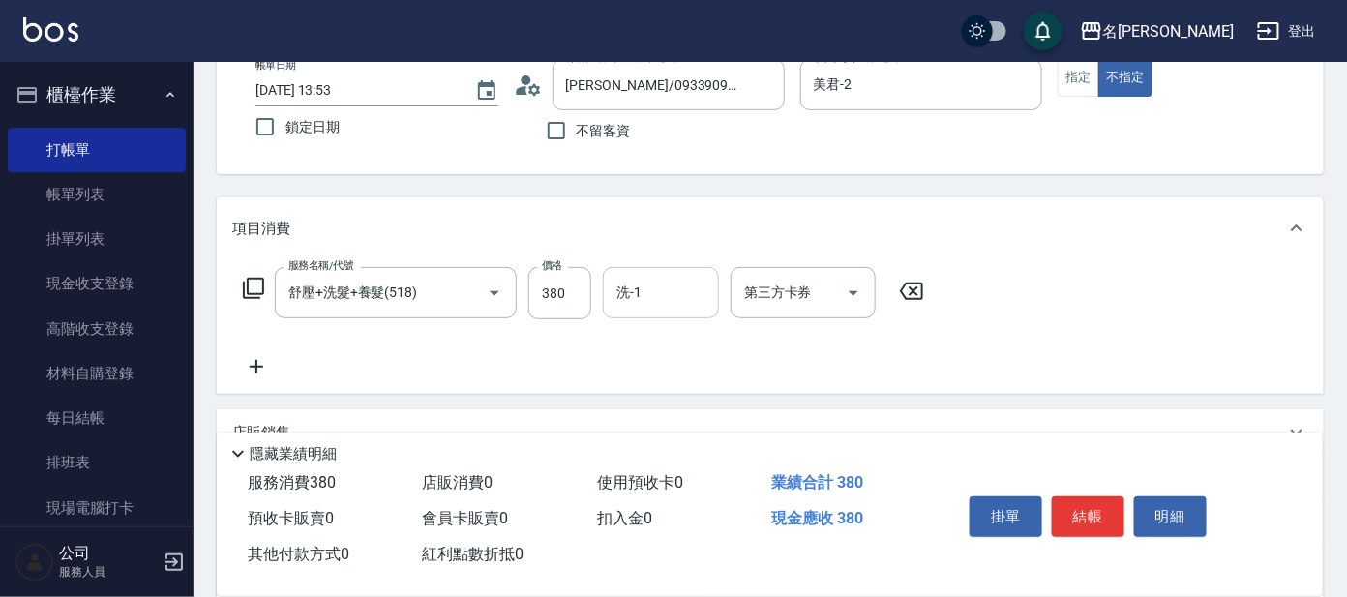
click at [687, 288] on input "洗-1" at bounding box center [661, 293] width 99 height 34
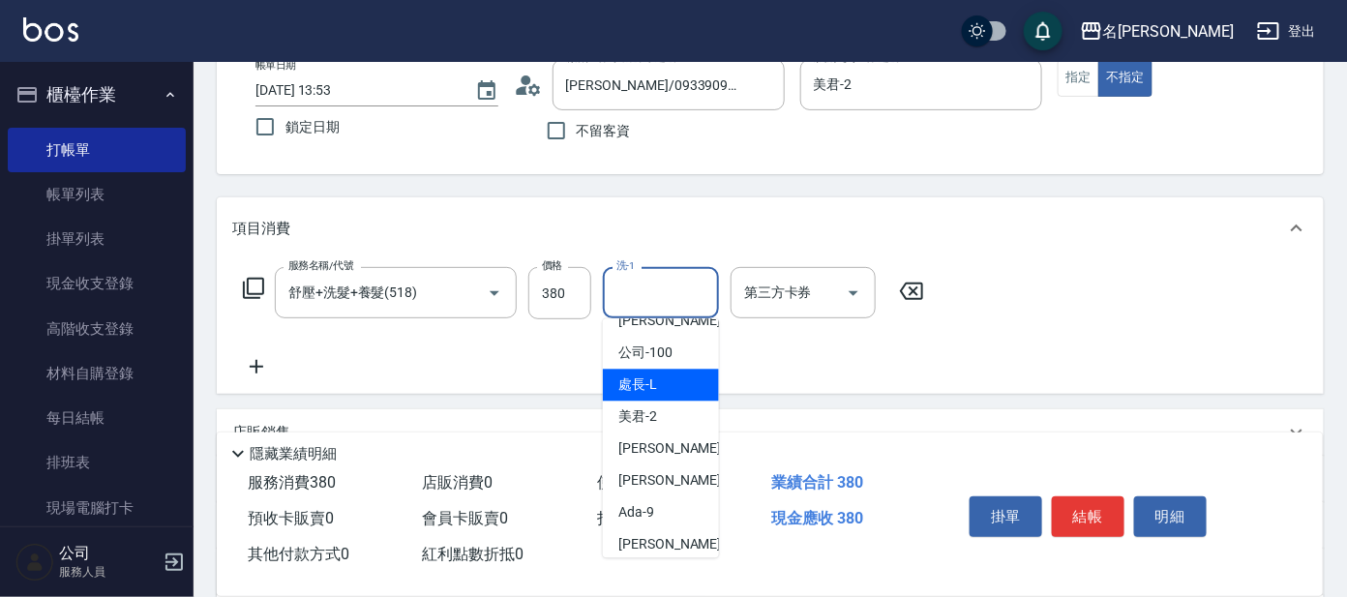
scroll to position [96, 0]
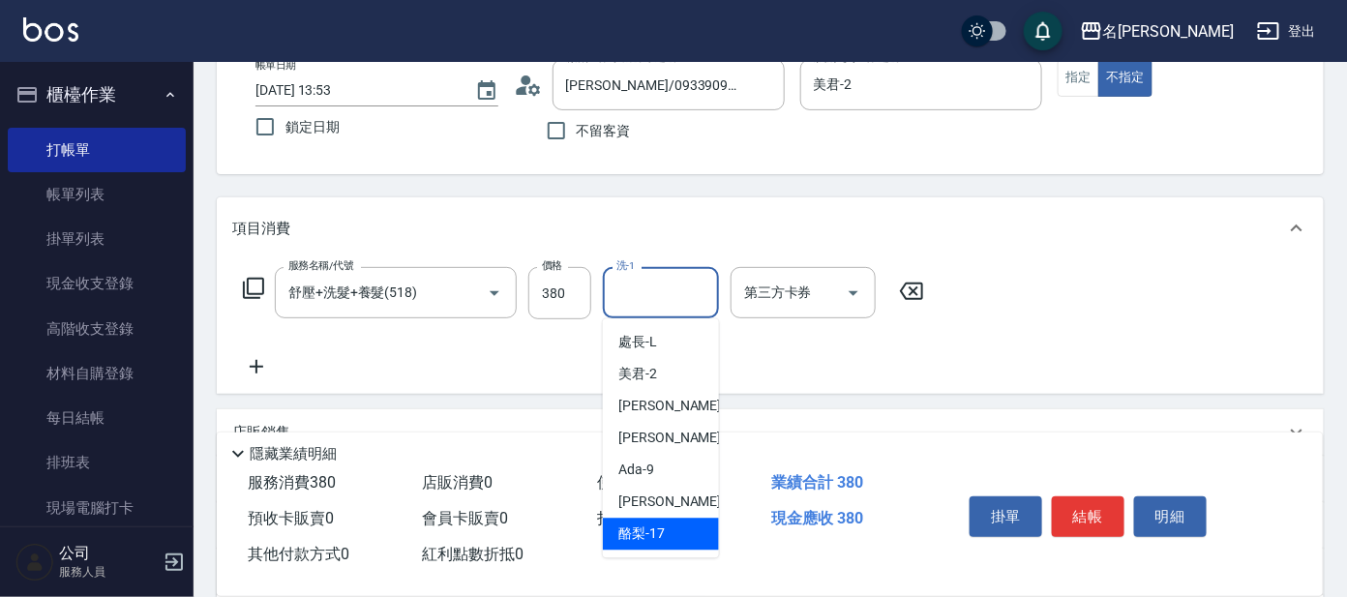
drag, startPoint x: 666, startPoint y: 535, endPoint x: 629, endPoint y: 494, distance: 54.8
click at [664, 530] on div "酪梨 -17" at bounding box center [661, 535] width 116 height 32
type input "酪梨-17"
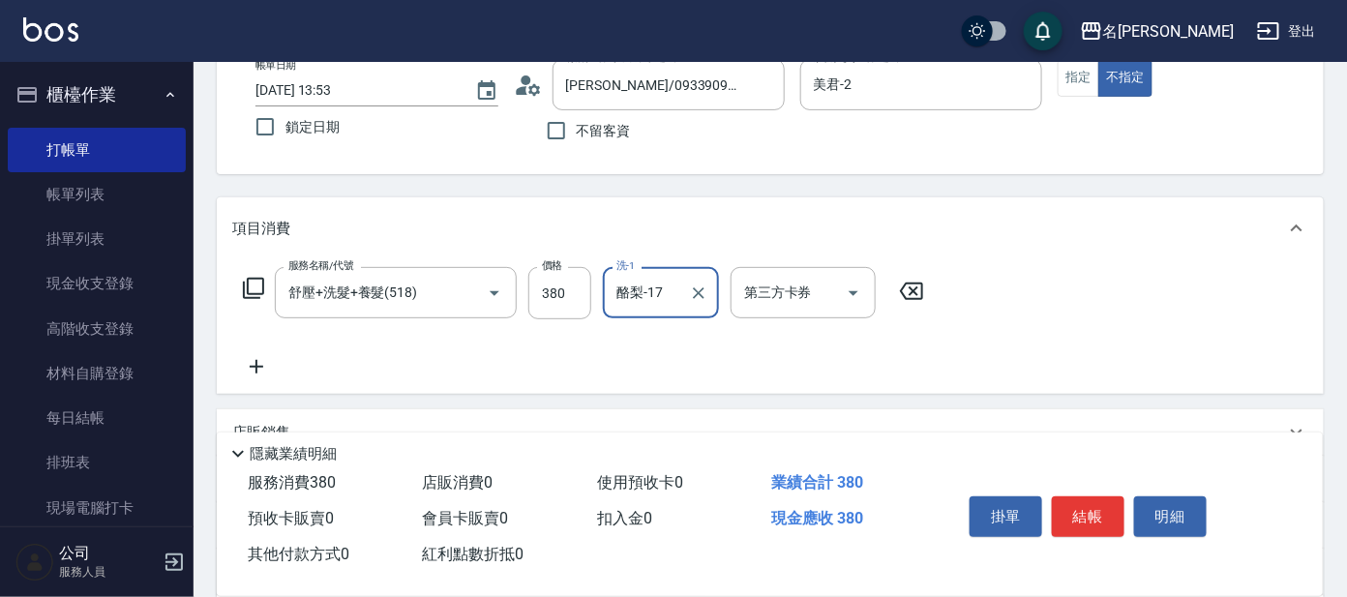
click at [256, 284] on icon at bounding box center [253, 288] width 23 height 23
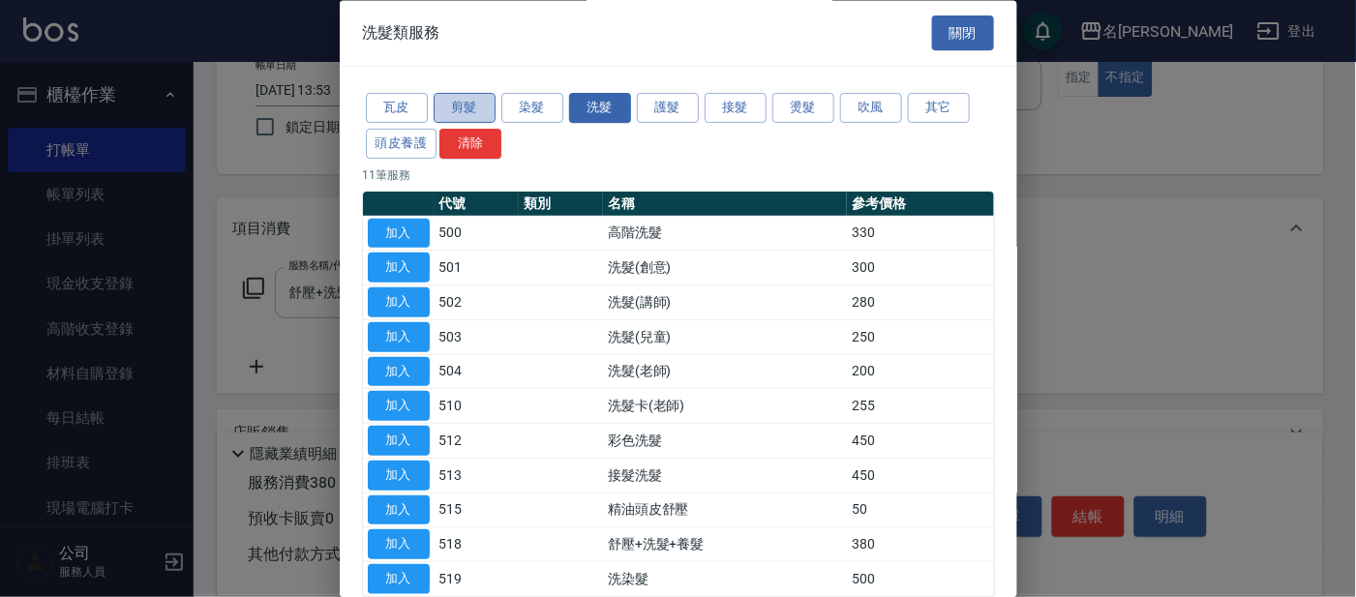
click at [463, 114] on button "剪髮" at bounding box center [464, 109] width 62 height 30
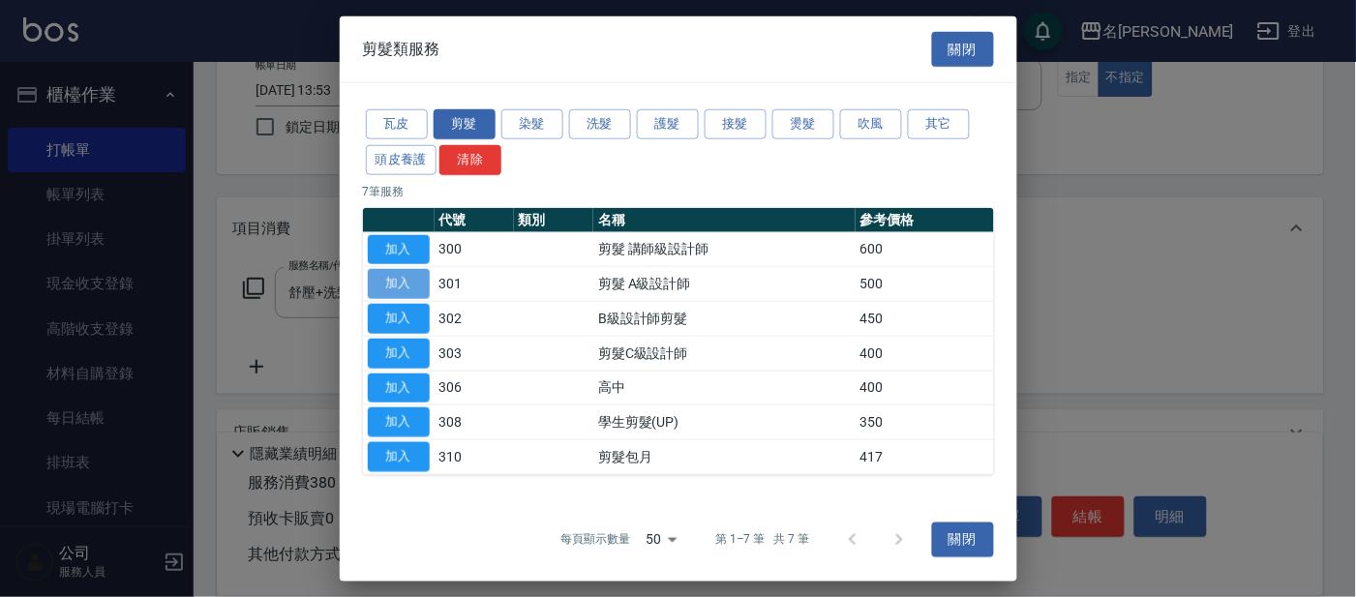
click at [403, 283] on button "加入" at bounding box center [399, 284] width 62 height 30
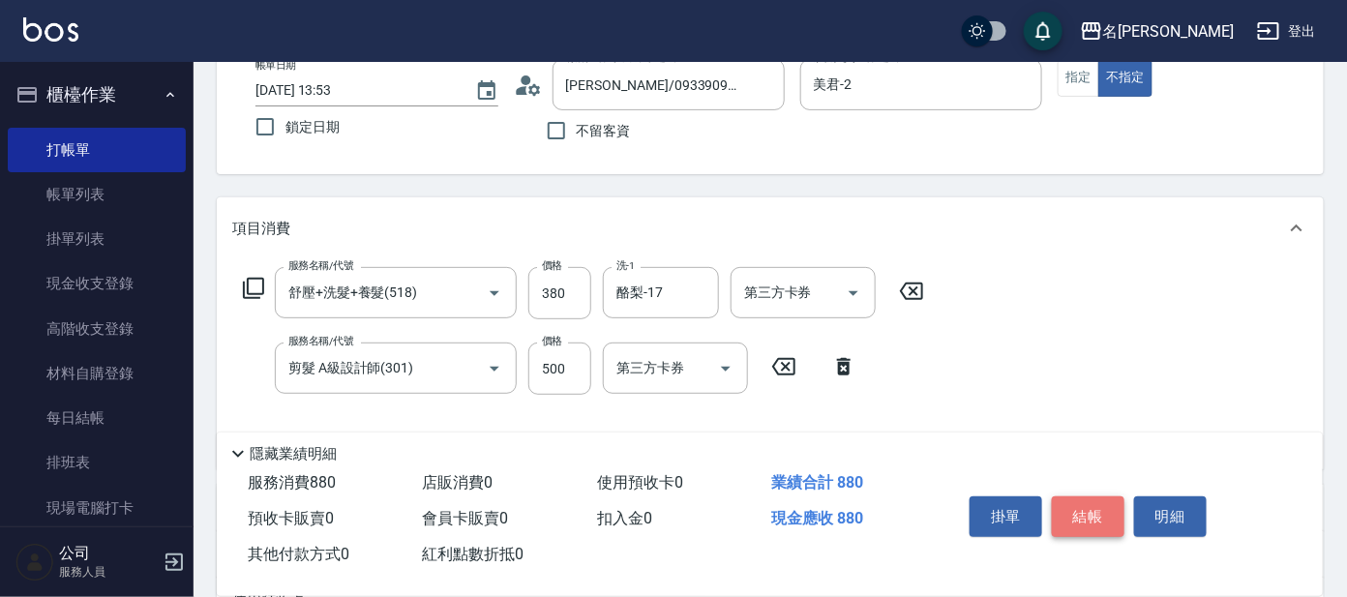
click at [1095, 503] on button "結帳" at bounding box center [1088, 516] width 73 height 41
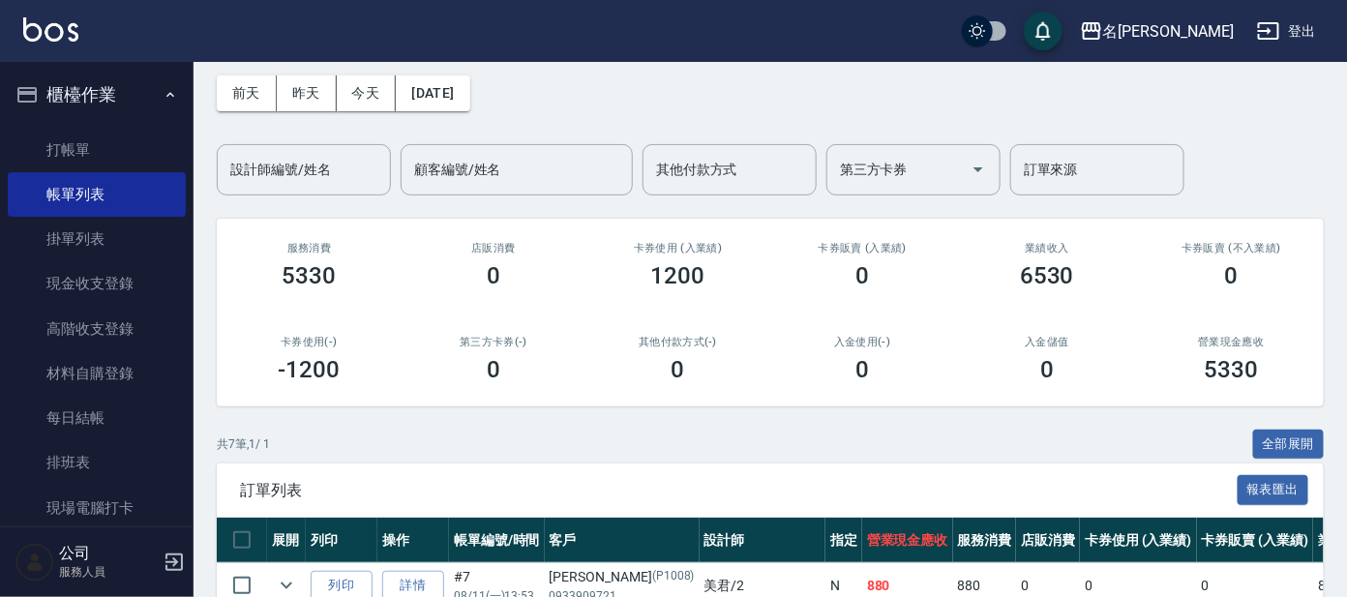
scroll to position [362, 0]
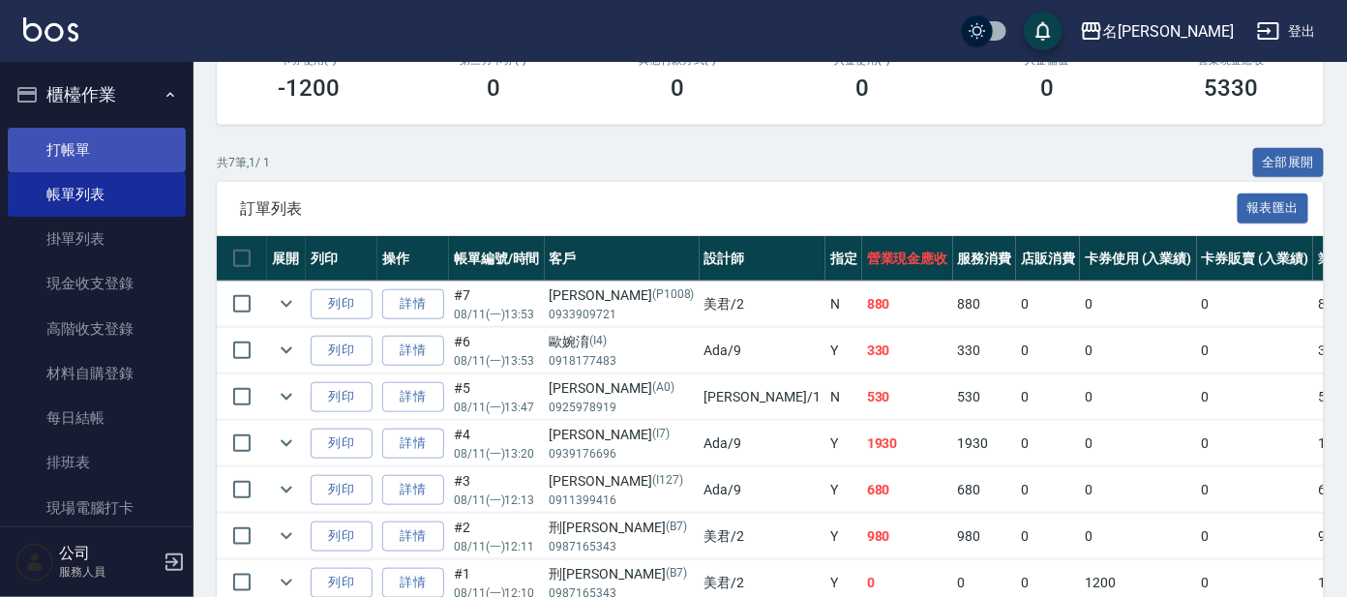
click at [69, 152] on link "打帳單" at bounding box center [97, 150] width 178 height 45
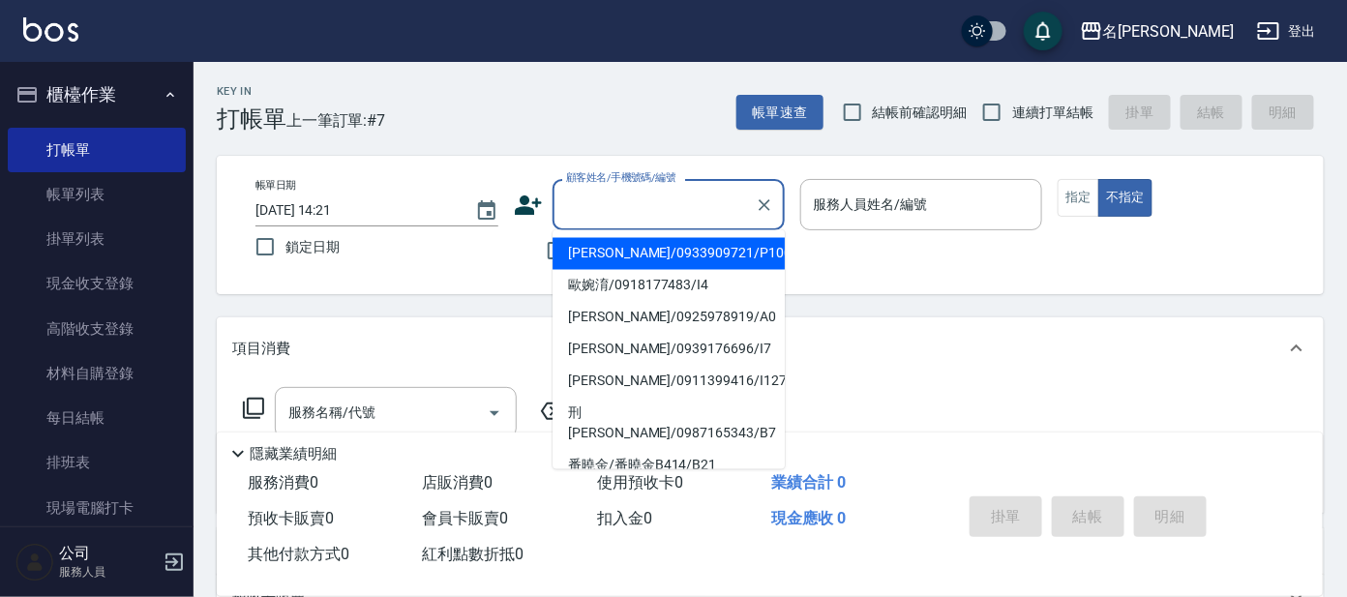
click at [679, 205] on input "顧客姓名/手機號碼/編號" at bounding box center [654, 205] width 186 height 34
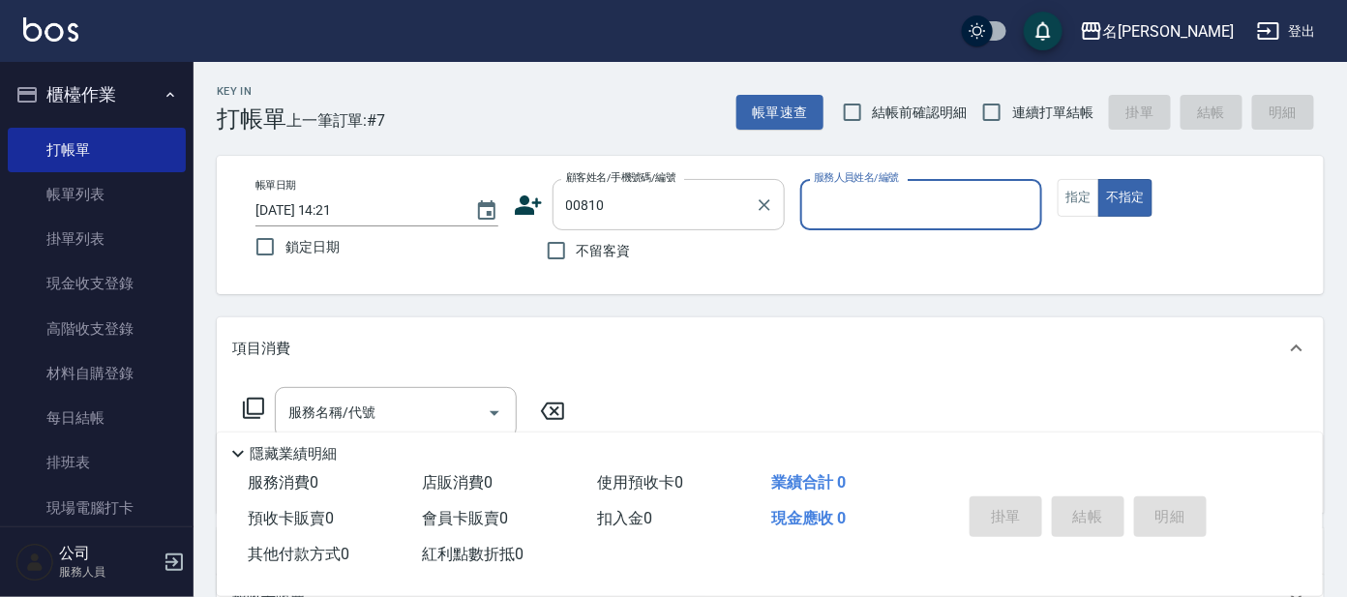
type input "[PERSON_NAME]/0932255682/00810"
click at [889, 201] on input "服務人員姓名/編號" at bounding box center [921, 205] width 225 height 34
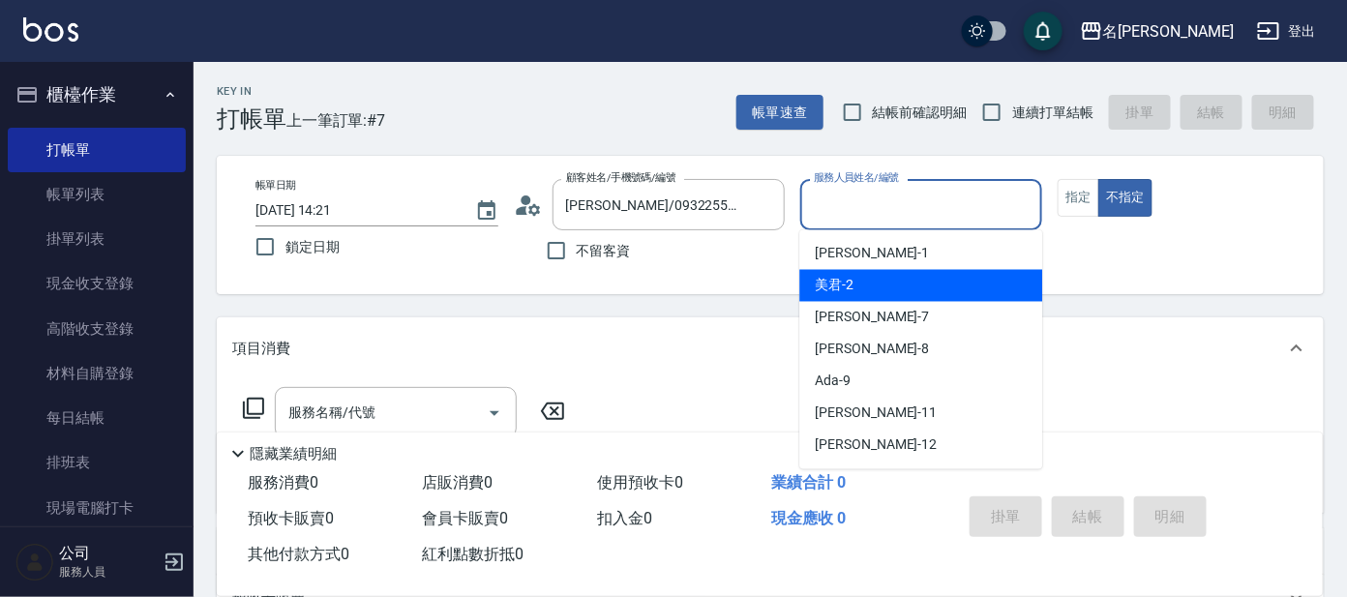
click at [899, 275] on div "美君 -2" at bounding box center [920, 286] width 243 height 32
type input "美君-2"
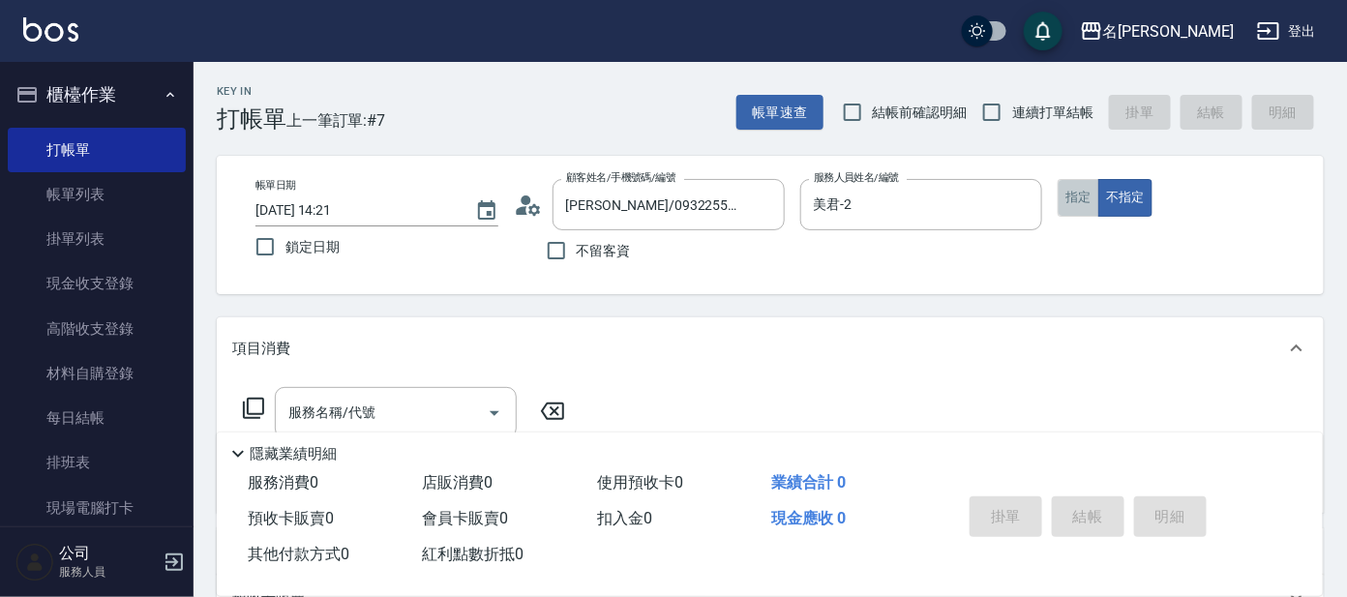
click at [1063, 201] on button "指定" at bounding box center [1079, 198] width 42 height 38
click at [436, 387] on div "服務名稱/代號" at bounding box center [396, 412] width 242 height 51
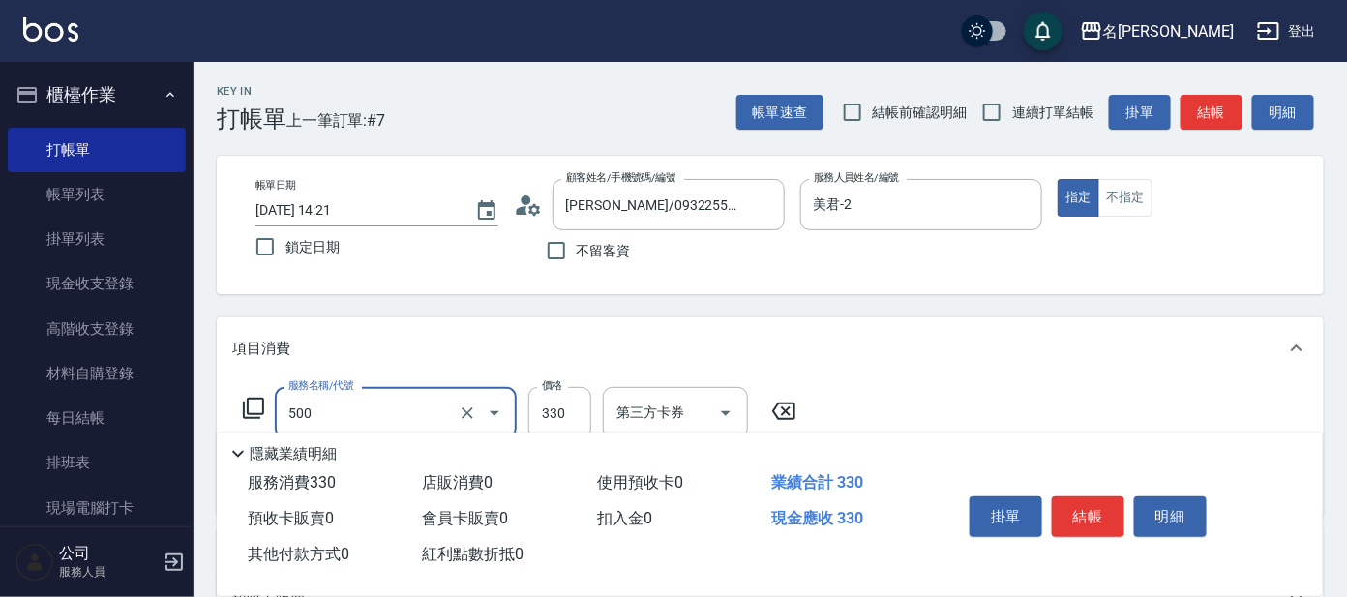
type input "高階洗髮(500)"
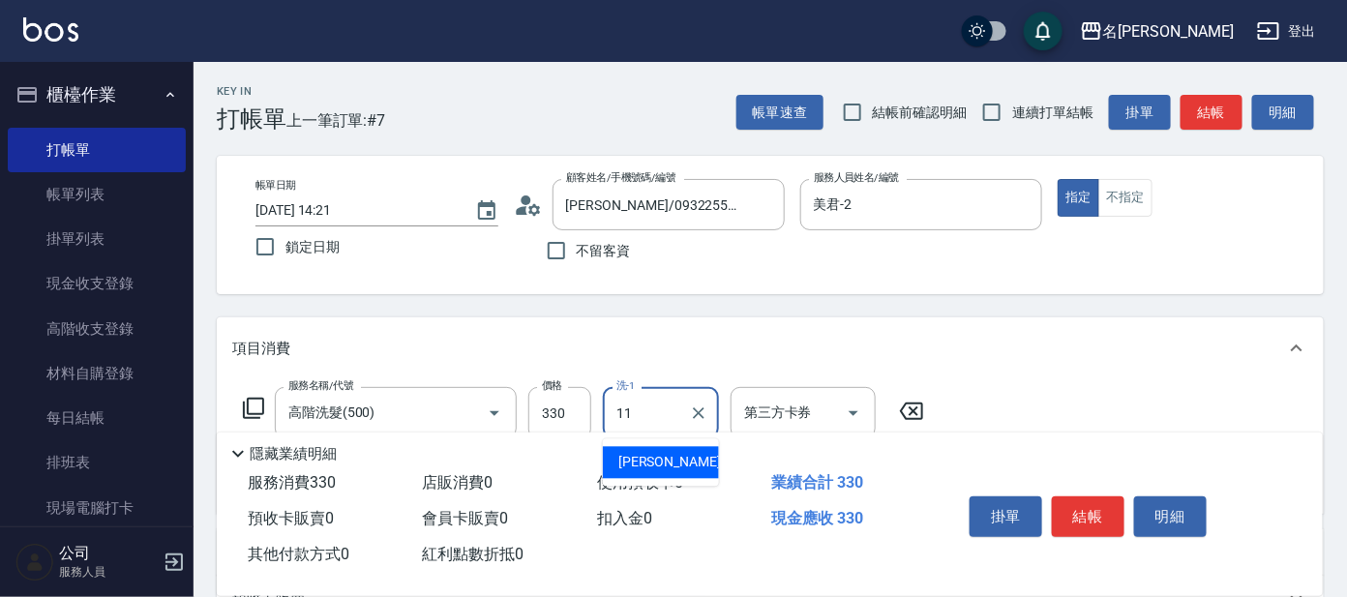
type input "[PERSON_NAME]-11"
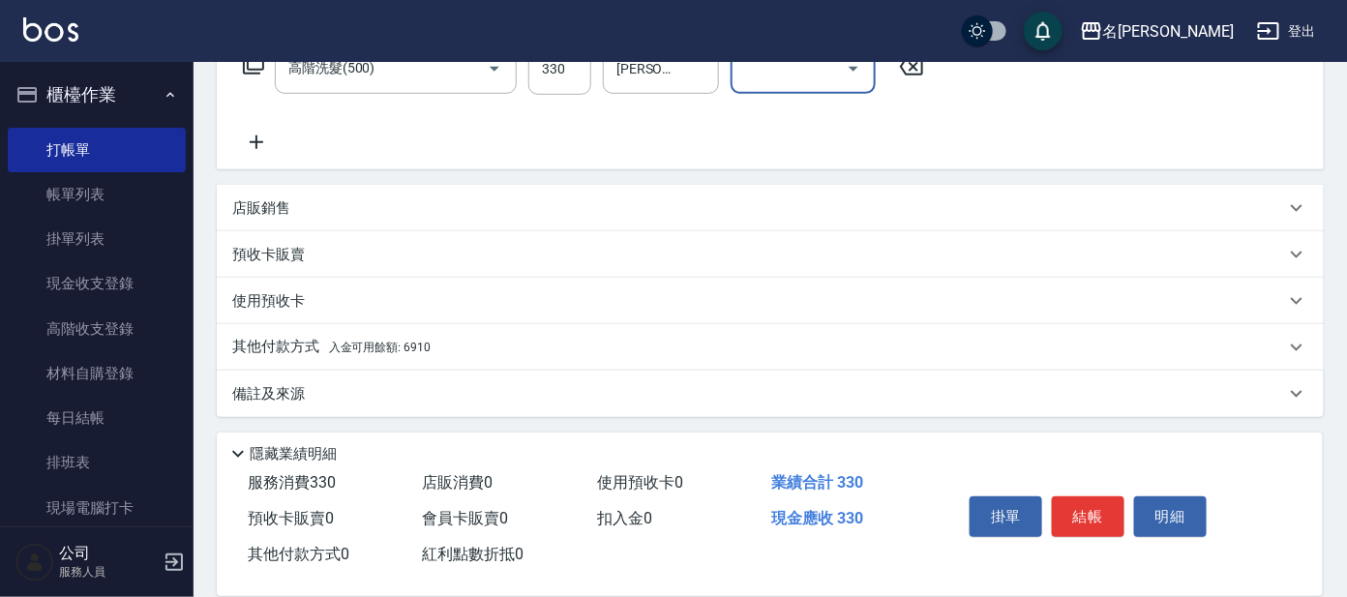
scroll to position [345, 0]
click at [414, 344] on span "入金可用餘額: 6910" at bounding box center [380, 347] width 102 height 14
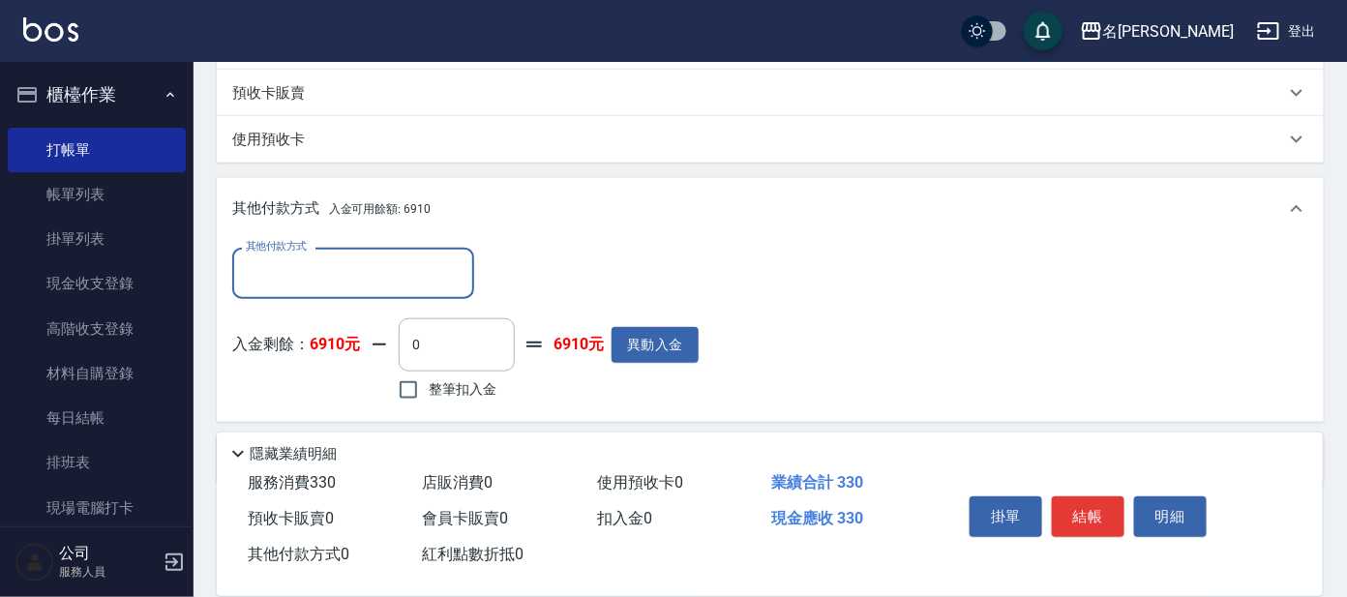
scroll to position [572, 0]
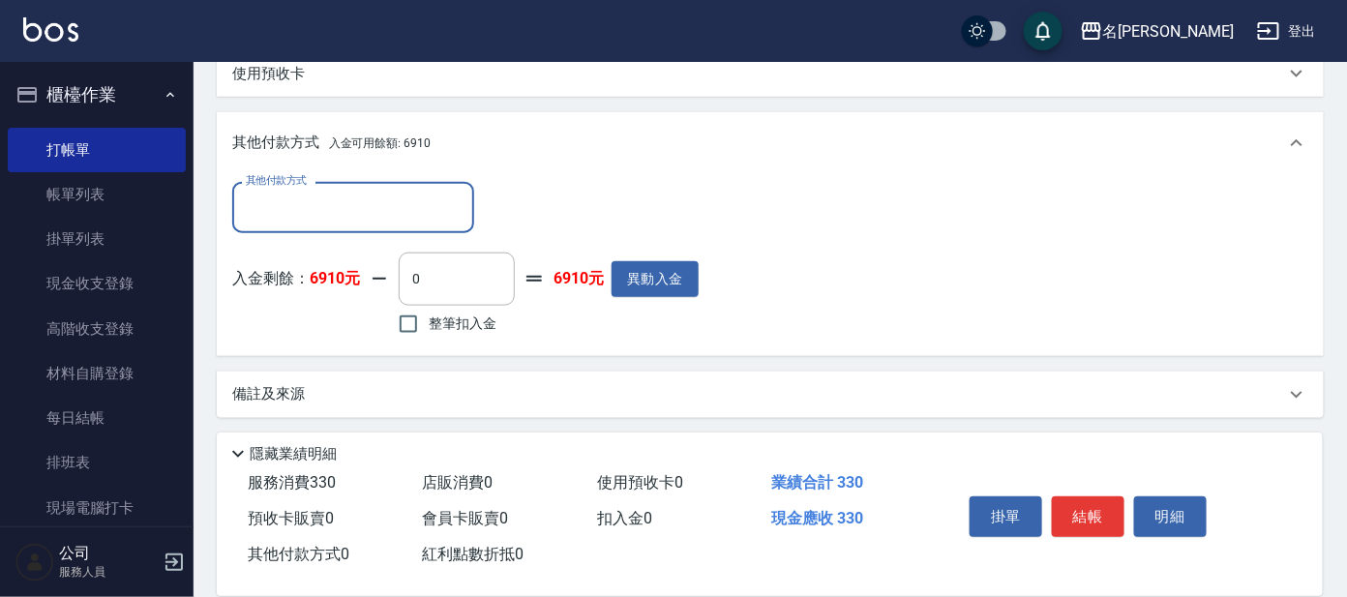
click at [454, 316] on span "整筆扣入金" at bounding box center [463, 324] width 68 height 20
click at [429, 316] on input "整筆扣入金" at bounding box center [408, 324] width 41 height 41
checkbox input "true"
type input "330"
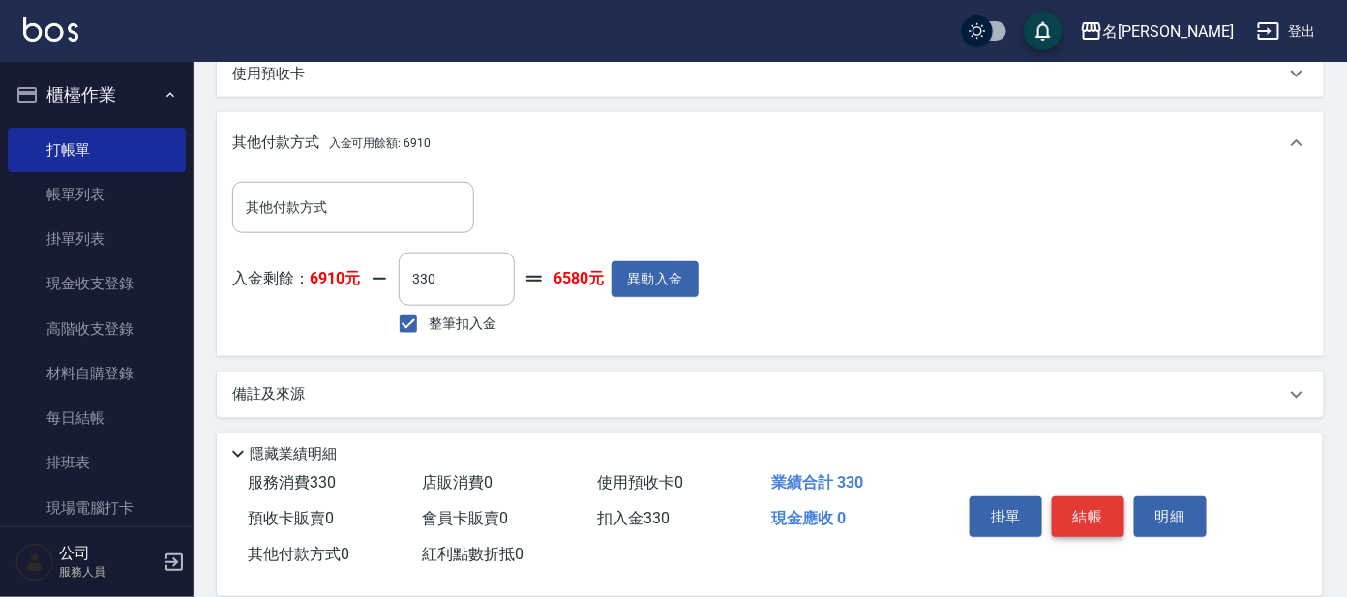
click at [1077, 516] on button "結帳" at bounding box center [1088, 516] width 73 height 41
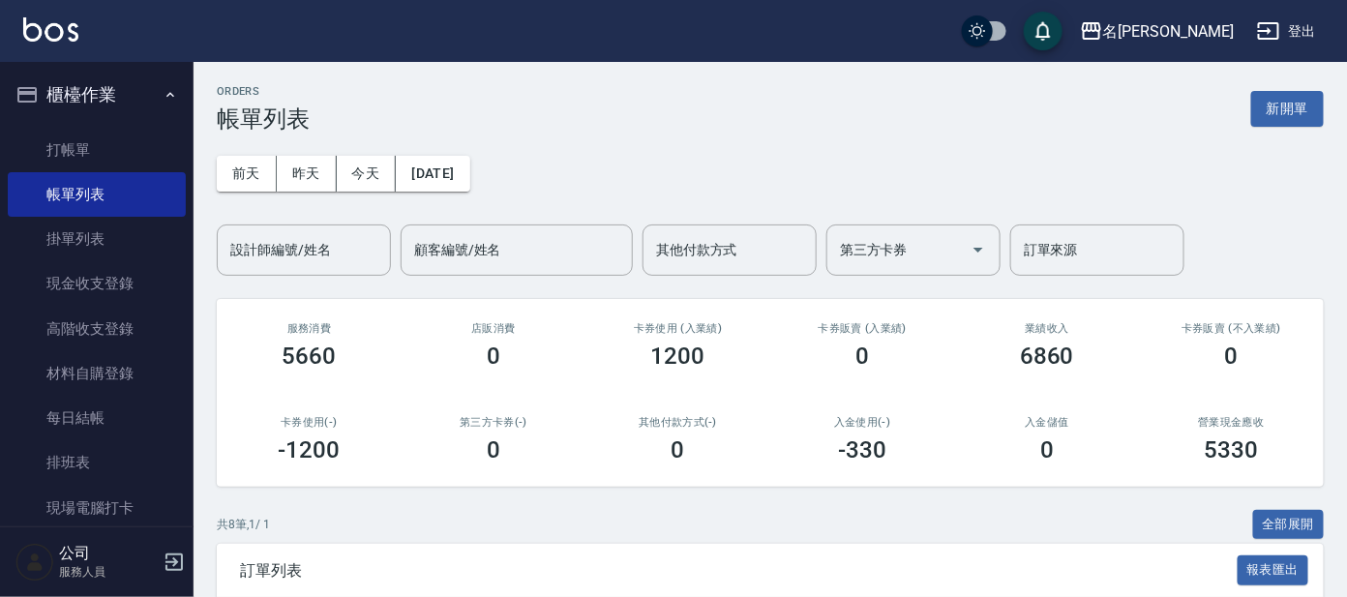
click at [164, 95] on icon "button" at bounding box center [170, 94] width 15 height 15
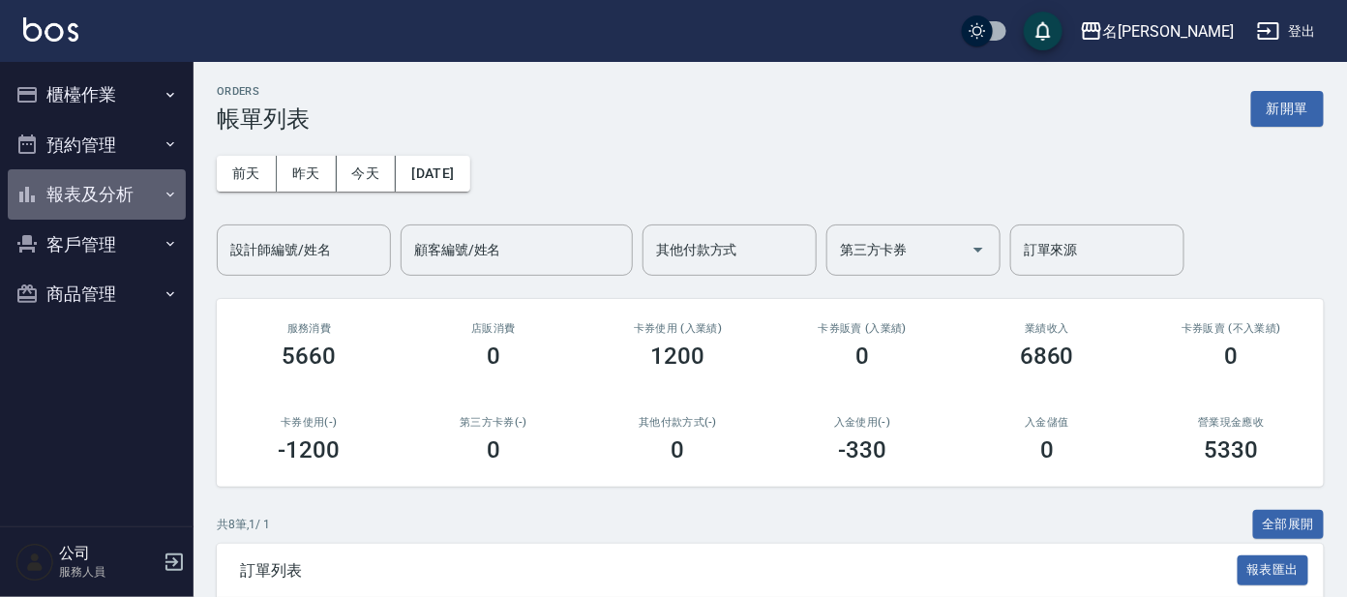
click at [158, 197] on button "報表及分析" at bounding box center [97, 194] width 178 height 50
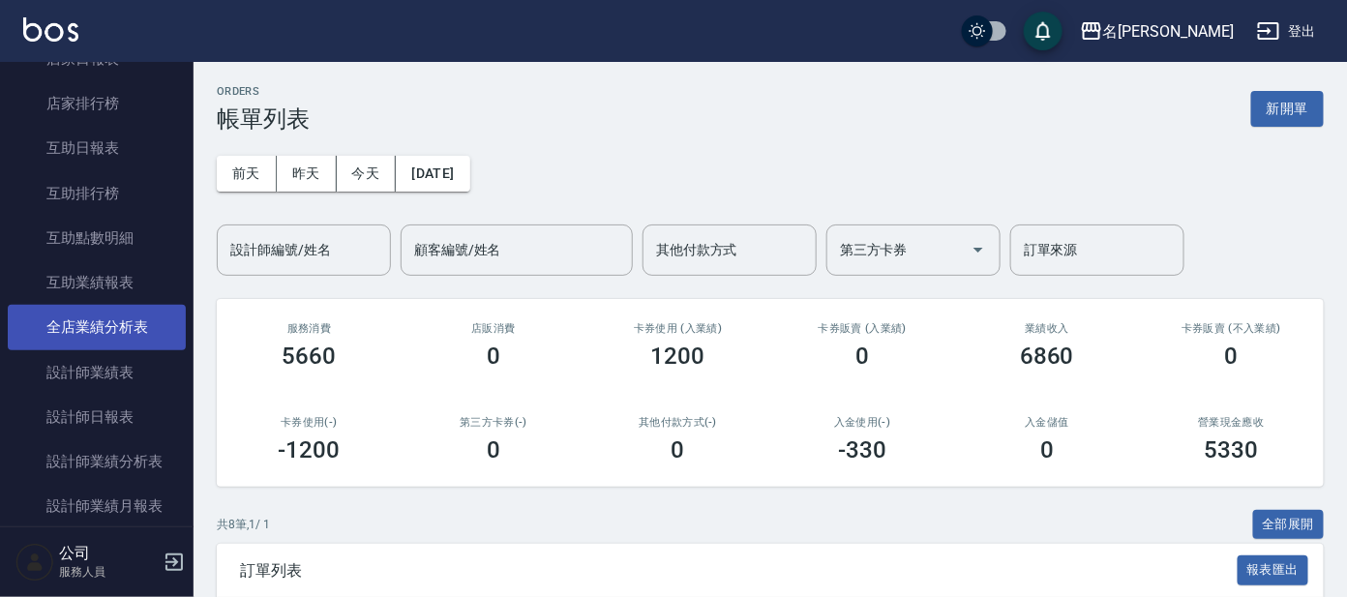
scroll to position [241, 0]
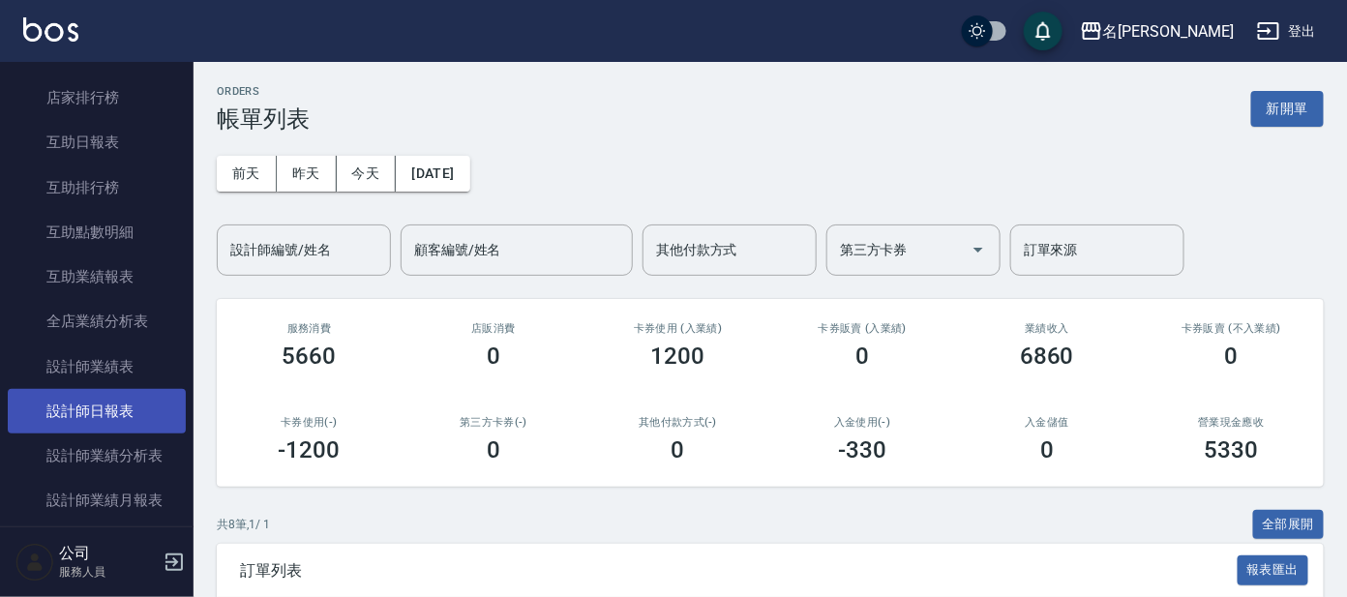
click at [103, 407] on link "設計師日報表" at bounding box center [97, 411] width 178 height 45
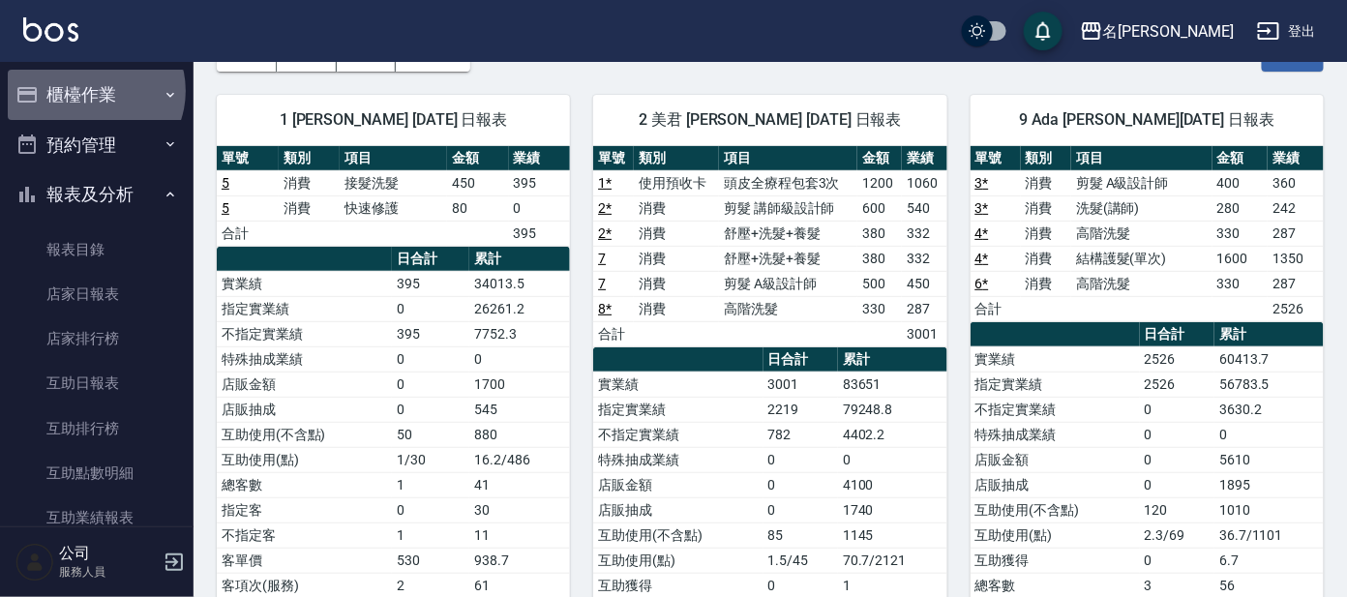
click at [94, 91] on button "櫃檯作業" at bounding box center [97, 95] width 178 height 50
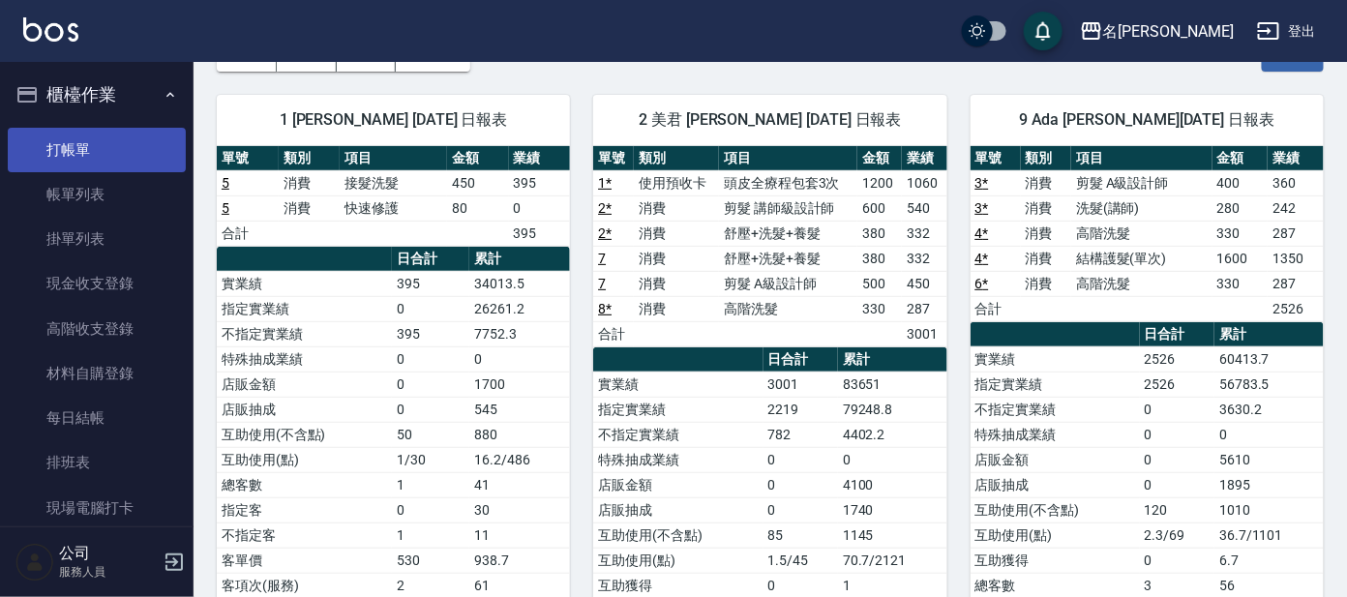
click at [140, 148] on link "打帳單" at bounding box center [97, 150] width 178 height 45
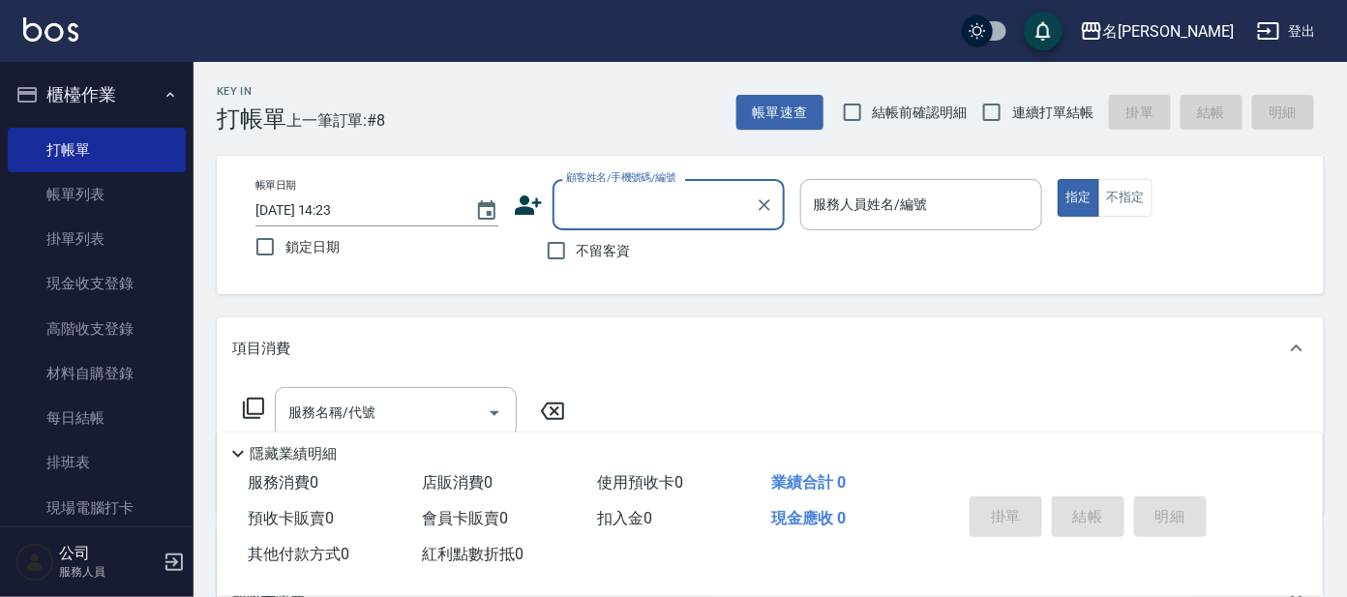
click at [601, 188] on input "顧客姓名/手機號碼/編號" at bounding box center [654, 205] width 186 height 34
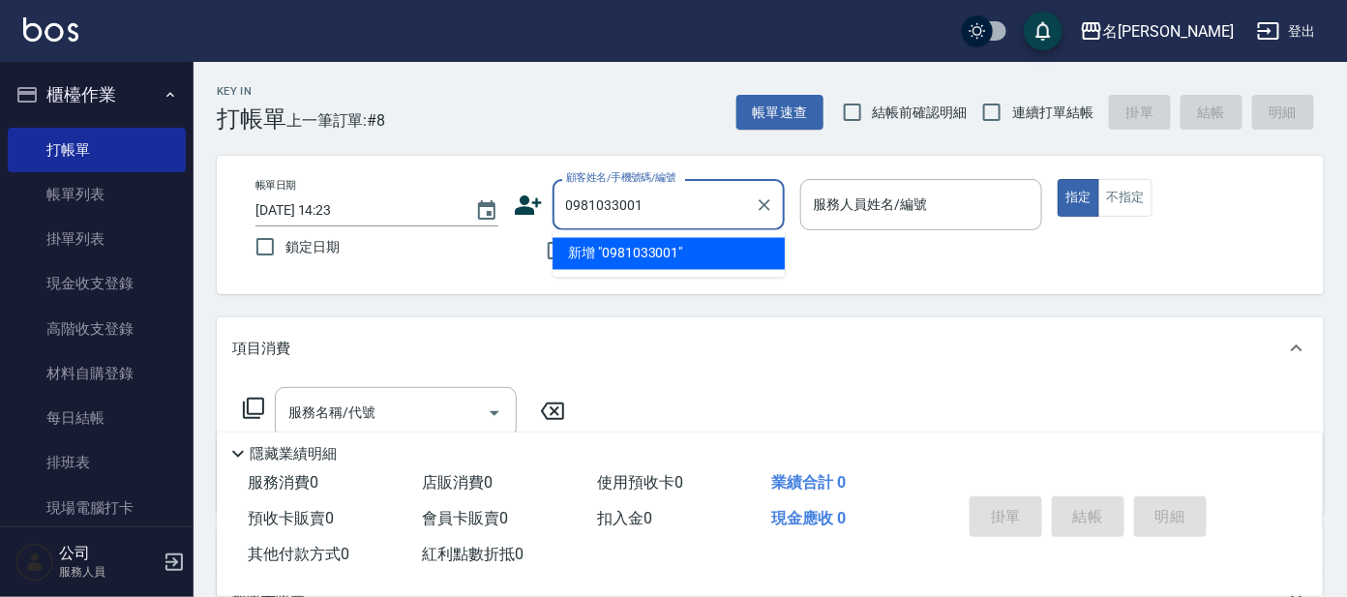
type input "0981033001"
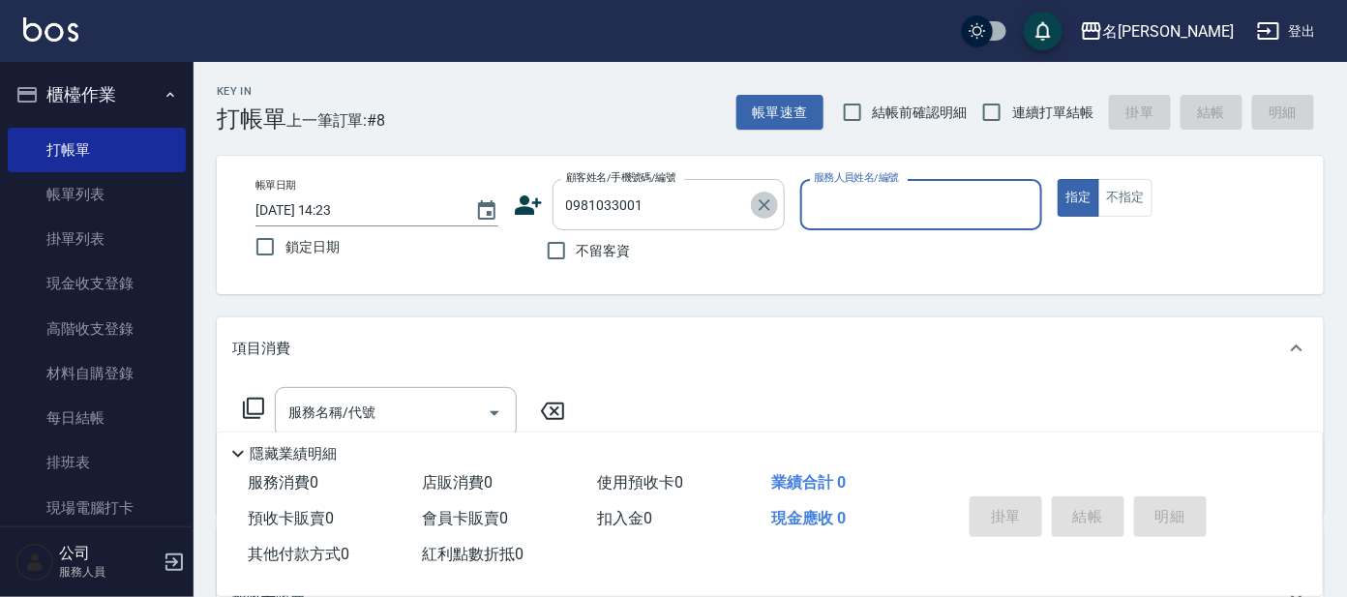
click at [767, 208] on icon "Clear" at bounding box center [765, 205] width 12 height 12
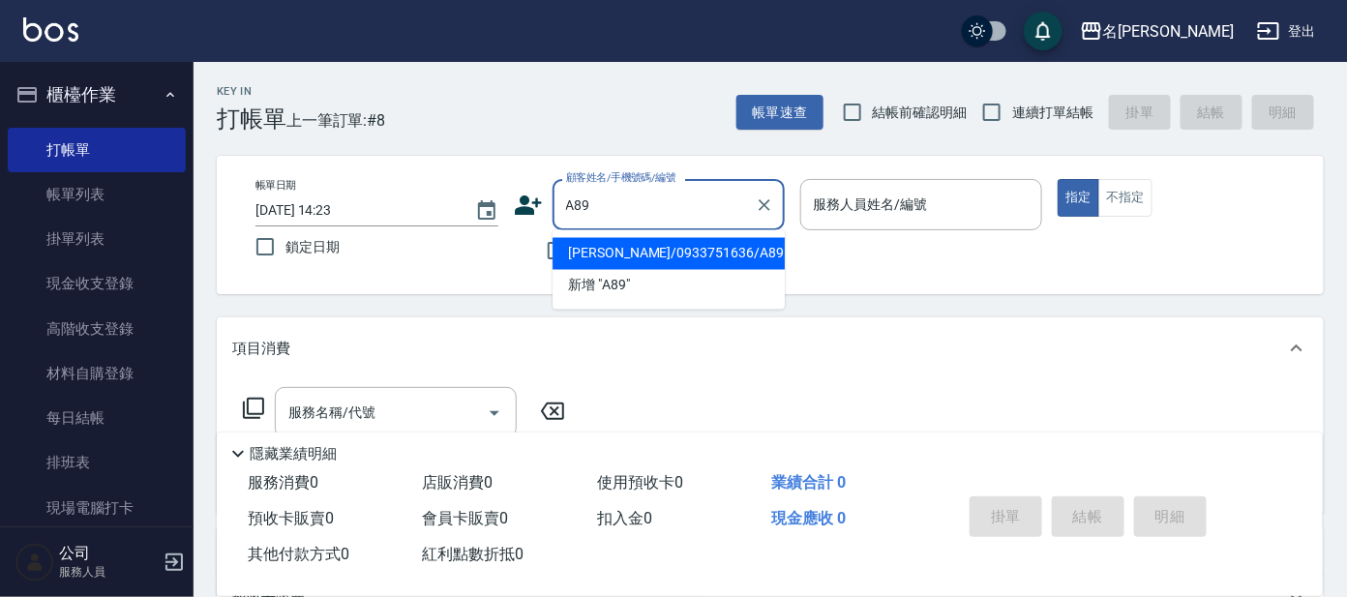
type input "[PERSON_NAME]/0933751636/A89"
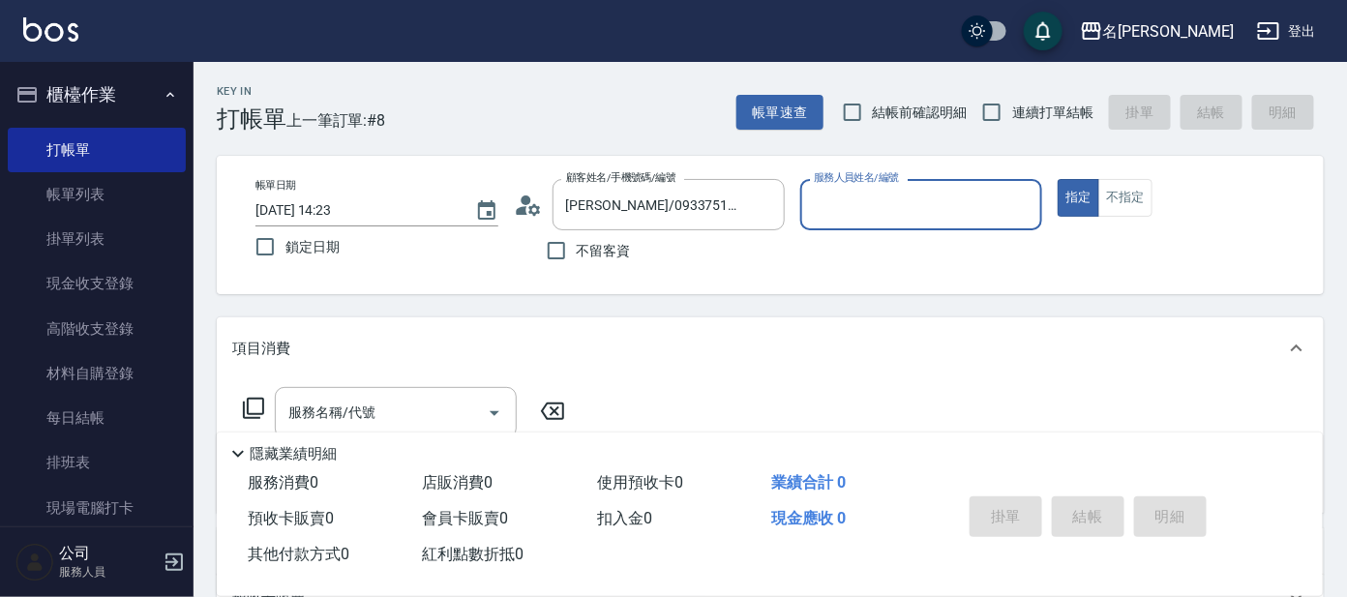
type input "[PERSON_NAME]-1"
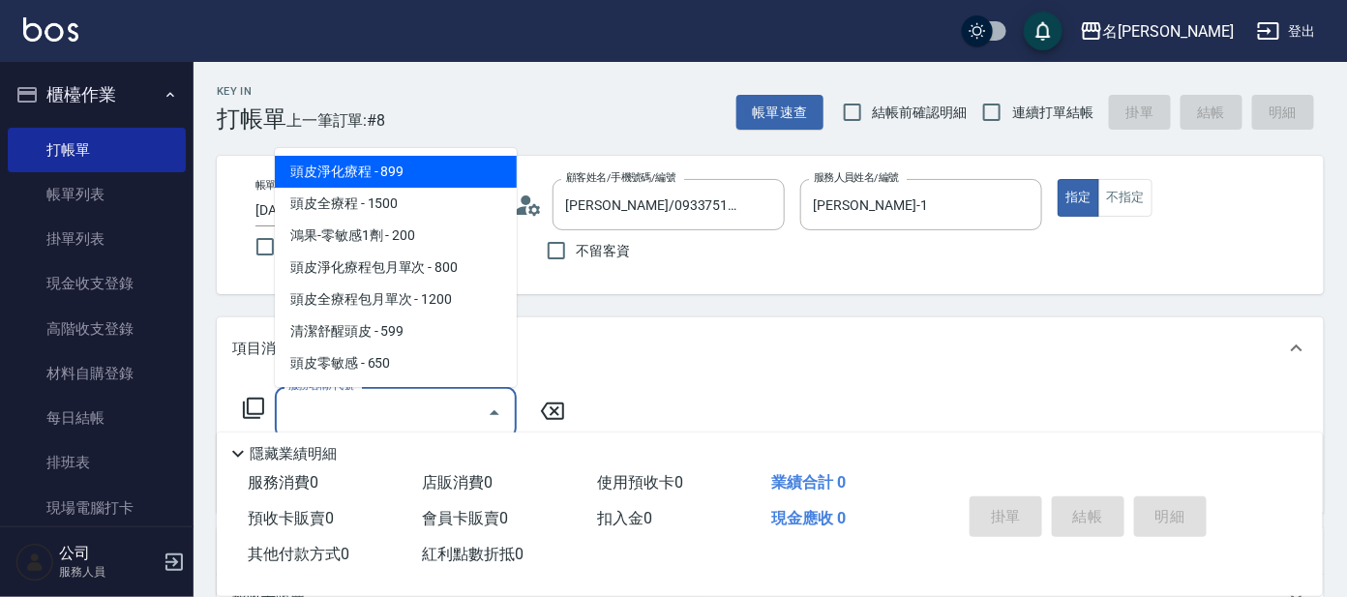
click at [292, 404] on input "服務名稱/代號" at bounding box center [381, 413] width 195 height 34
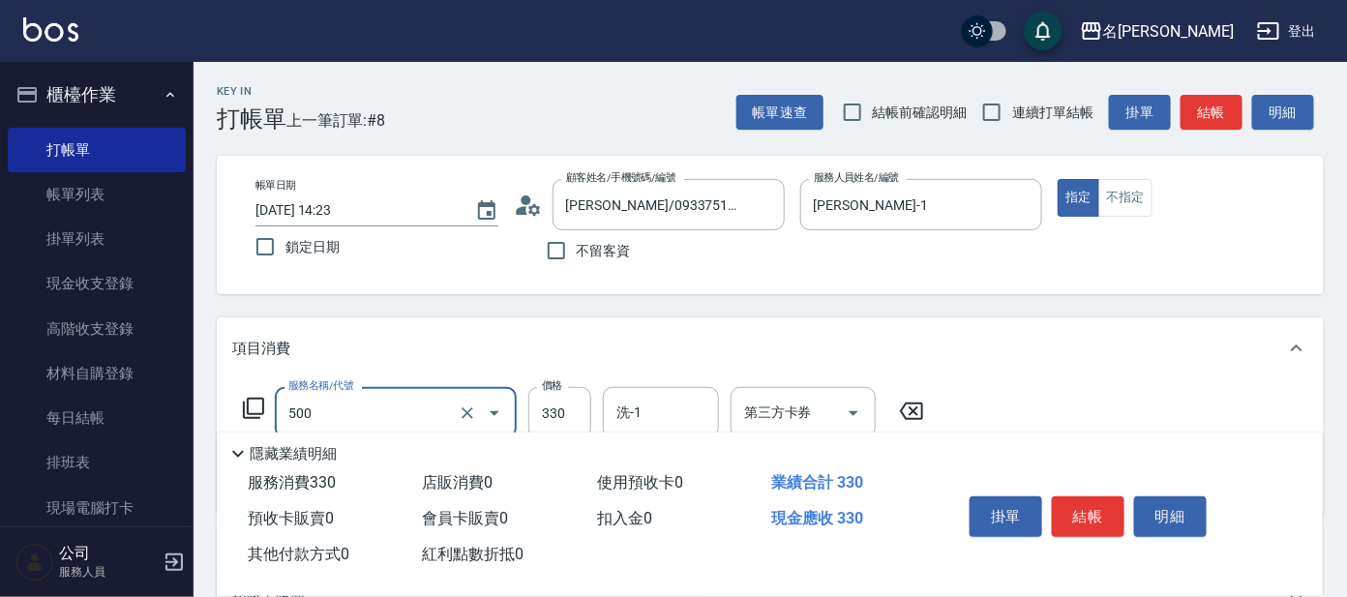
type input "高階洗髮(500)"
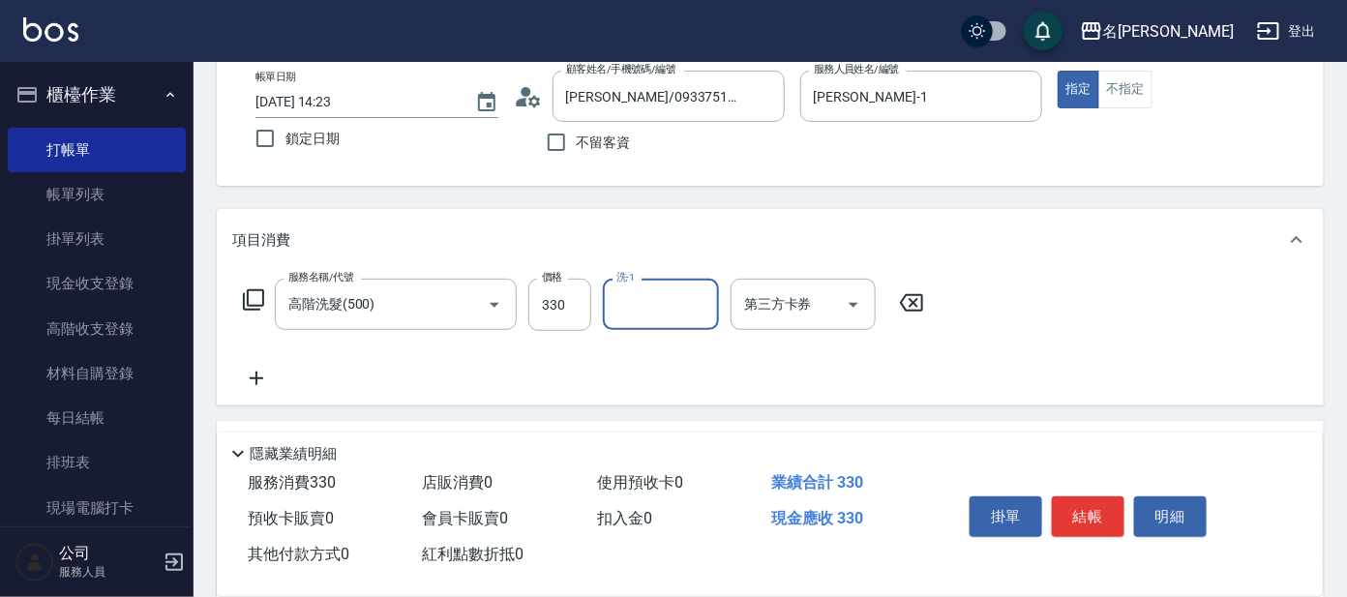
scroll to position [241, 0]
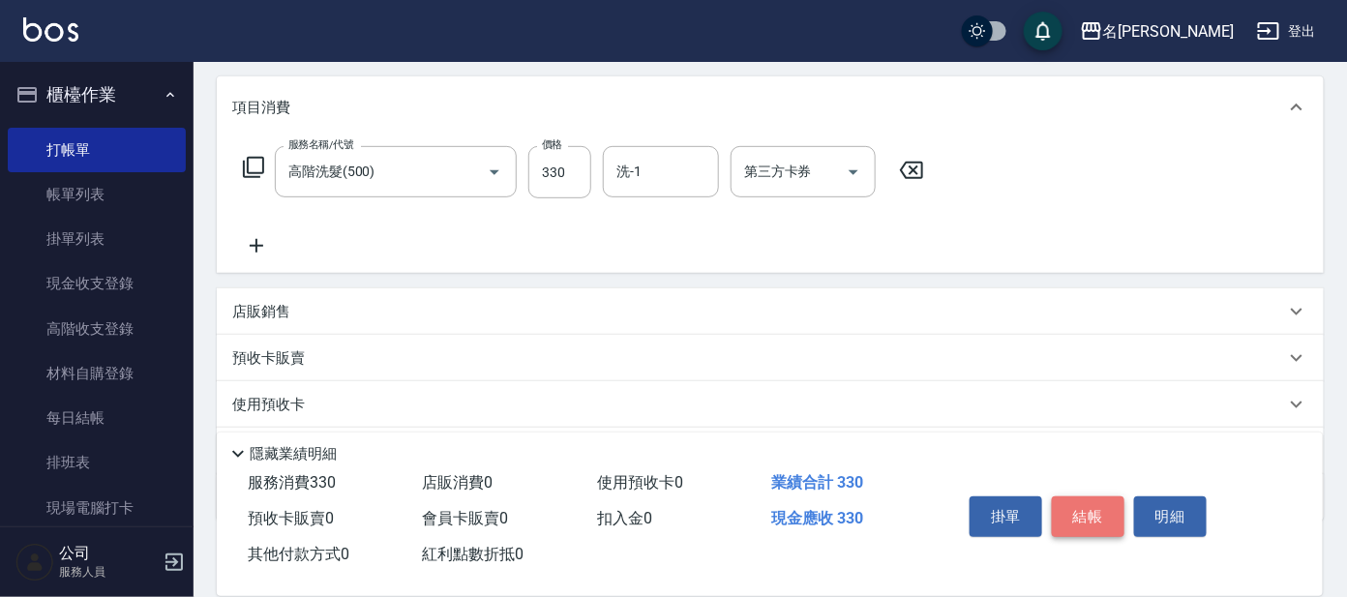
click at [1092, 506] on button "結帳" at bounding box center [1088, 516] width 73 height 41
